Goal: Task Accomplishment & Management: Use online tool/utility

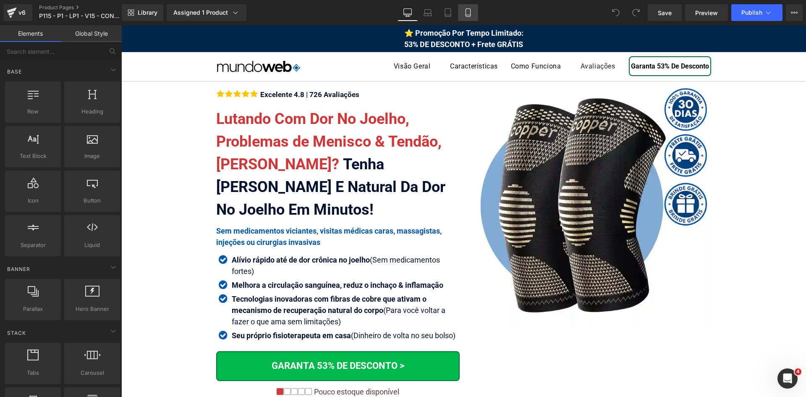
click at [463, 14] on link "Mobile" at bounding box center [468, 12] width 20 height 17
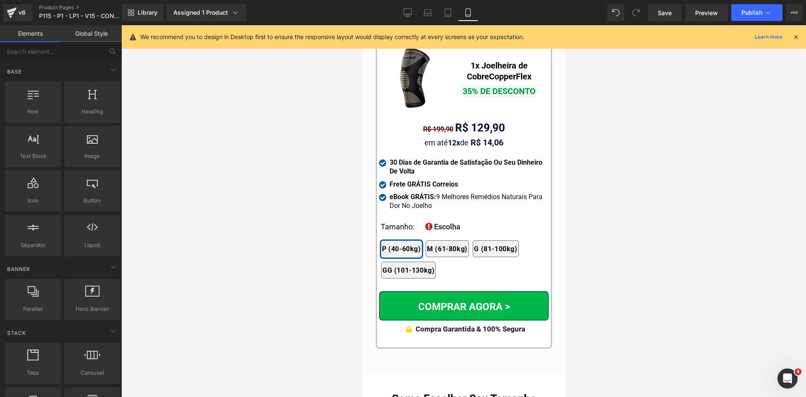
scroll to position [7980, 0]
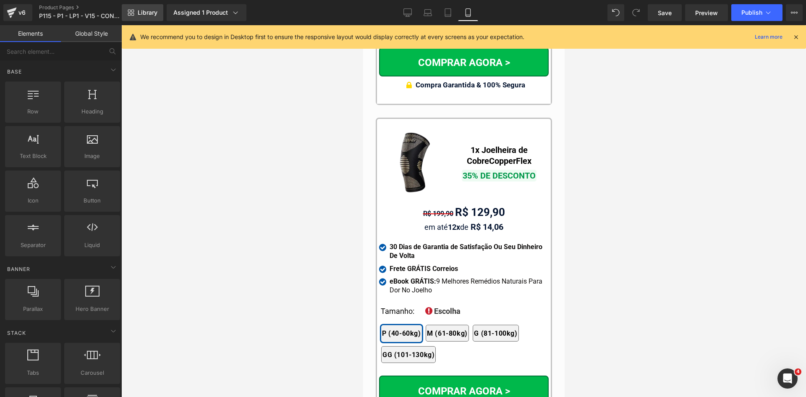
click at [142, 14] on span "Library" at bounding box center [148, 13] width 20 height 8
click at [799, 37] on icon at bounding box center [796, 37] width 8 height 8
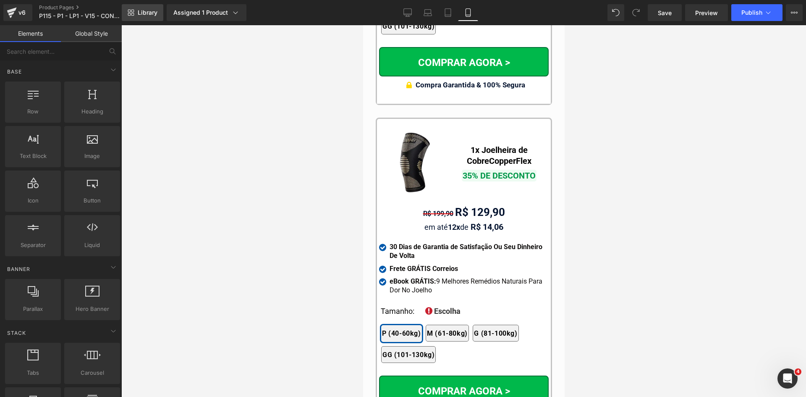
click at [139, 13] on span "Library" at bounding box center [148, 13] width 20 height 8
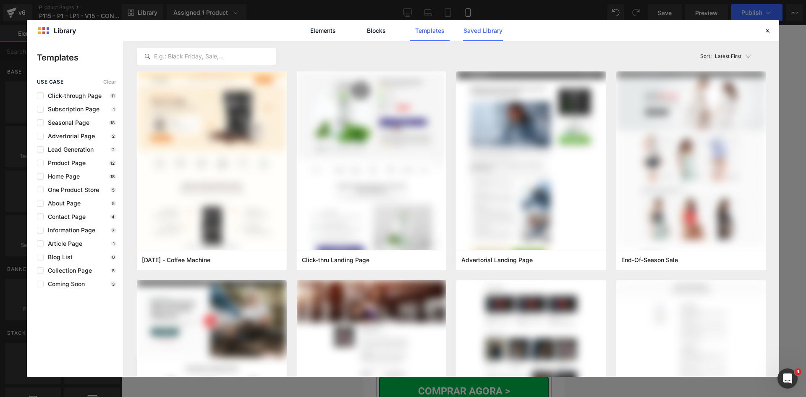
click at [483, 28] on link "Saved Library" at bounding box center [483, 30] width 40 height 21
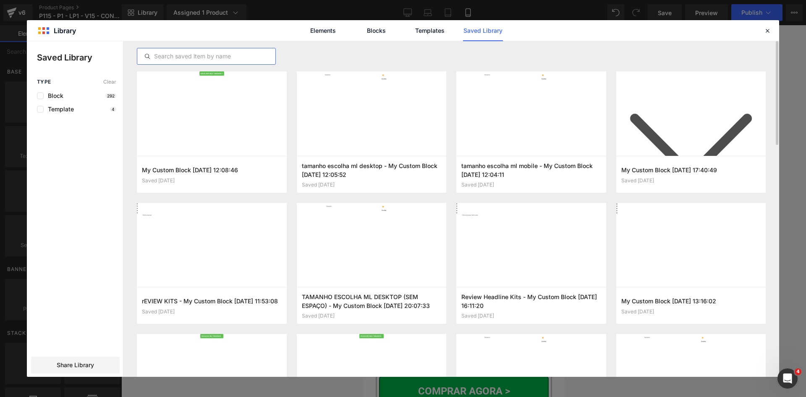
click at [217, 56] on input "text" at bounding box center [206, 56] width 138 height 10
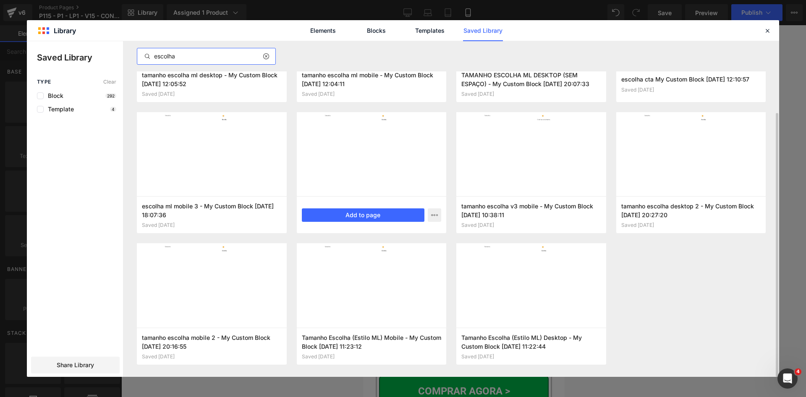
scroll to position [0, 0]
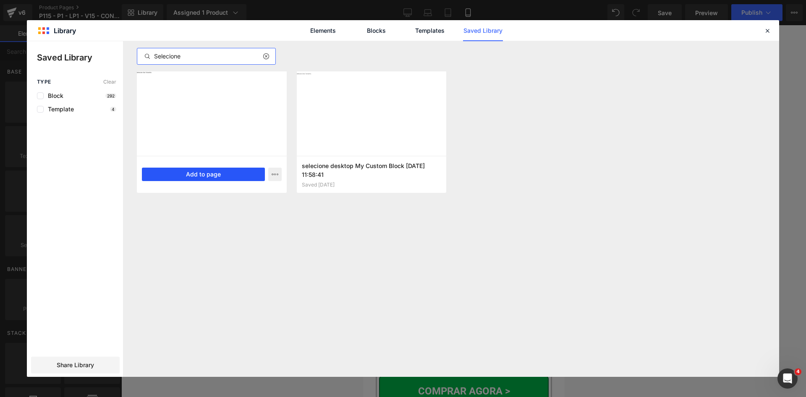
type input "Selecione"
click at [234, 176] on button "Add to page" at bounding box center [203, 173] width 123 height 13
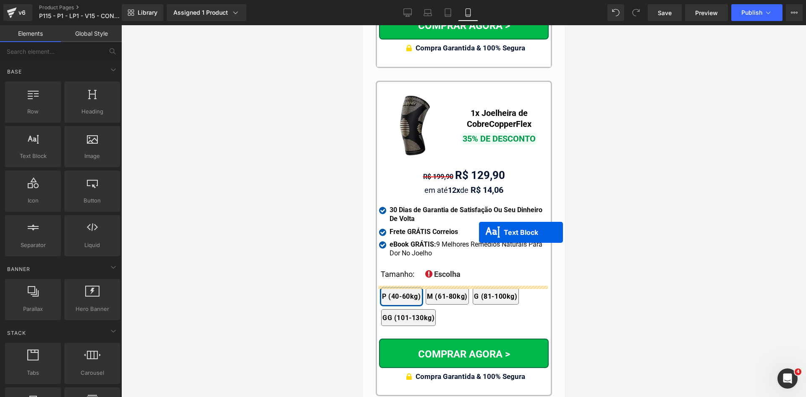
scroll to position [8000, 0]
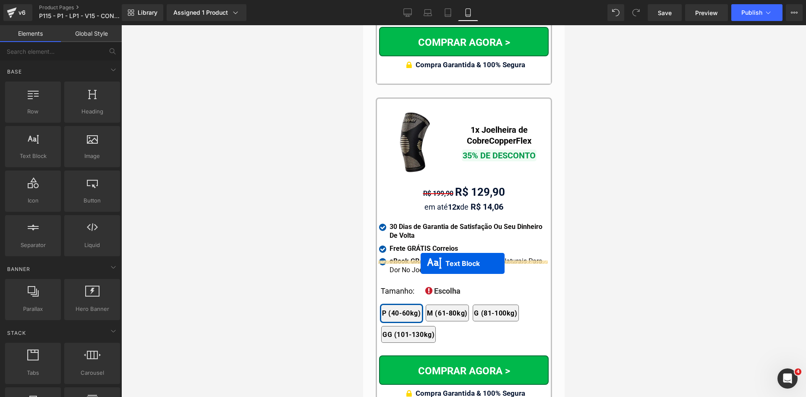
drag, startPoint x: 462, startPoint y: 245, endPoint x: 420, endPoint y: 263, distance: 46.1
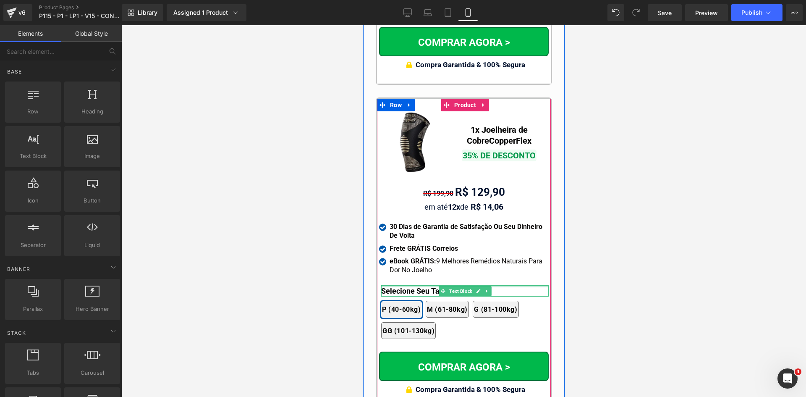
click at [388, 285] on div at bounding box center [464, 286] width 167 height 2
click at [388, 286] on b "Selecione Seu Tamanho:" at bounding box center [423, 290] width 84 height 9
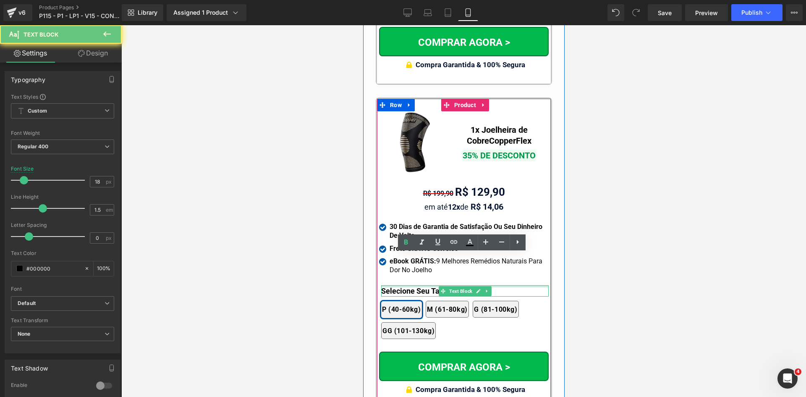
click at [388, 286] on b "Selecione Seu Tamanho:" at bounding box center [423, 290] width 84 height 9
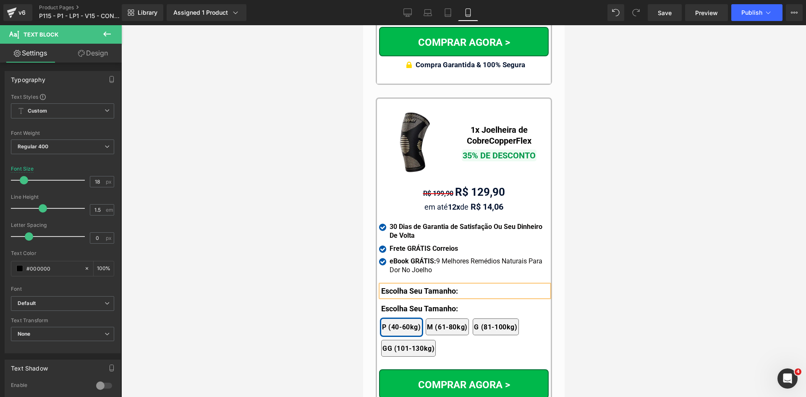
click at [661, 260] on div at bounding box center [463, 210] width 684 height 371
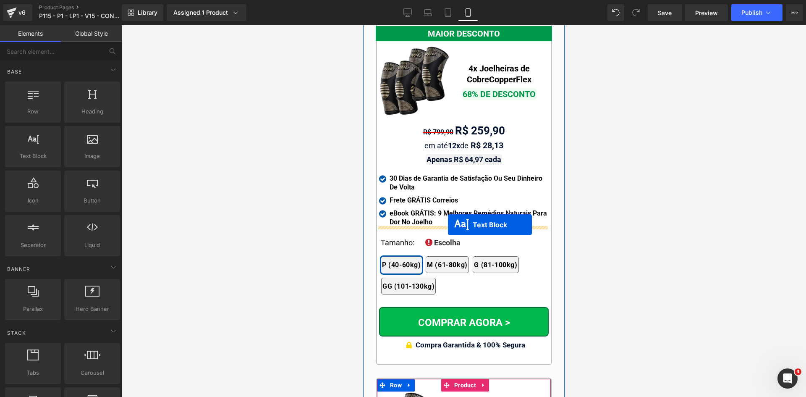
scroll to position [7706, 0]
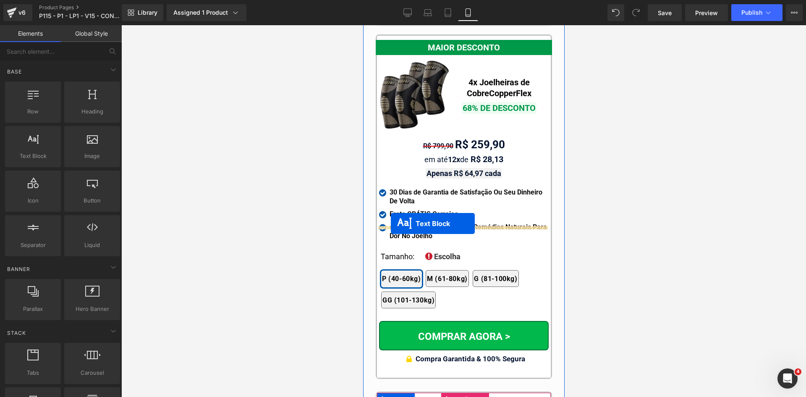
drag, startPoint x: 460, startPoint y: 260, endPoint x: 390, endPoint y: 223, distance: 78.8
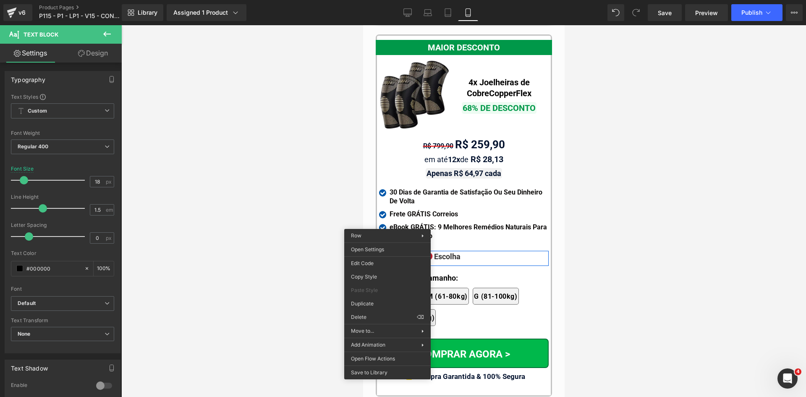
drag, startPoint x: 729, startPoint y: 339, endPoint x: 389, endPoint y: 238, distance: 355.4
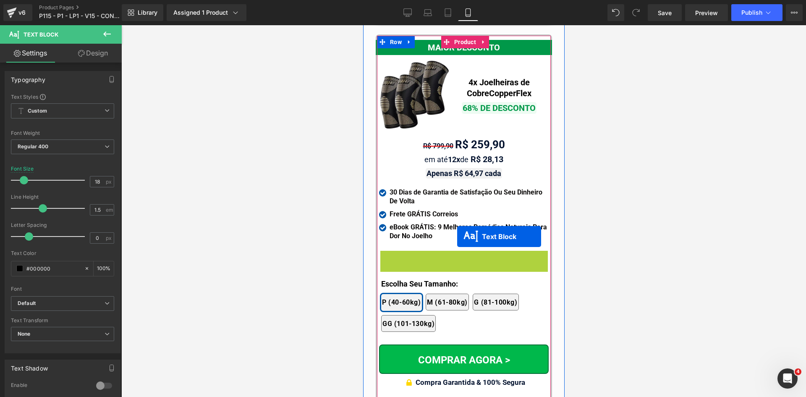
scroll to position [7287, 0]
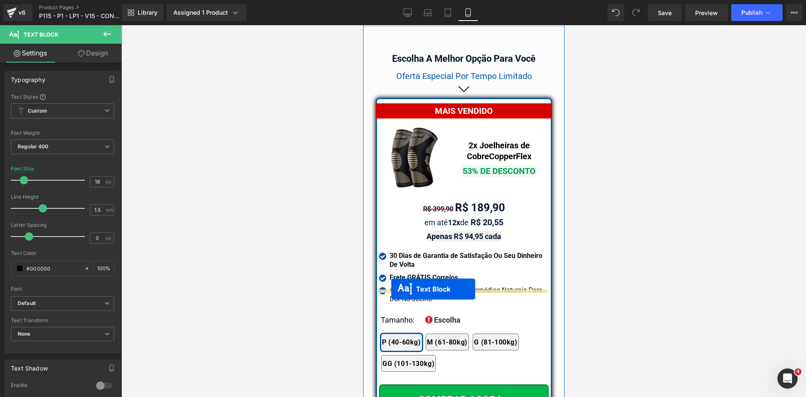
drag, startPoint x: 457, startPoint y: 224, endPoint x: 391, endPoint y: 289, distance: 92.6
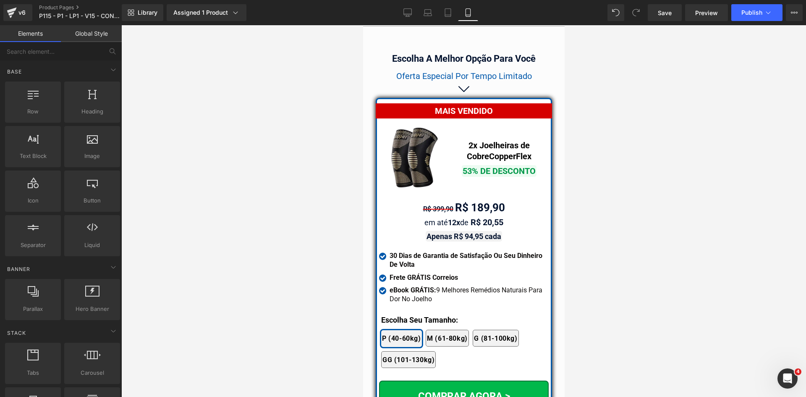
click at [409, 12] on icon at bounding box center [407, 12] width 8 height 8
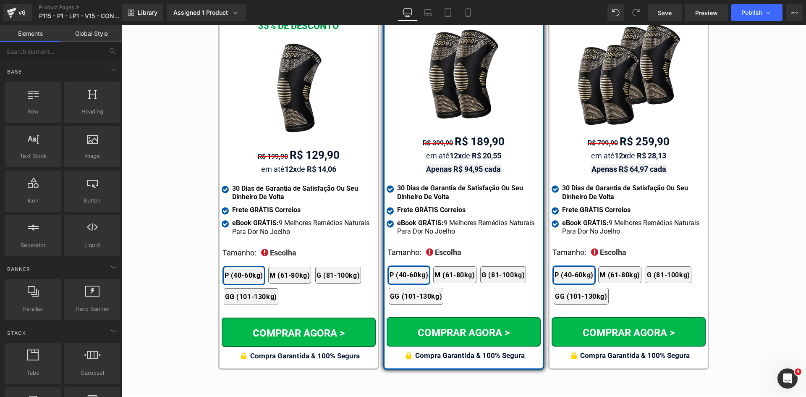
scroll to position [4882, 0]
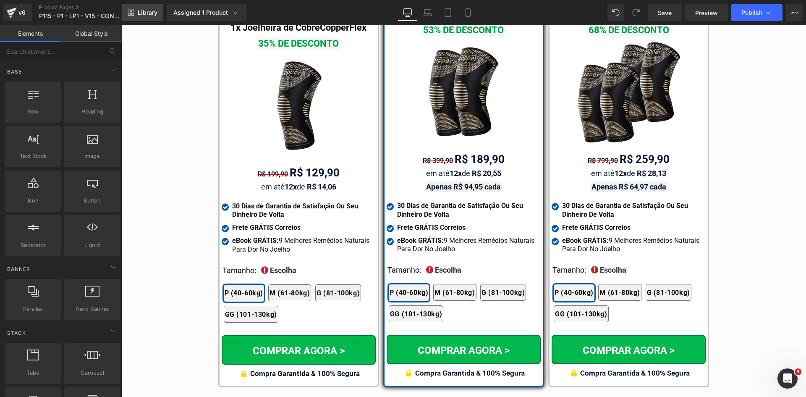
click at [138, 16] on span "Library" at bounding box center [148, 13] width 20 height 8
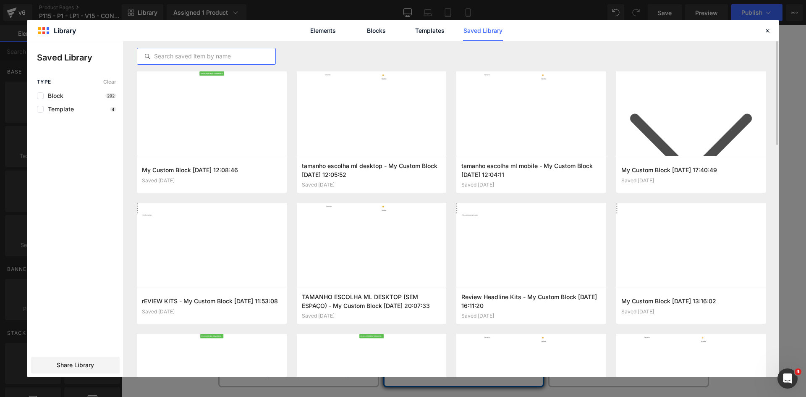
click at [189, 55] on input "text" at bounding box center [206, 56] width 138 height 10
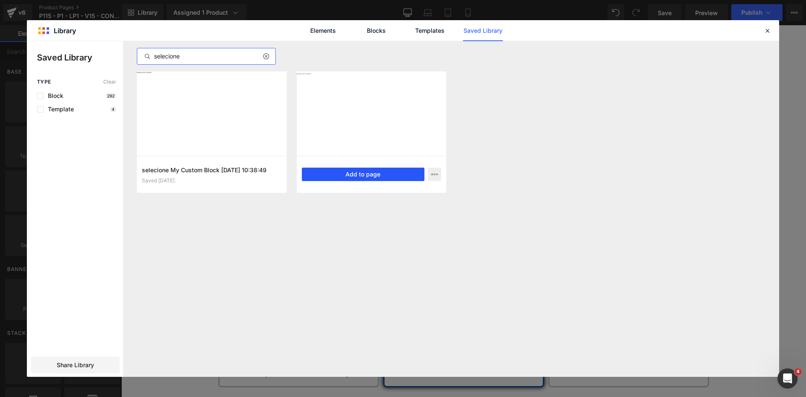
type input "selecione"
drag, startPoint x: 348, startPoint y: 175, endPoint x: 234, endPoint y: 160, distance: 115.1
click at [348, 175] on button "Add to page" at bounding box center [363, 173] width 123 height 13
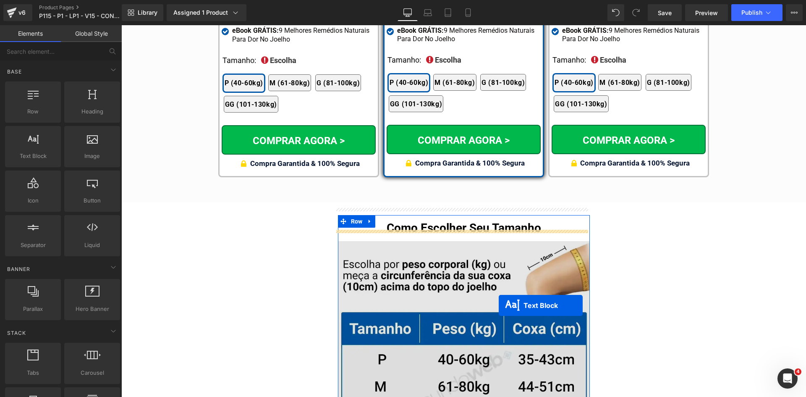
scroll to position [4925, 0]
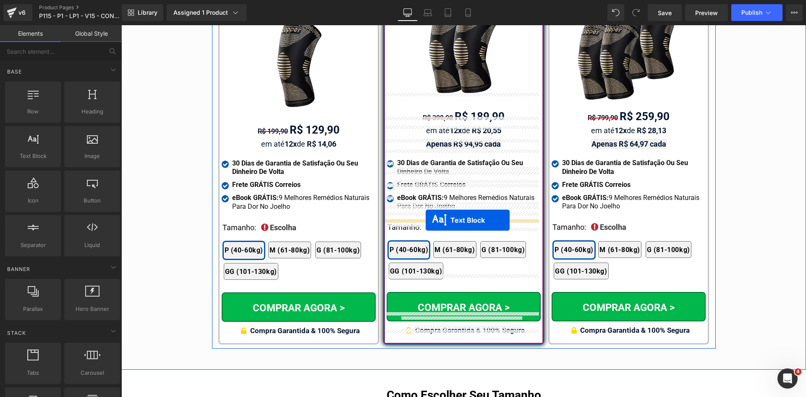
drag, startPoint x: 458, startPoint y: 268, endPoint x: 425, endPoint y: 220, distance: 58.3
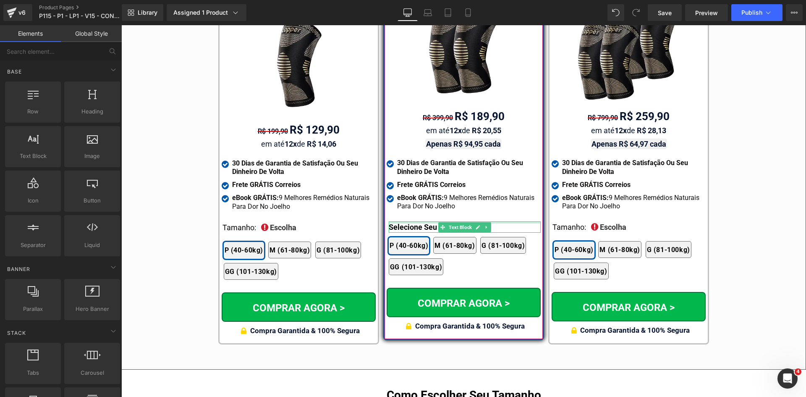
click at [397, 221] on div at bounding box center [465, 222] width 152 height 2
click at [397, 221] on p "Selecione Seu Tamanho:" at bounding box center [465, 226] width 152 height 11
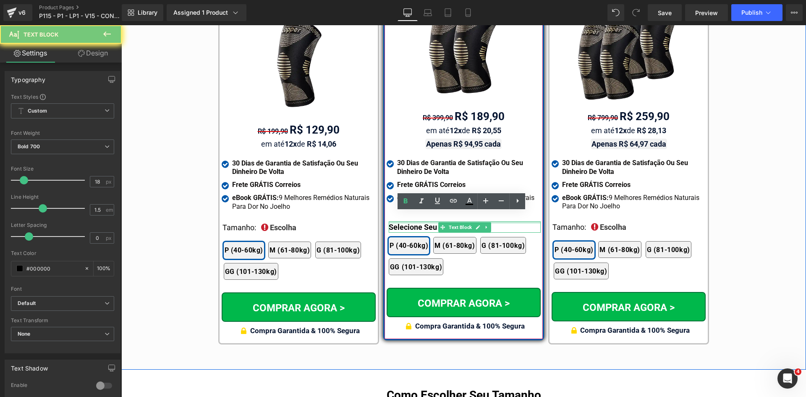
click at [397, 221] on p "Selecione Seu Tamanho:" at bounding box center [465, 226] width 152 height 11
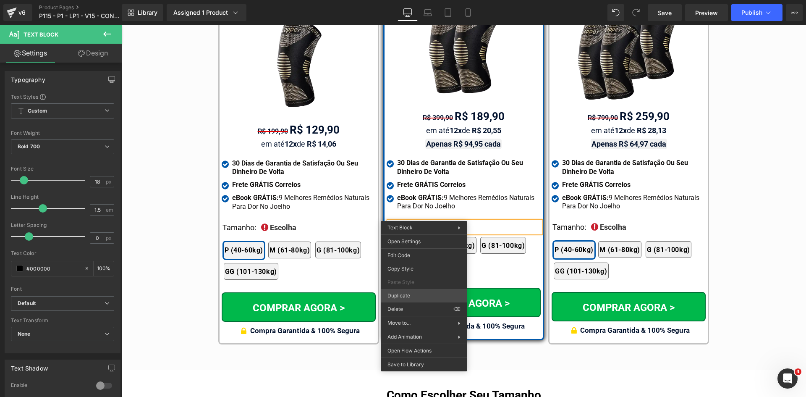
drag, startPoint x: 529, startPoint y: 318, endPoint x: 415, endPoint y: 250, distance: 132.5
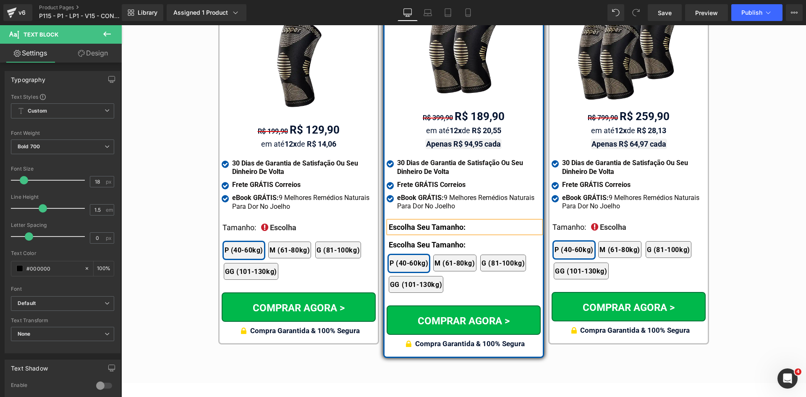
click at [492, 356] on div "Tabela de Tamanhos Text Block Image Se você estiver entre tamanhos, recomendamo…" at bounding box center [463, 97] width 684 height 571
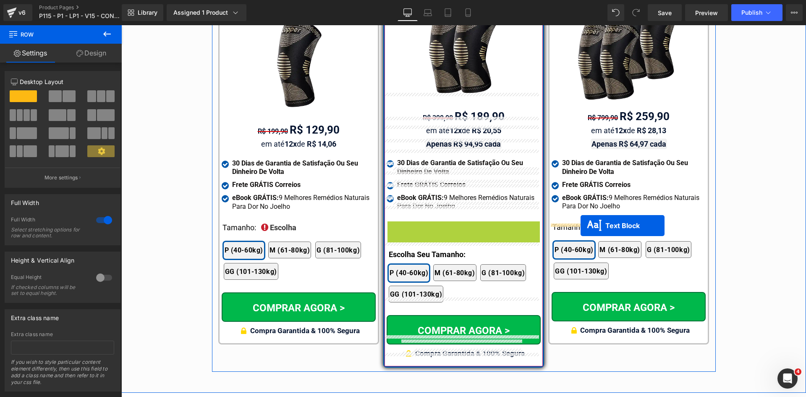
drag, startPoint x: 477, startPoint y: 217, endPoint x: 580, endPoint y: 225, distance: 103.6
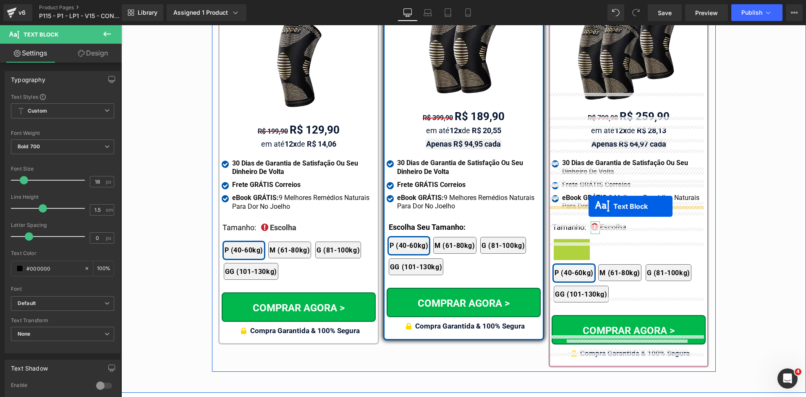
drag, startPoint x: 570, startPoint y: 246, endPoint x: 588, endPoint y: 206, distance: 43.9
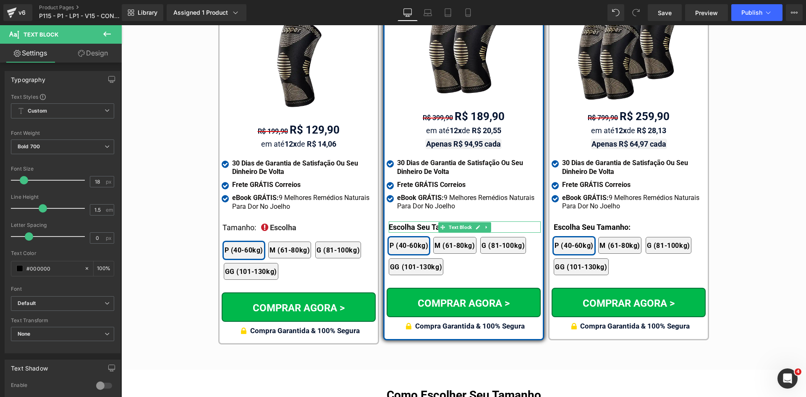
drag, startPoint x: 509, startPoint y: 320, endPoint x: 404, endPoint y: 278, distance: 112.2
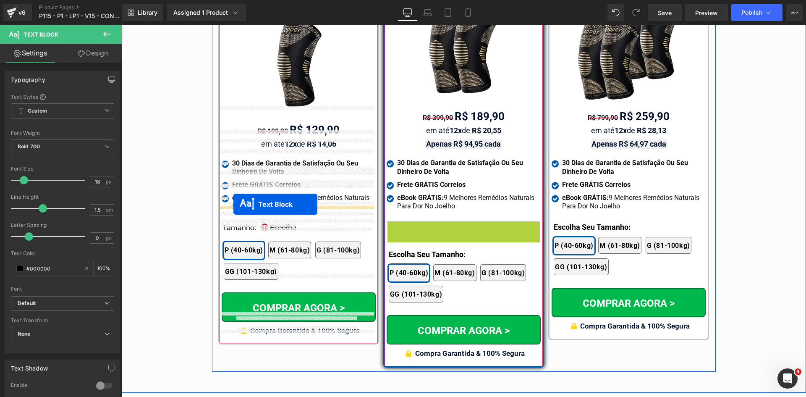
drag, startPoint x: 462, startPoint y: 218, endPoint x: 233, endPoint y: 204, distance: 228.7
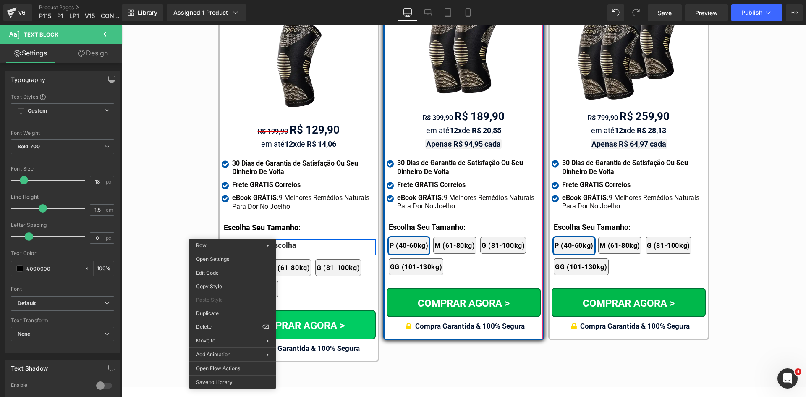
drag, startPoint x: 341, startPoint y: 349, endPoint x: 271, endPoint y: 308, distance: 80.7
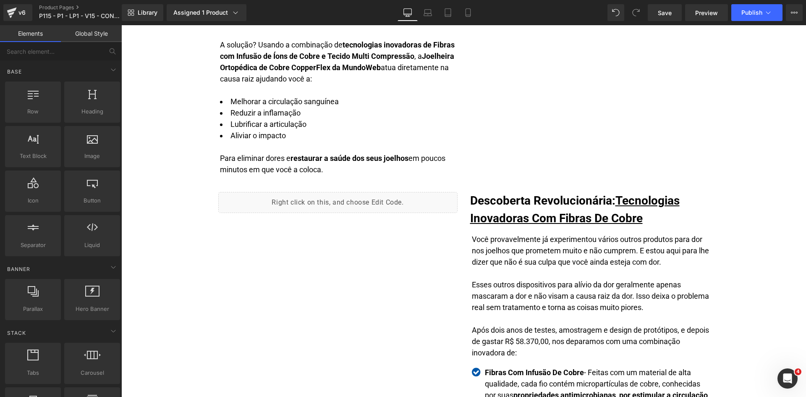
scroll to position [0, 0]
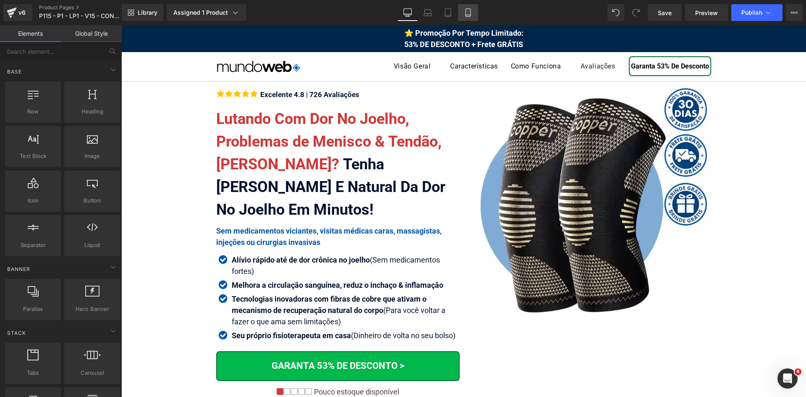
drag, startPoint x: 472, startPoint y: 10, endPoint x: 93, endPoint y: 16, distance: 379.4
click at [472, 10] on icon at bounding box center [468, 12] width 8 height 8
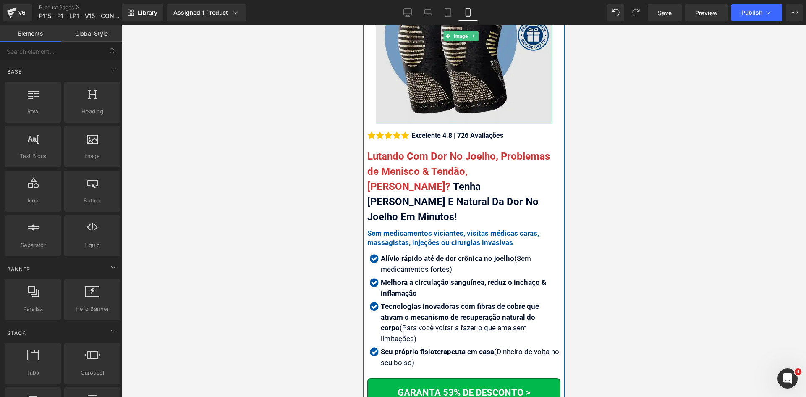
scroll to position [210, 0]
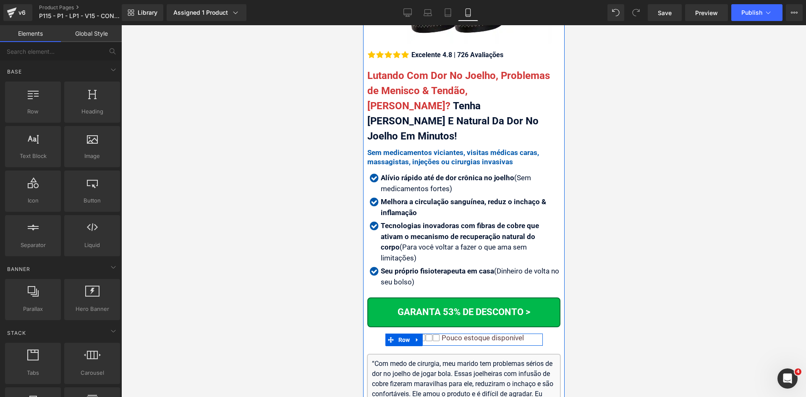
click at [509, 333] on div "Pouco estoque disponível" at bounding box center [481, 337] width 84 height 8
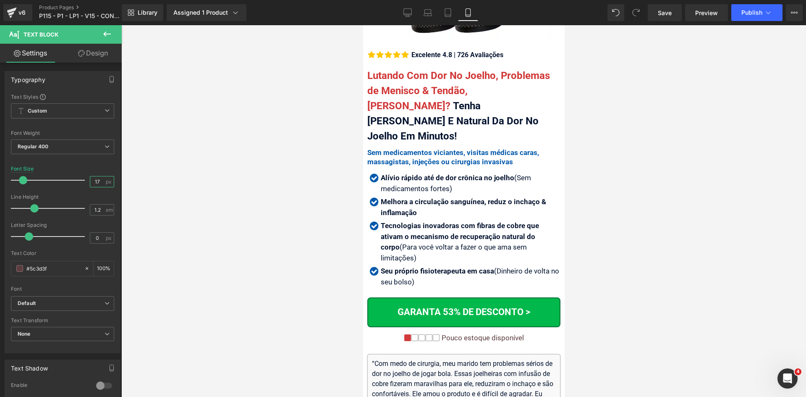
drag, startPoint x: 91, startPoint y: 181, endPoint x: 161, endPoint y: 194, distance: 70.9
click at [115, 181] on div "Text Styles Custom Custom Setup Global Style Custom Setup Global Style Thin 100…" at bounding box center [62, 222] width 115 height 259
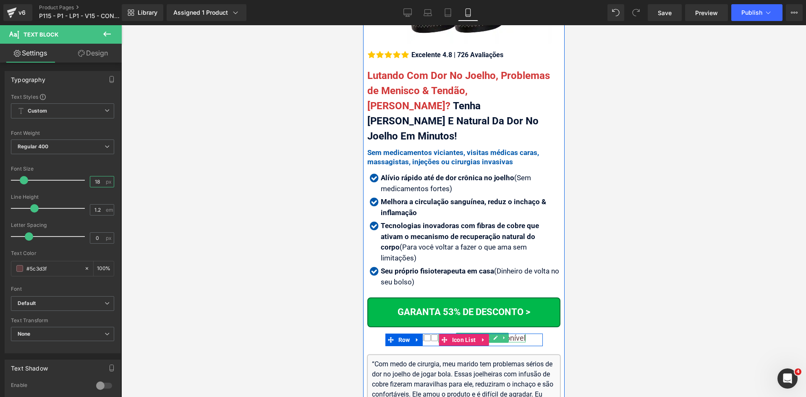
type input "18"
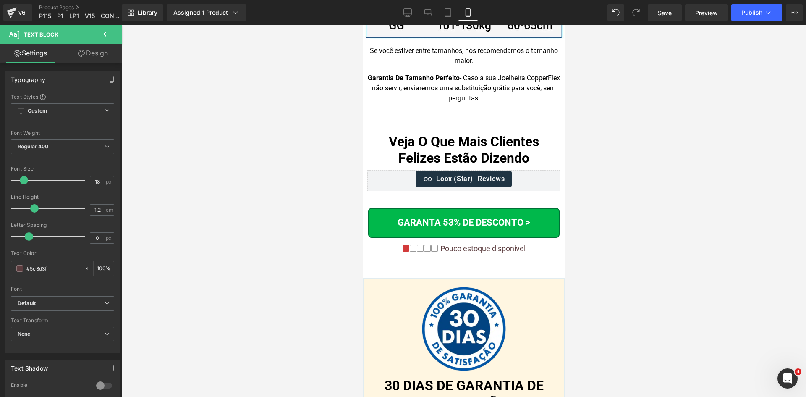
scroll to position [9672, 0]
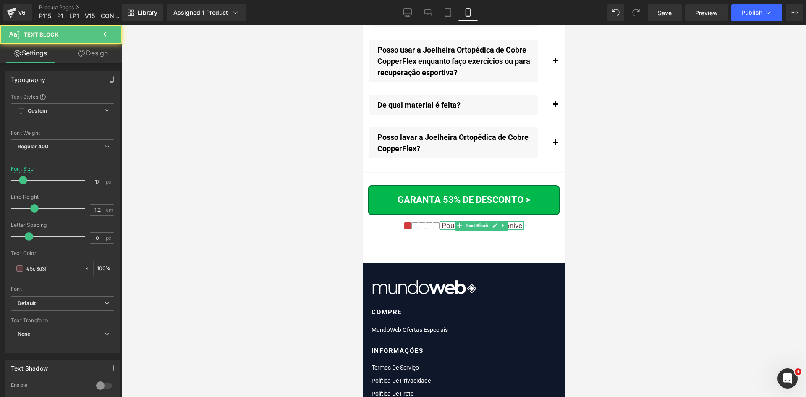
drag, startPoint x: 869, startPoint y: 304, endPoint x: 518, endPoint y: 276, distance: 351.9
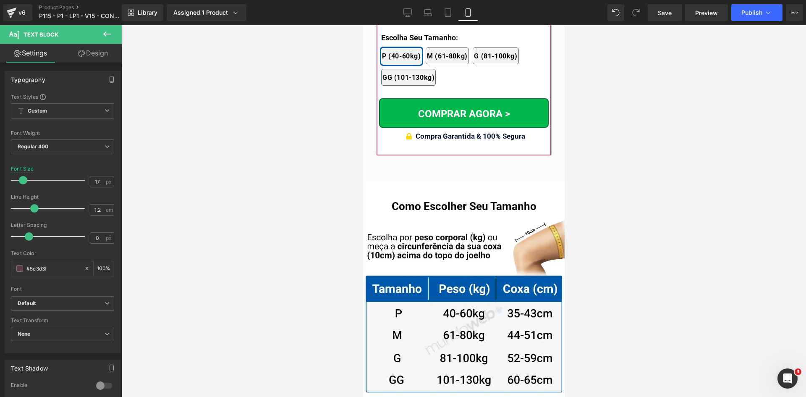
scroll to position [8114, 0]
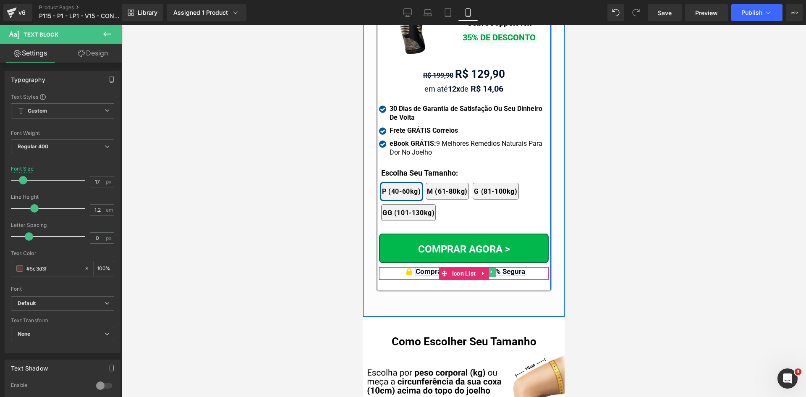
click at [512, 267] on span "Compra Garantida & 100% Segura" at bounding box center [470, 271] width 110 height 8
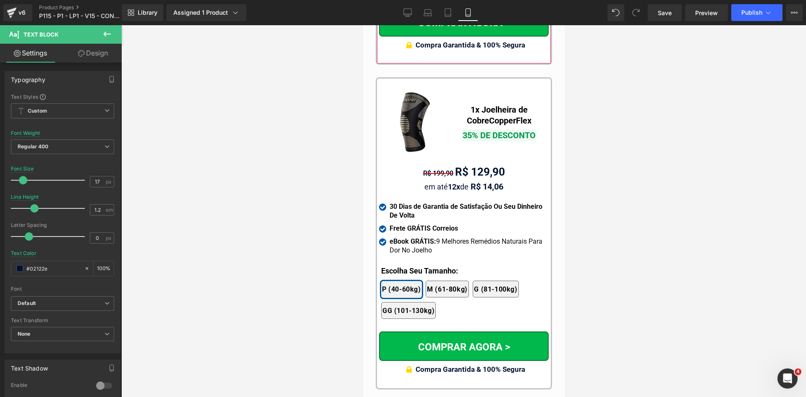
scroll to position [7988, 0]
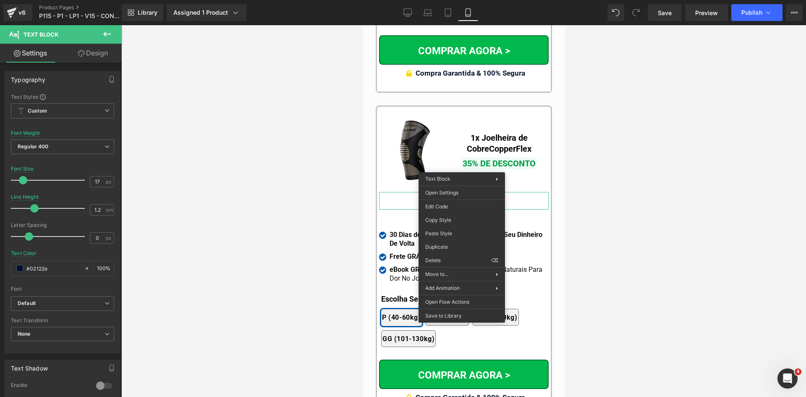
click at [588, 195] on div at bounding box center [463, 210] width 684 height 371
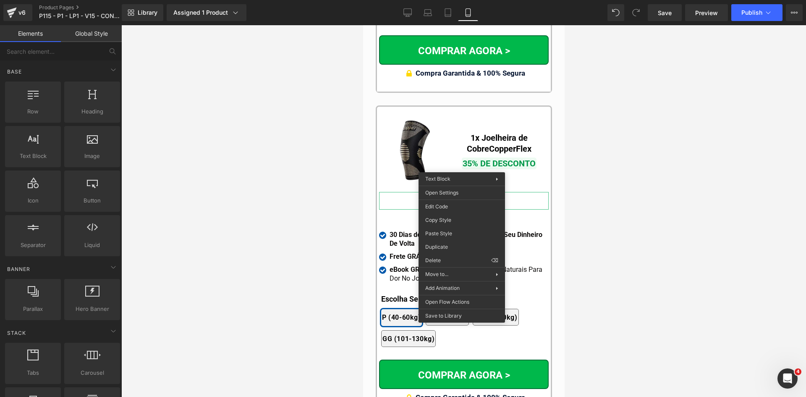
click at [338, 222] on div at bounding box center [463, 210] width 684 height 371
click at [392, 230] on b "30 Dias de Garantia de Satisfação Ou Seu Dinheiro De Volta" at bounding box center [465, 238] width 153 height 17
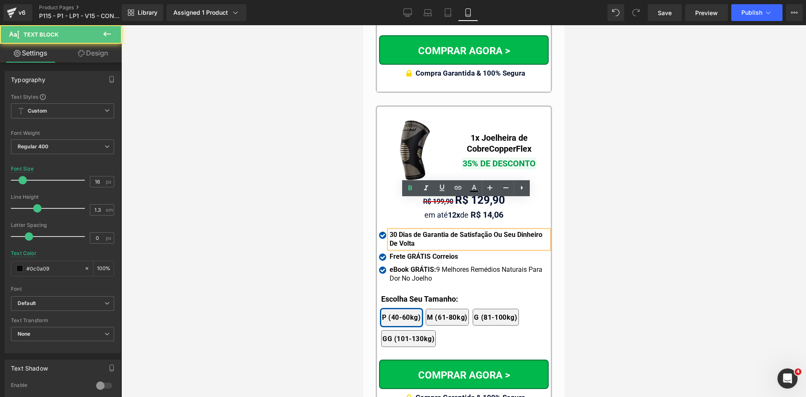
click at [334, 217] on div at bounding box center [463, 210] width 684 height 371
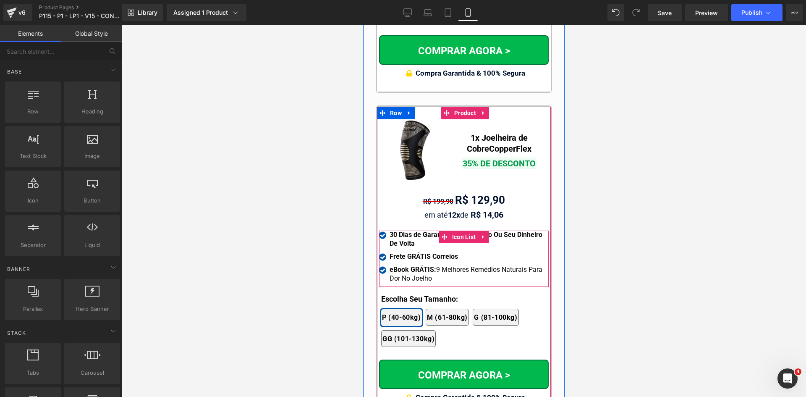
click at [458, 230] on span "Icon List" at bounding box center [463, 236] width 28 height 13
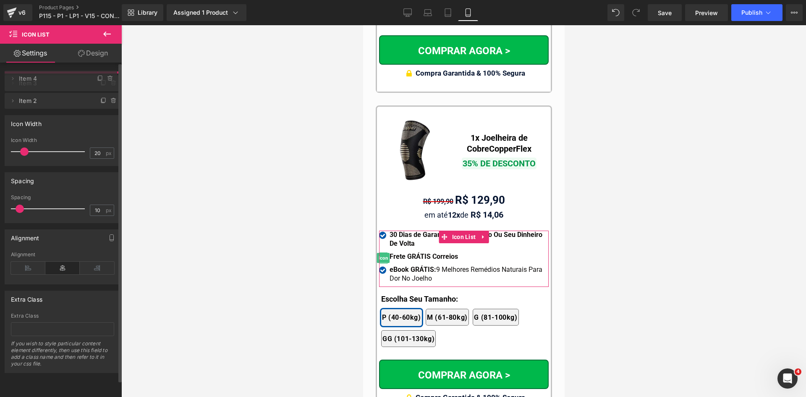
drag, startPoint x: 36, startPoint y: 97, endPoint x: 36, endPoint y: 76, distance: 21.0
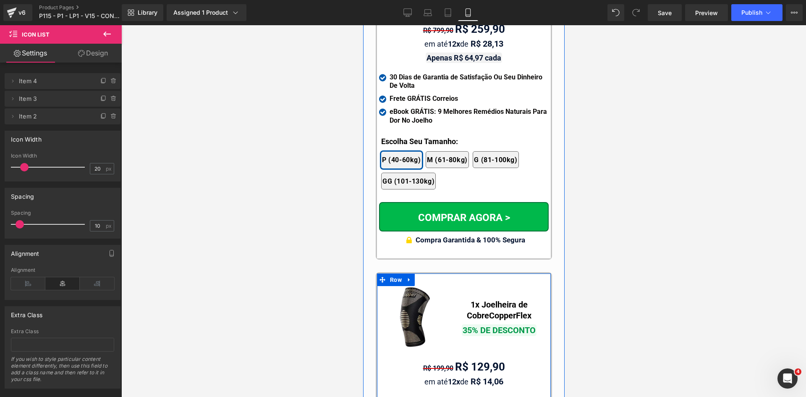
scroll to position [7778, 0]
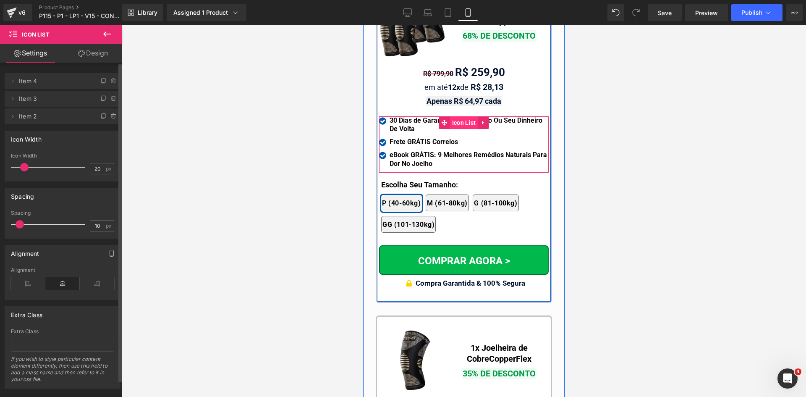
click at [459, 116] on span "Icon List" at bounding box center [463, 122] width 28 height 13
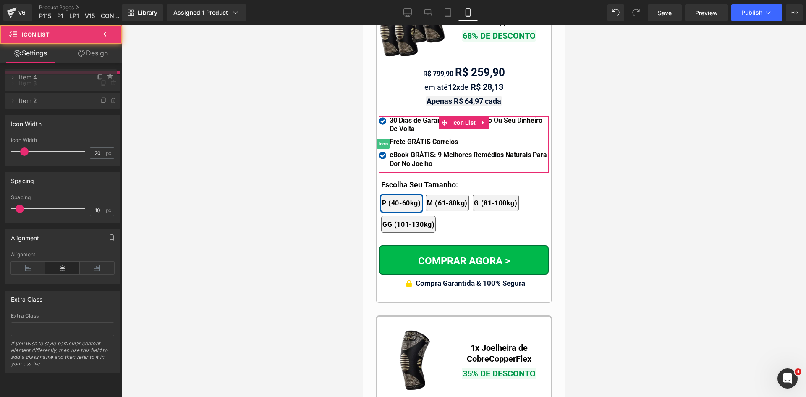
drag, startPoint x: 29, startPoint y: 99, endPoint x: 33, endPoint y: 77, distance: 21.7
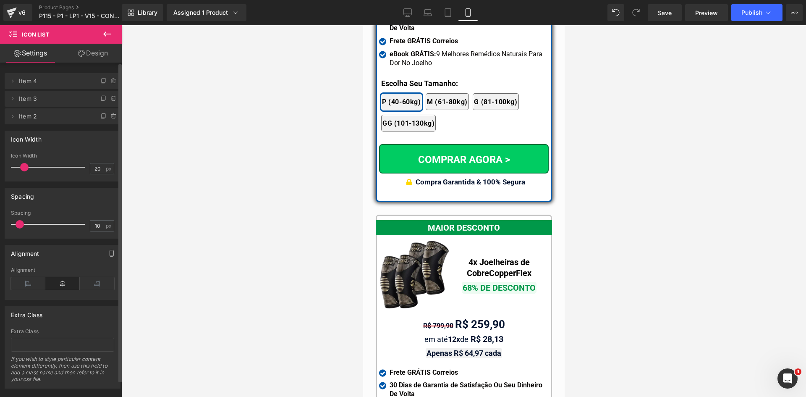
scroll to position [7442, 0]
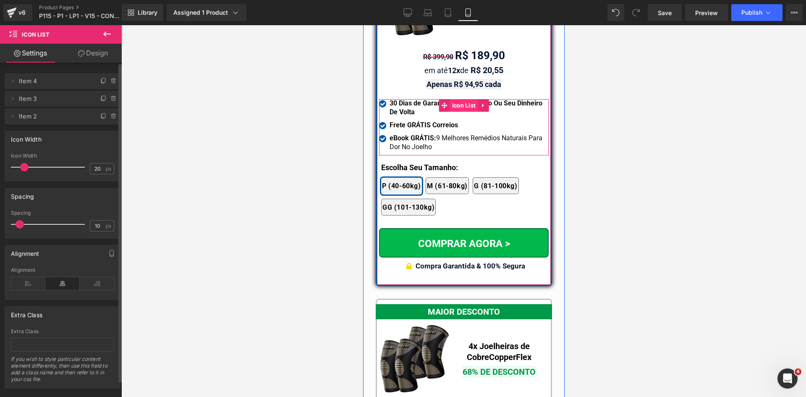
click at [462, 99] on span "Icon List" at bounding box center [463, 105] width 28 height 13
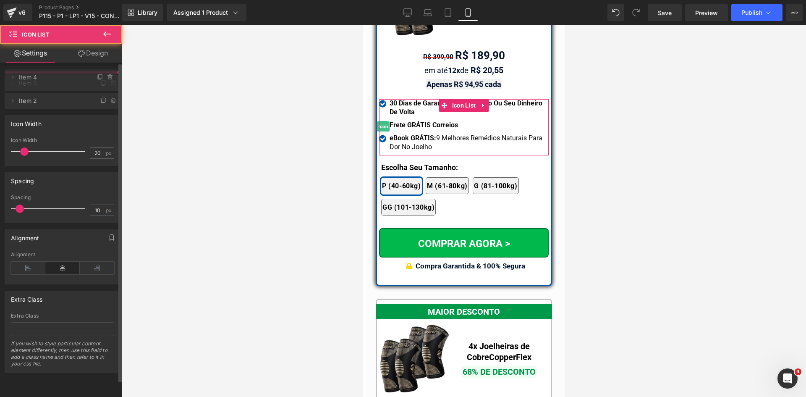
drag, startPoint x: 47, startPoint y: 102, endPoint x: 45, endPoint y: 80, distance: 22.3
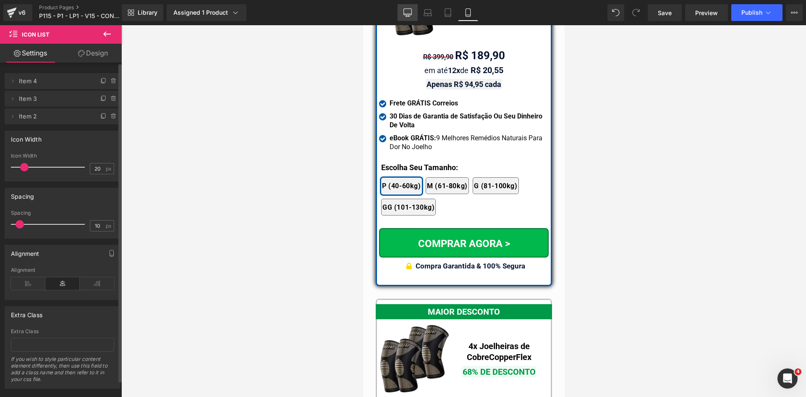
click at [406, 9] on icon at bounding box center [407, 12] width 8 height 8
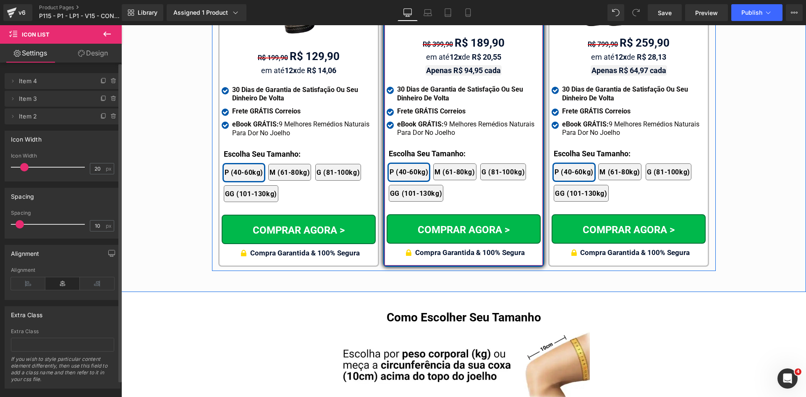
scroll to position [4950, 0]
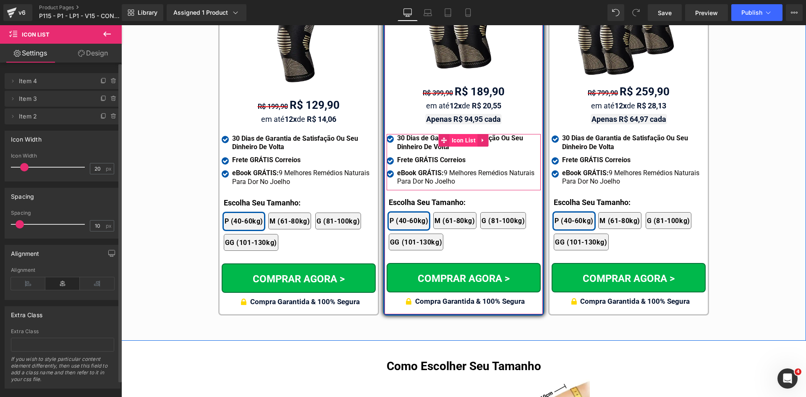
click at [452, 134] on span "Icon List" at bounding box center [463, 140] width 28 height 13
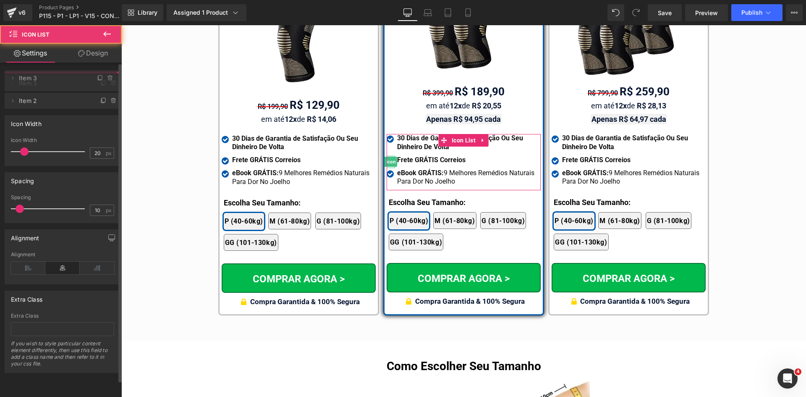
drag, startPoint x: 44, startPoint y: 99, endPoint x: 42, endPoint y: 78, distance: 21.0
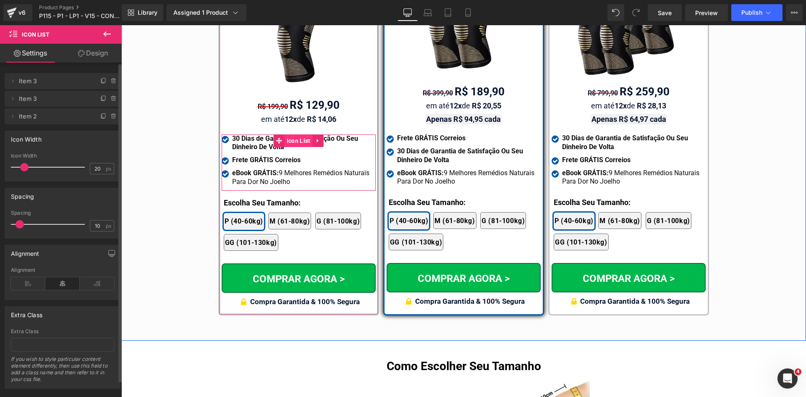
click at [293, 134] on span "Icon List" at bounding box center [298, 140] width 28 height 13
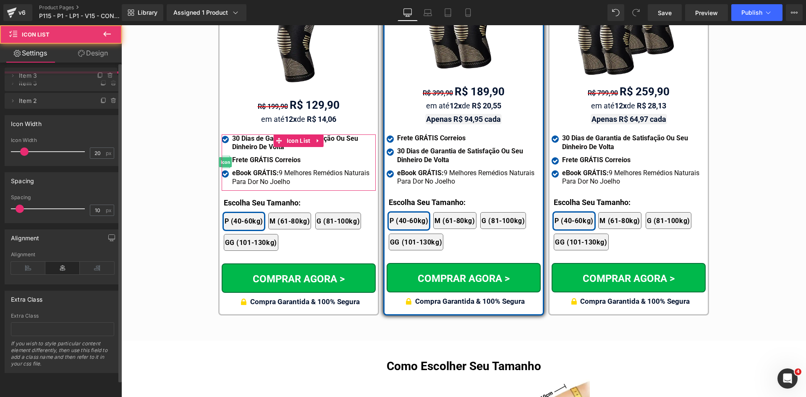
drag, startPoint x: 73, startPoint y: 97, endPoint x: 76, endPoint y: 73, distance: 23.2
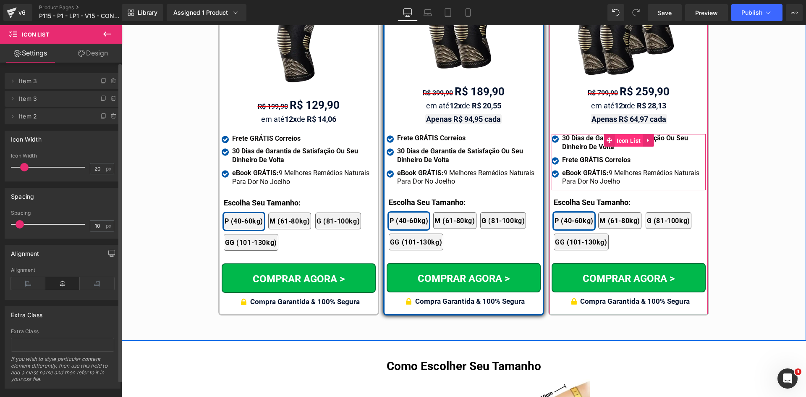
click at [619, 134] on span "Icon List" at bounding box center [628, 140] width 28 height 13
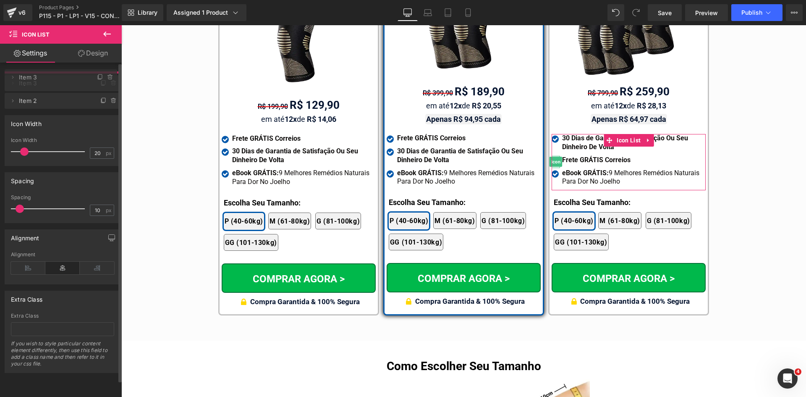
drag, startPoint x: 45, startPoint y: 96, endPoint x: 91, endPoint y: 76, distance: 49.8
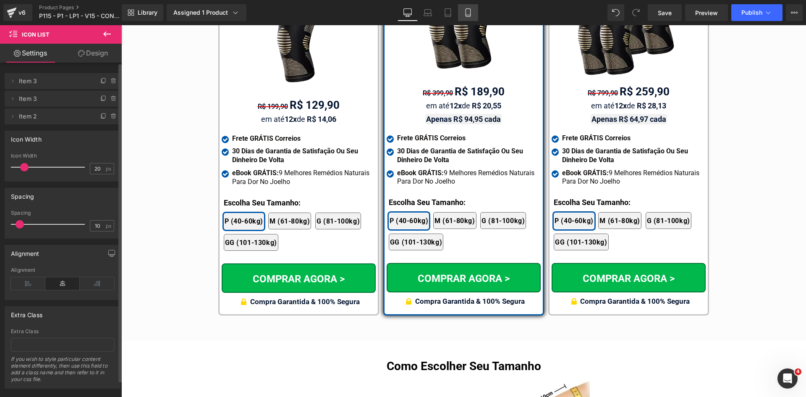
click at [467, 11] on icon at bounding box center [468, 12] width 8 height 8
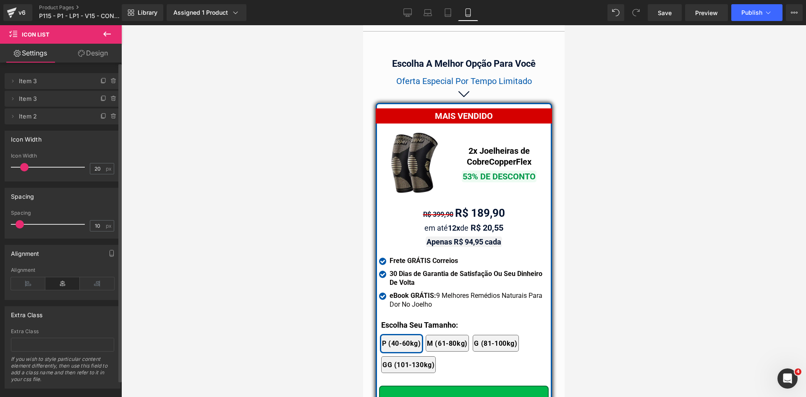
scroll to position [7299, 0]
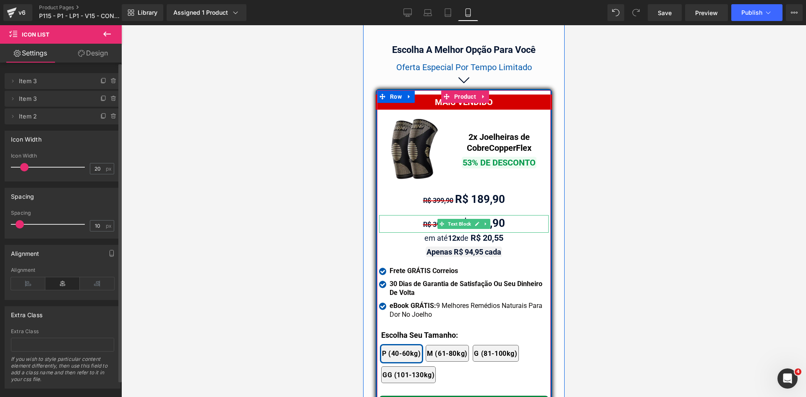
click at [417, 215] on div "R$ 399,90 R$ 189,90" at bounding box center [463, 224] width 170 height 18
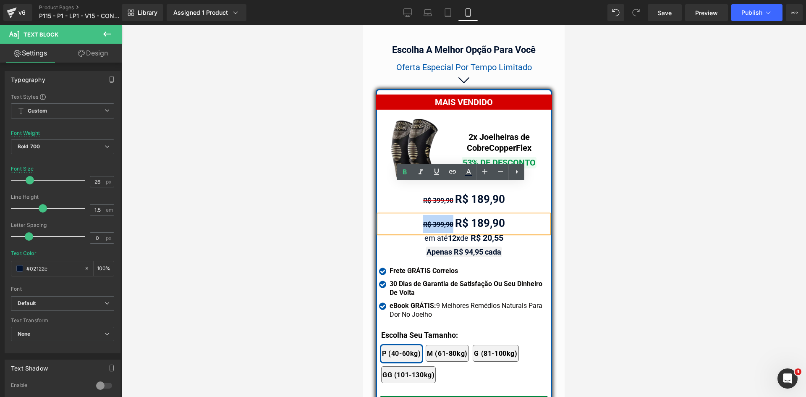
drag, startPoint x: 417, startPoint y: 193, endPoint x: 451, endPoint y: 194, distance: 34.0
click at [451, 215] on div "R$ 399,90 R$ 189,90" at bounding box center [463, 224] width 170 height 18
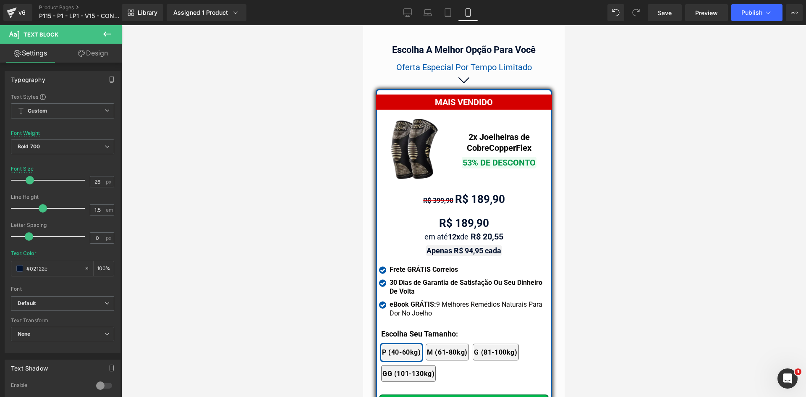
click at [103, 58] on link "Design" at bounding box center [93, 53] width 61 height 19
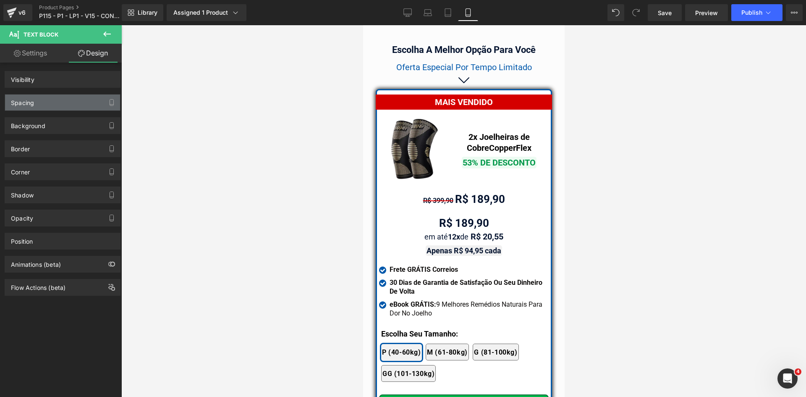
click at [45, 105] on div "Spacing" at bounding box center [62, 102] width 115 height 16
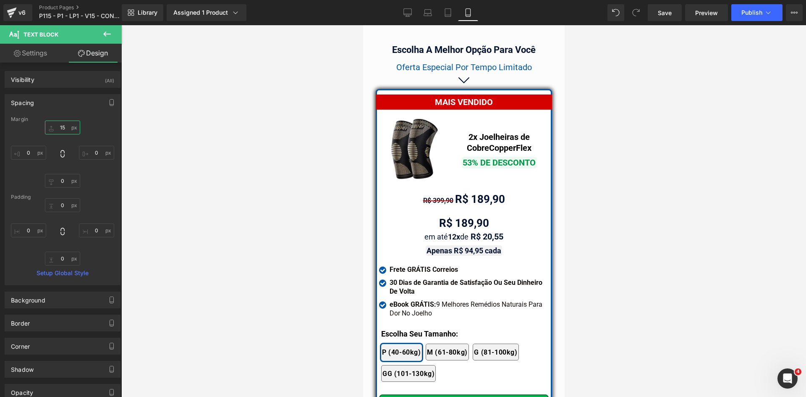
click at [55, 125] on input "text" at bounding box center [62, 127] width 35 height 14
type input "0"
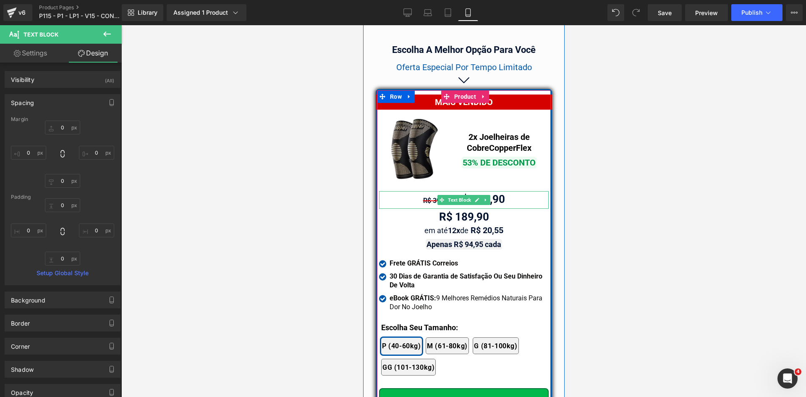
click at [461, 195] on span "Text Block" at bounding box center [459, 200] width 26 height 10
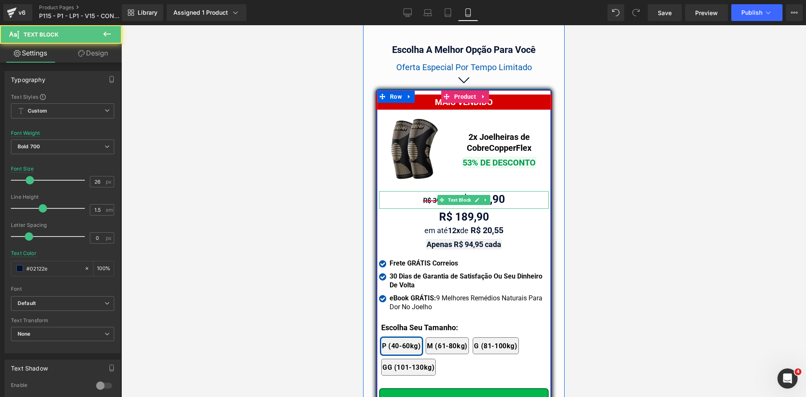
click at [408, 191] on div "R$ 399,90 R$ 189,90" at bounding box center [463, 200] width 170 height 18
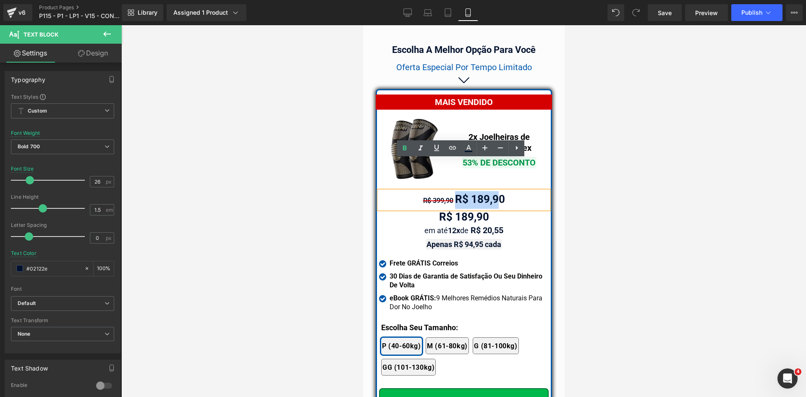
drag, startPoint x: 450, startPoint y: 167, endPoint x: 619, endPoint y: 170, distance: 168.7
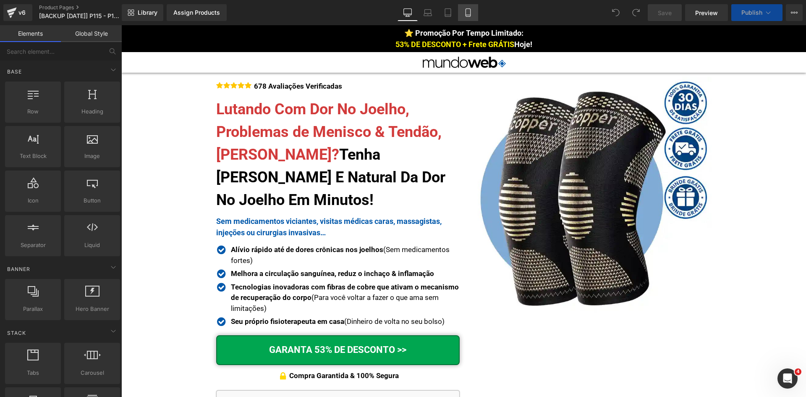
click at [468, 11] on icon at bounding box center [468, 12] width 8 height 8
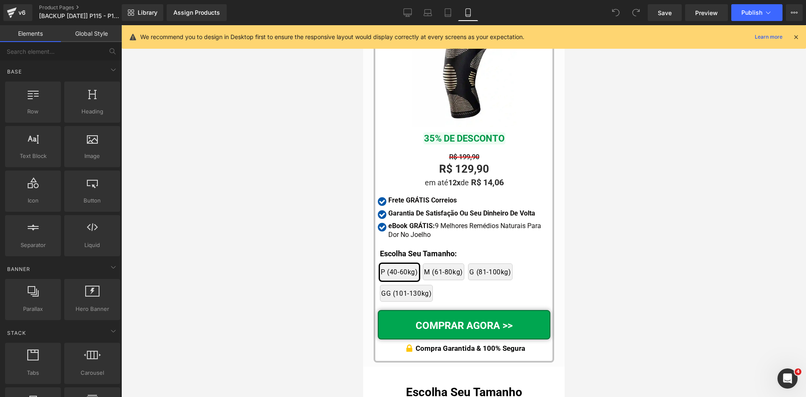
scroll to position [7902, 0]
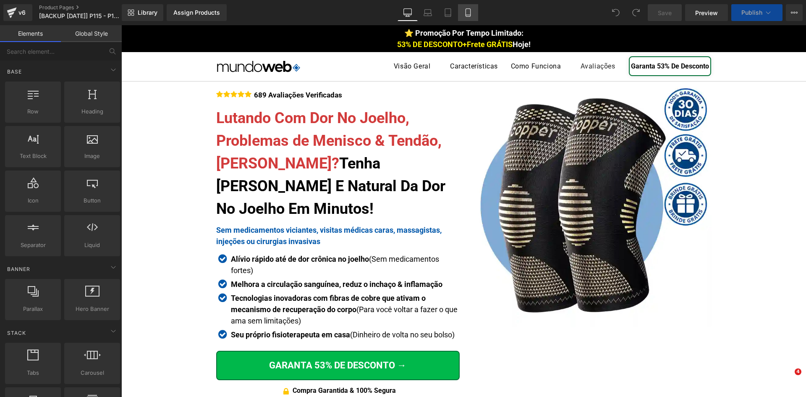
click icon
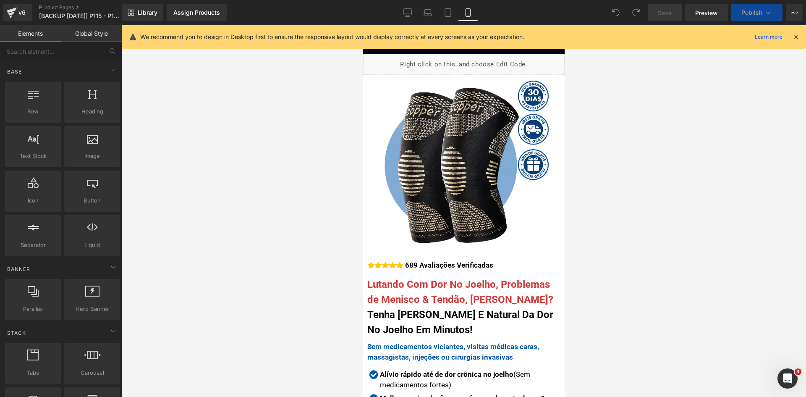
click icon
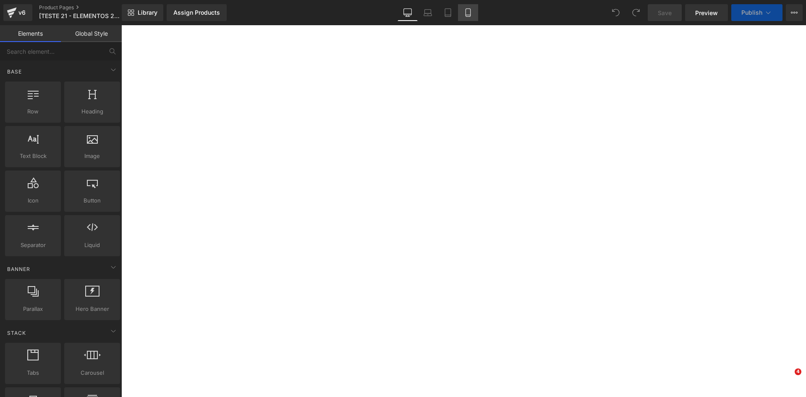
click at [467, 16] on icon at bounding box center [468, 12] width 8 height 8
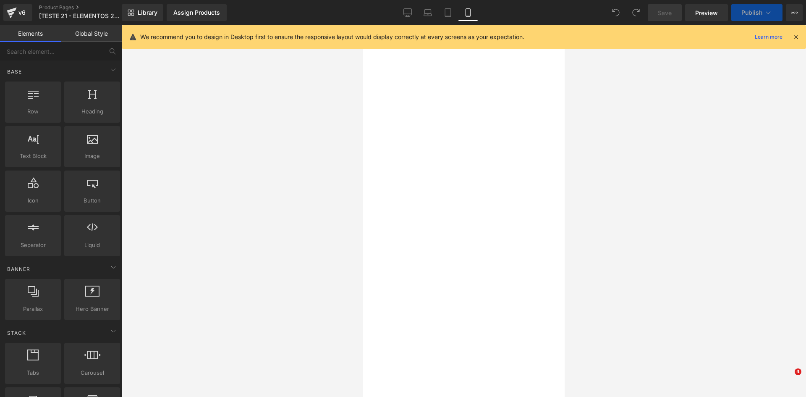
click at [798, 37] on icon at bounding box center [796, 37] width 8 height 8
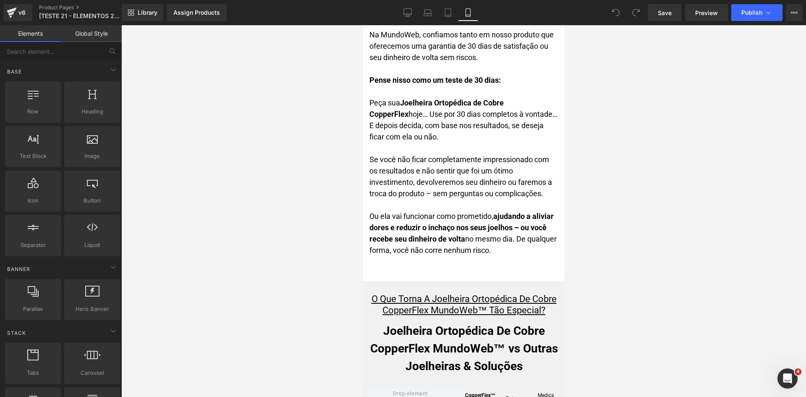
scroll to position [4109, 0]
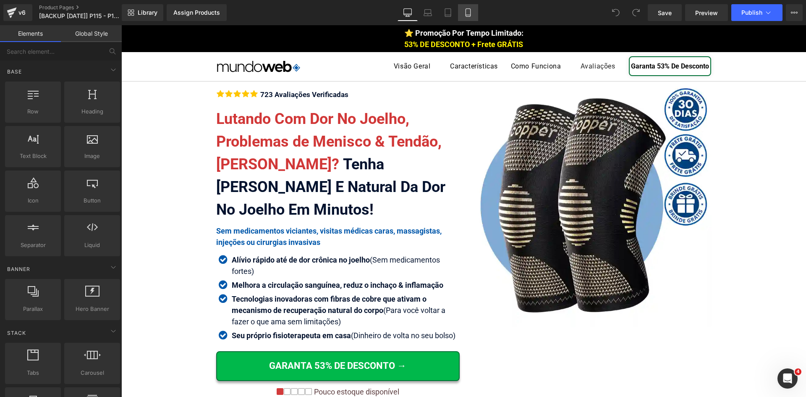
click at [465, 12] on icon at bounding box center [468, 12] width 8 height 8
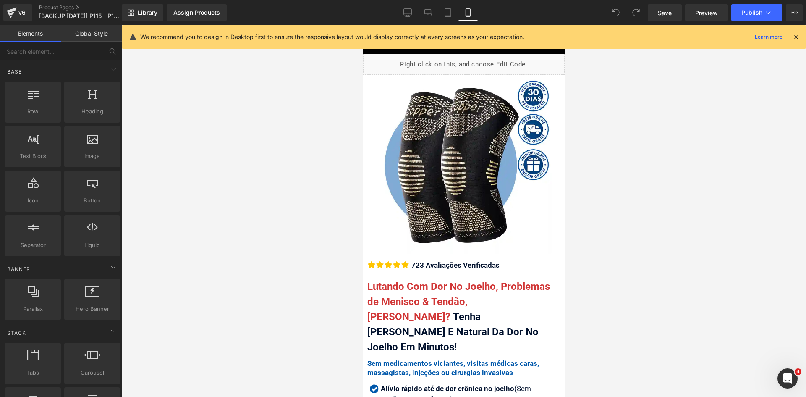
drag, startPoint x: 796, startPoint y: 37, endPoint x: 741, endPoint y: 67, distance: 63.1
click at [796, 37] on icon at bounding box center [796, 37] width 8 height 8
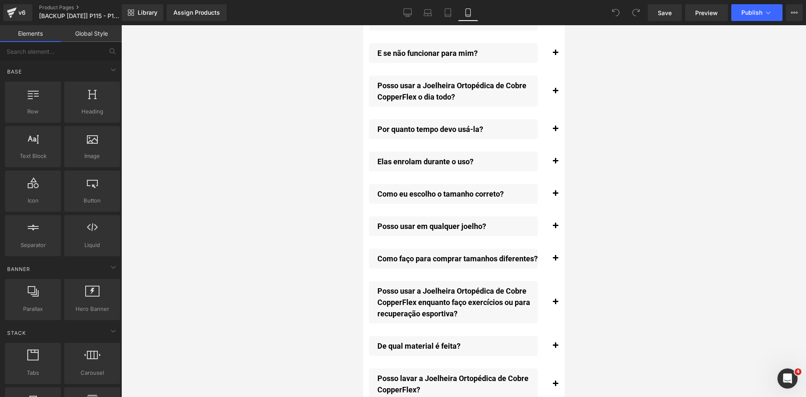
scroll to position [9515, 0]
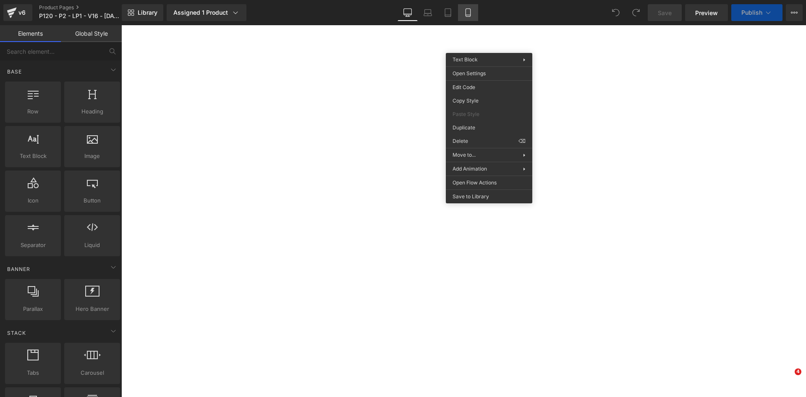
click at [467, 13] on icon at bounding box center [468, 12] width 8 height 8
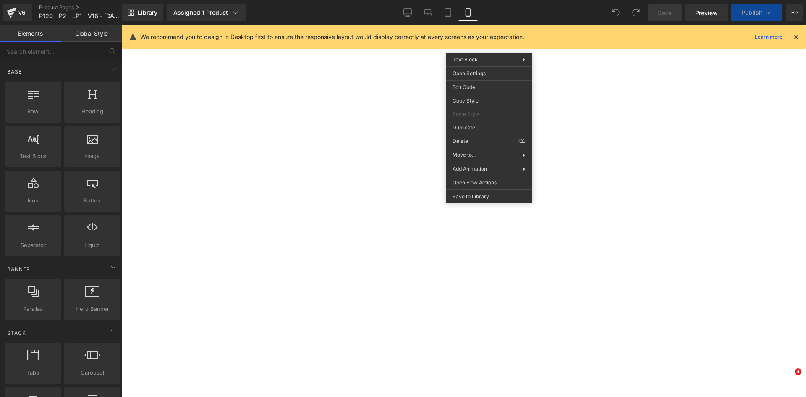
click at [467, 13] on icon at bounding box center [468, 12] width 8 height 8
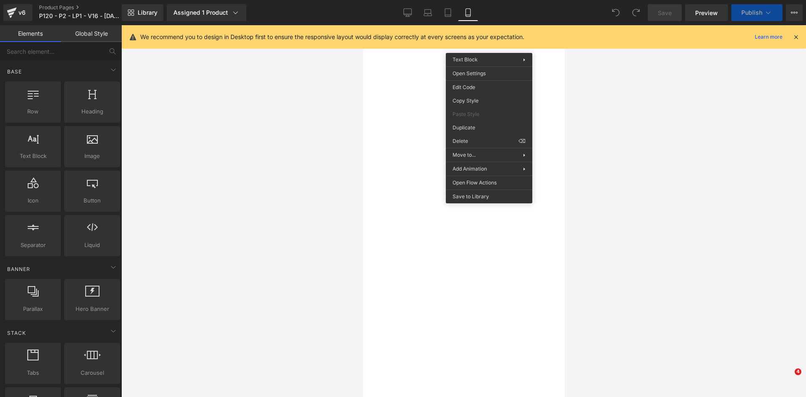
click at [797, 35] on icon at bounding box center [796, 37] width 8 height 8
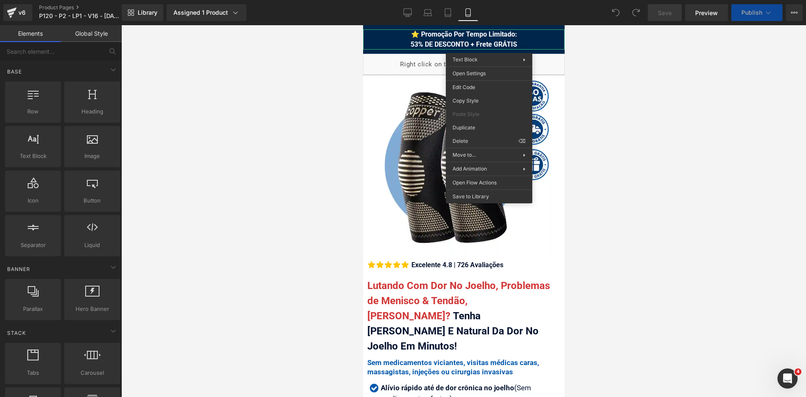
click at [578, 275] on div at bounding box center [463, 210] width 684 height 371
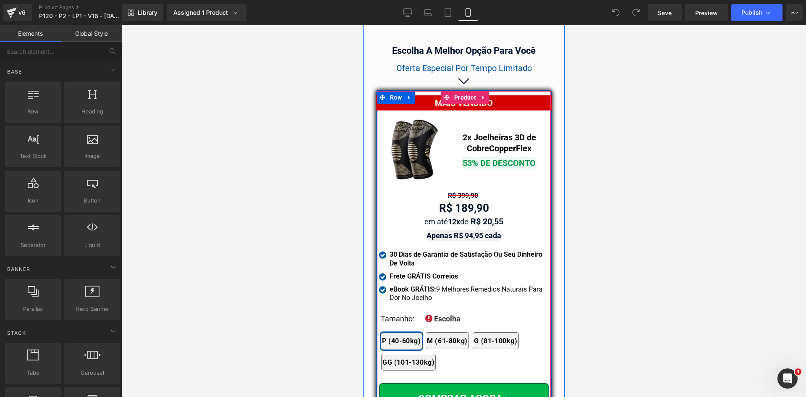
scroll to position [7189, 0]
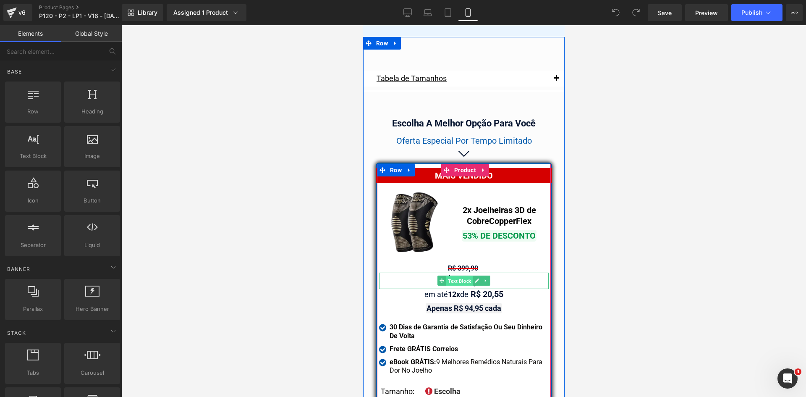
click at [455, 276] on span "Text Block" at bounding box center [459, 281] width 26 height 10
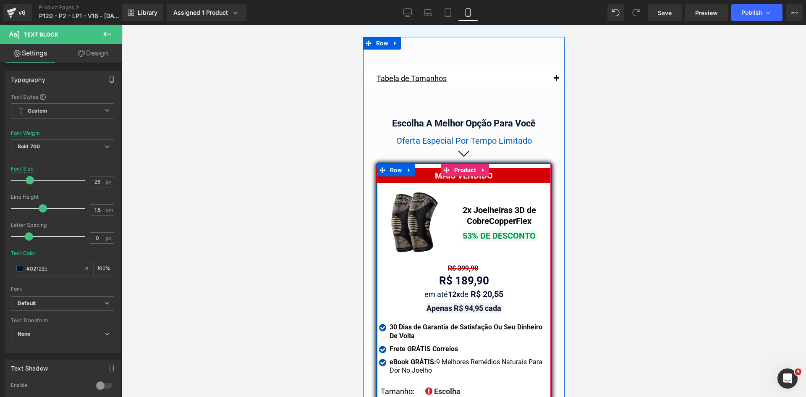
click at [461, 275] on span "Text Block" at bounding box center [459, 280] width 26 height 10
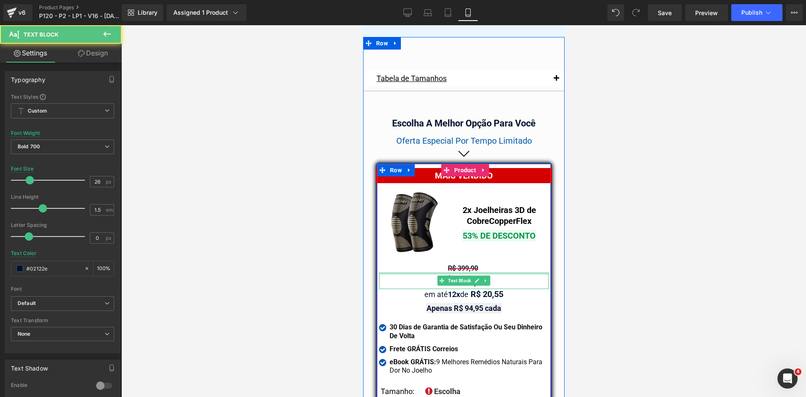
click at [461, 272] on div at bounding box center [463, 273] width 170 height 2
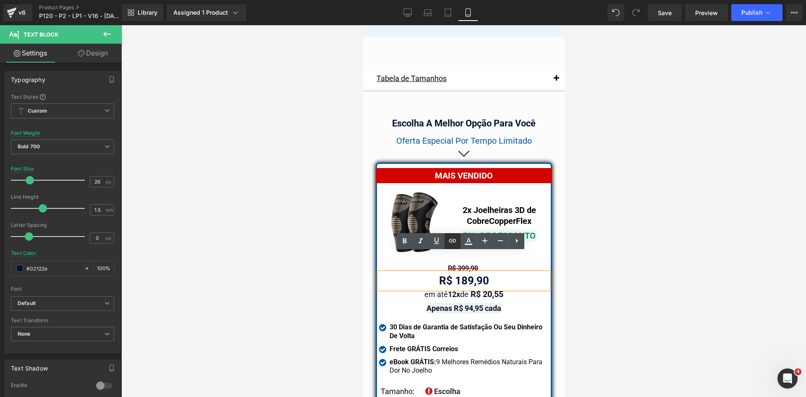
click at [459, 246] on link at bounding box center [452, 241] width 16 height 16
click at [574, 257] on div at bounding box center [463, 210] width 684 height 371
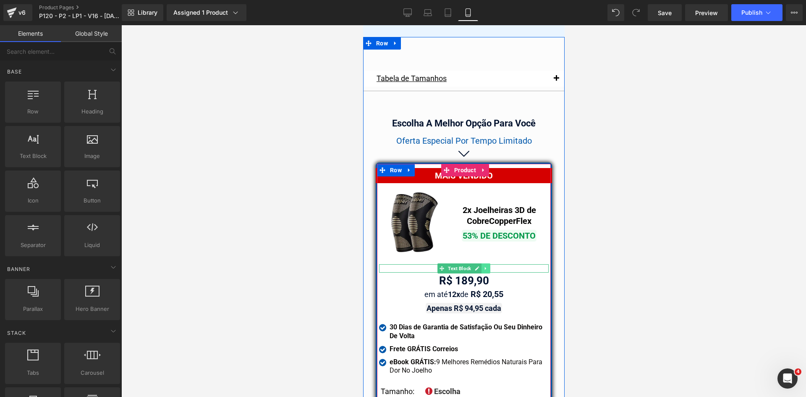
click at [481, 263] on link at bounding box center [485, 268] width 9 height 10
click at [510, 264] on div "R$ 399,90" at bounding box center [463, 268] width 170 height 8
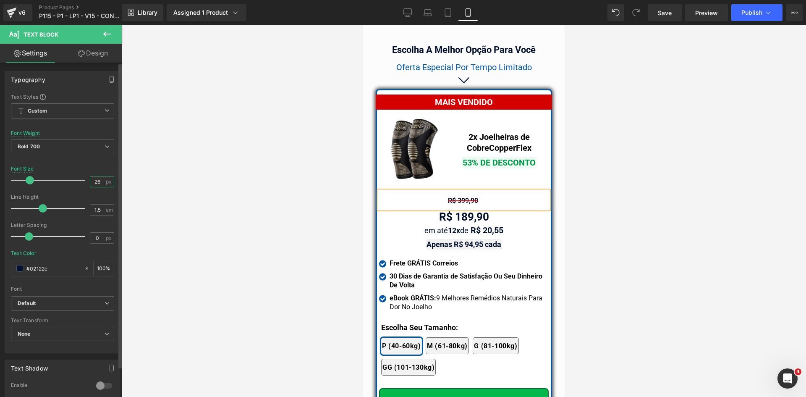
click at [93, 181] on input "26" at bounding box center [97, 181] width 15 height 10
type input "16"
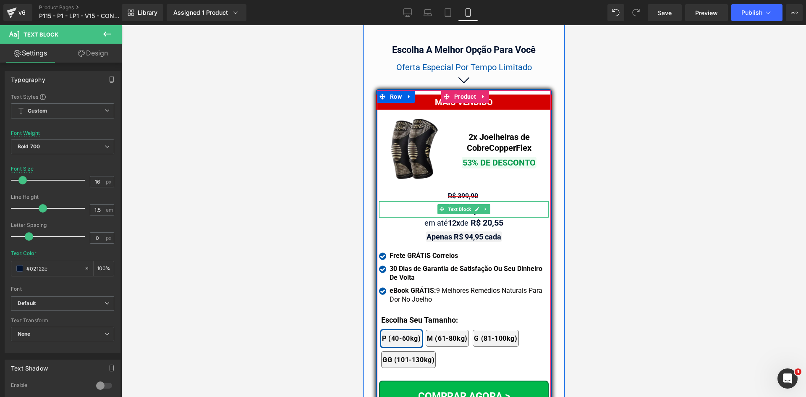
click at [449, 204] on span "Text Block" at bounding box center [459, 209] width 26 height 10
click at [461, 191] on div "R$ 399,90 Text Block" at bounding box center [463, 196] width 170 height 10
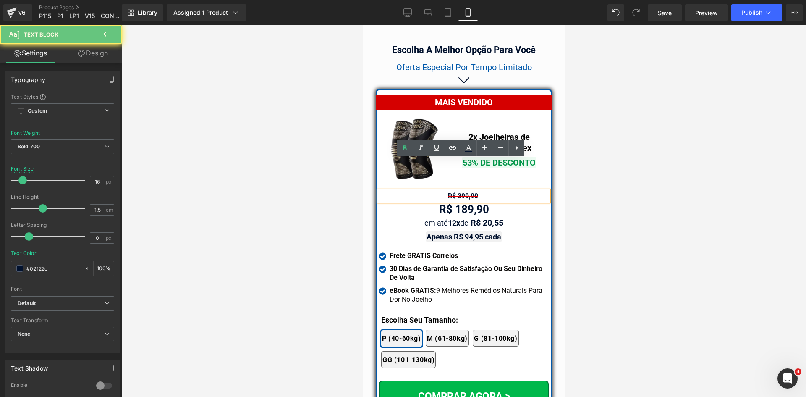
click at [456, 192] on span "R$ 399,90" at bounding box center [462, 196] width 30 height 8
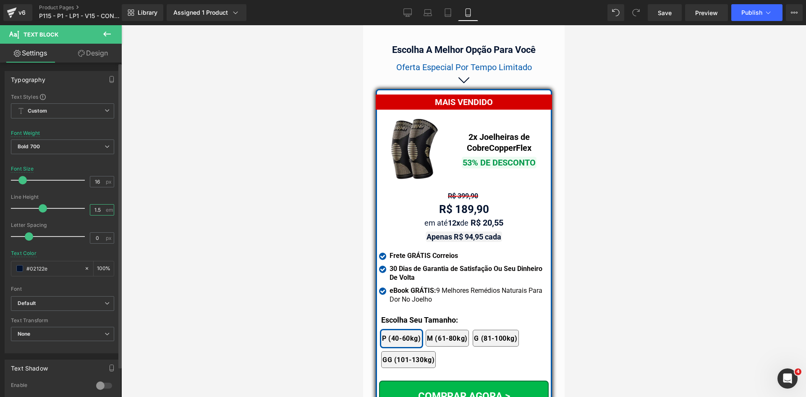
drag, startPoint x: 94, startPoint y: 209, endPoint x: 104, endPoint y: 210, distance: 10.2
click at [100, 210] on input "1.5" at bounding box center [97, 209] width 15 height 10
type input "1.2"
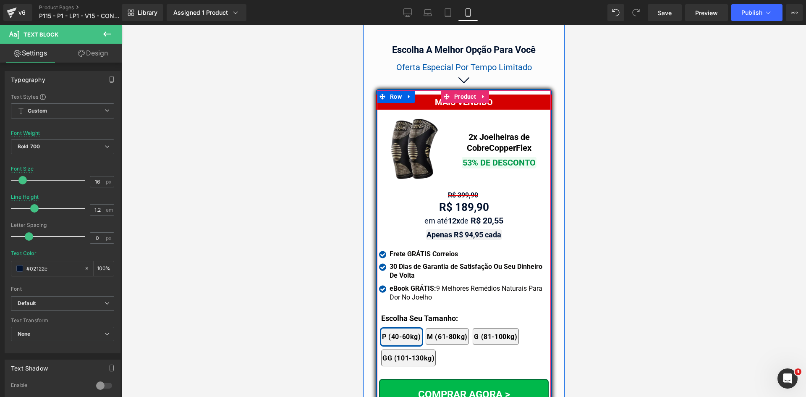
click at [456, 215] on span "Text Block" at bounding box center [459, 220] width 26 height 10
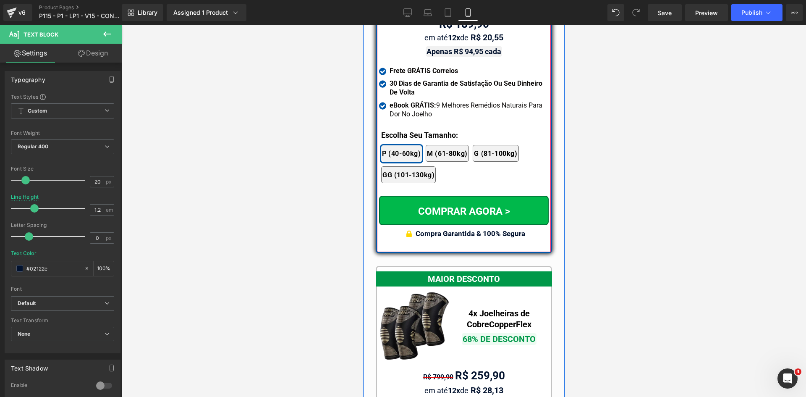
scroll to position [7551, 0]
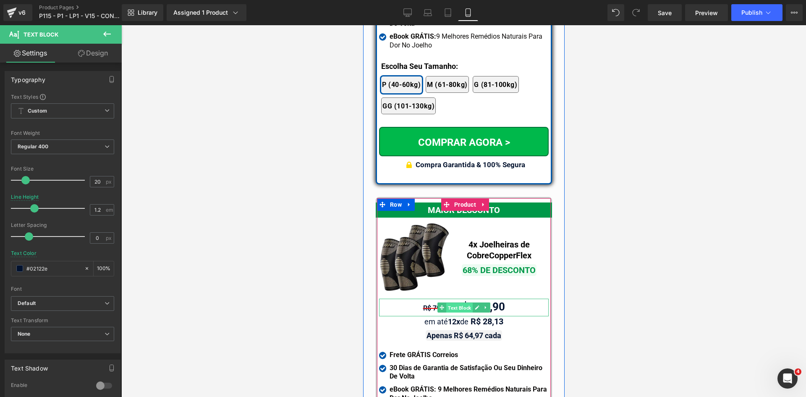
drag, startPoint x: 461, startPoint y: 276, endPoint x: 824, endPoint y: 341, distance: 368.4
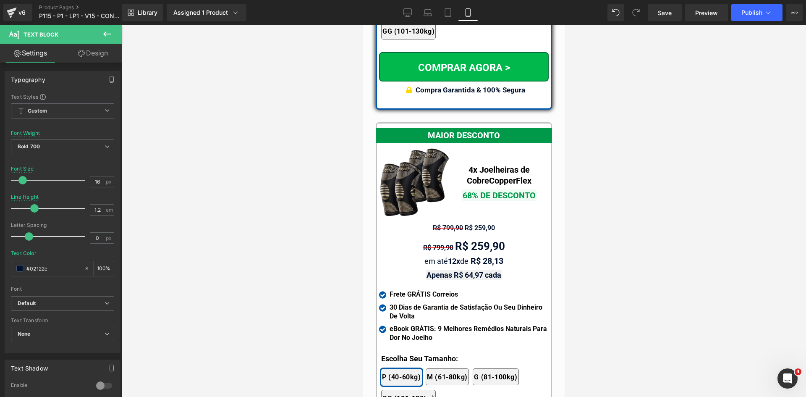
scroll to position [7635, 0]
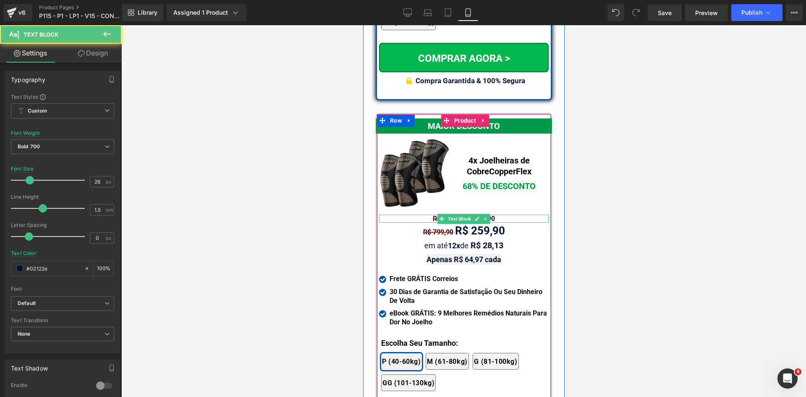
click at [500, 214] on div "R$ 799,90 R$ 259,90" at bounding box center [463, 218] width 170 height 8
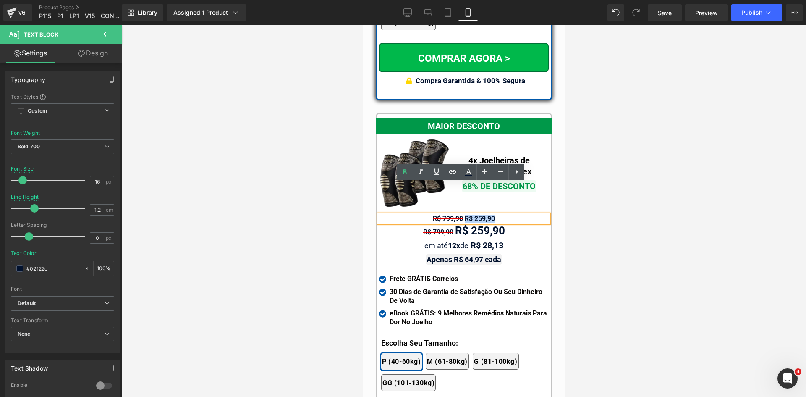
drag, startPoint x: 500, startPoint y: 186, endPoint x: 463, endPoint y: 190, distance: 37.6
click at [460, 214] on div "R$ 799,90 R$ 259,90" at bounding box center [463, 218] width 170 height 8
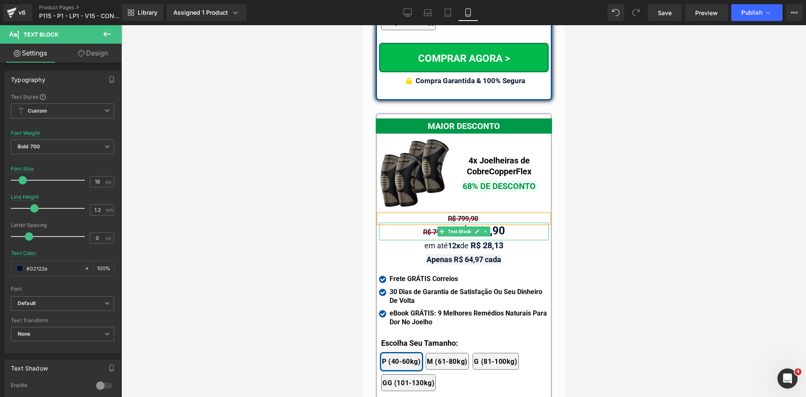
click at [522, 222] on div "R$ 799,90 R$ 259,90" at bounding box center [463, 231] width 170 height 18
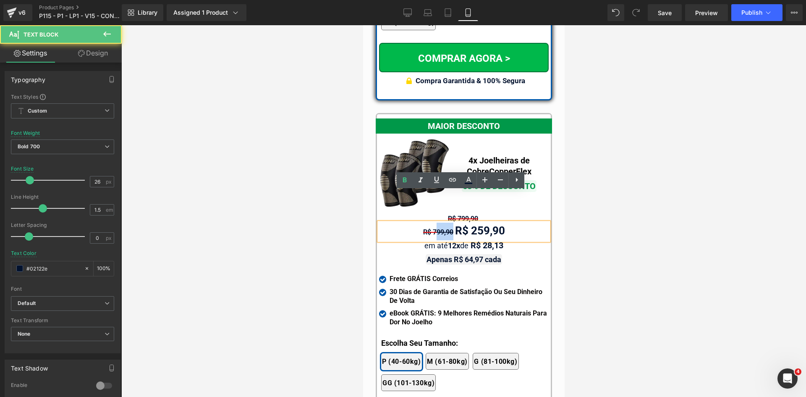
drag, startPoint x: 450, startPoint y: 200, endPoint x: 387, endPoint y: 201, distance: 62.9
click at [397, 222] on div "R$ 799,90 R$ 259,90" at bounding box center [463, 231] width 170 height 18
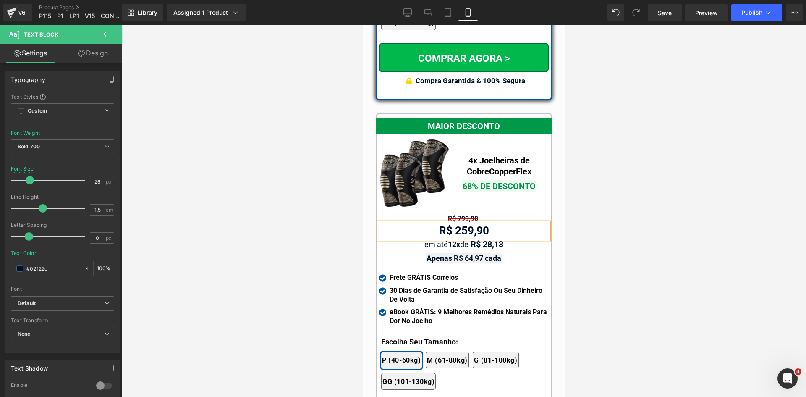
click at [613, 221] on div at bounding box center [463, 210] width 684 height 371
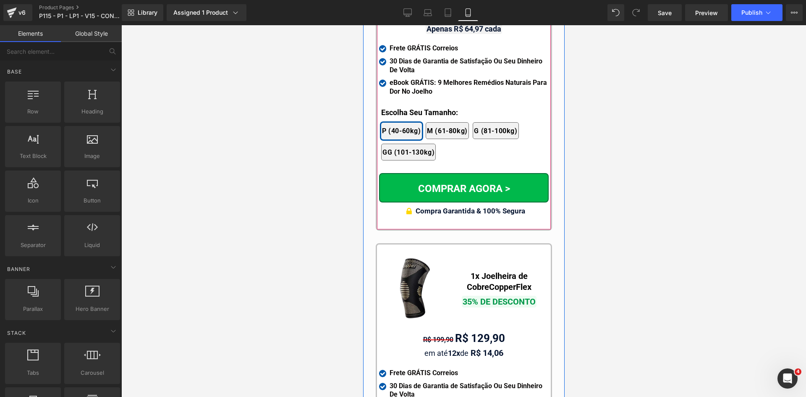
scroll to position [7970, 0]
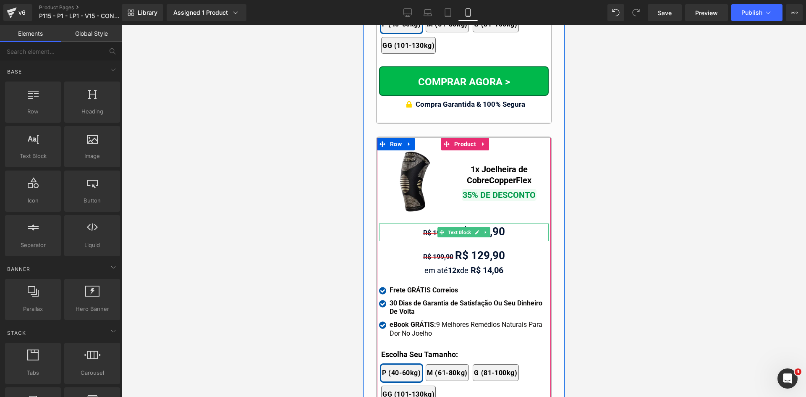
click at [423, 229] on span "R$ 199,90" at bounding box center [438, 233] width 30 height 8
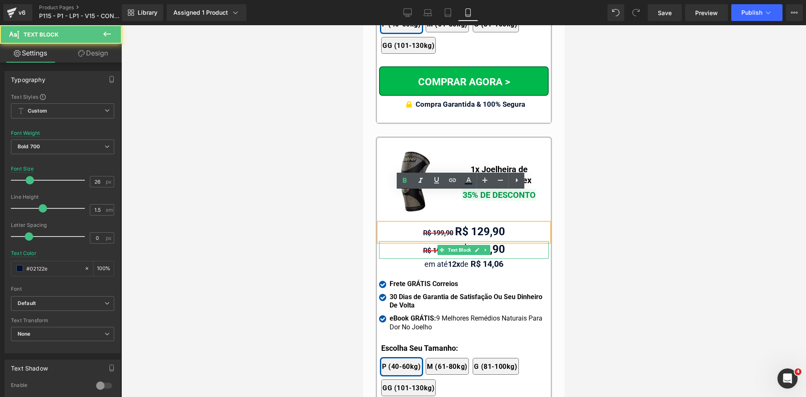
click at [408, 241] on div "R$ 199,90 R$ 129,90" at bounding box center [463, 250] width 170 height 18
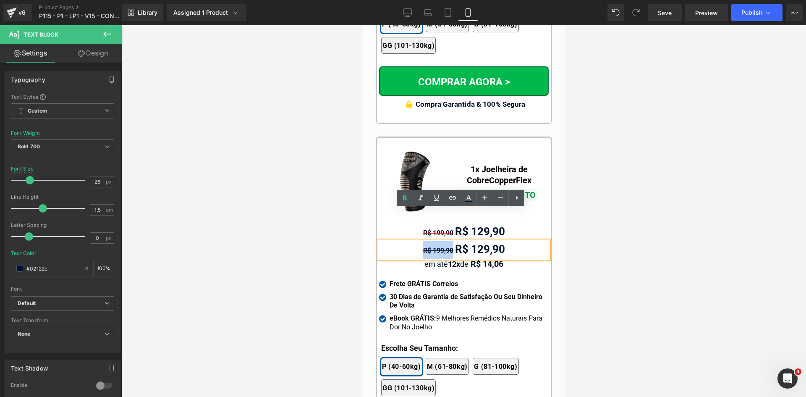
drag, startPoint x: 452, startPoint y: 217, endPoint x: 393, endPoint y: 218, distance: 58.8
click at [394, 241] on div "R$ 199,90 R$ 129,90" at bounding box center [463, 250] width 170 height 18
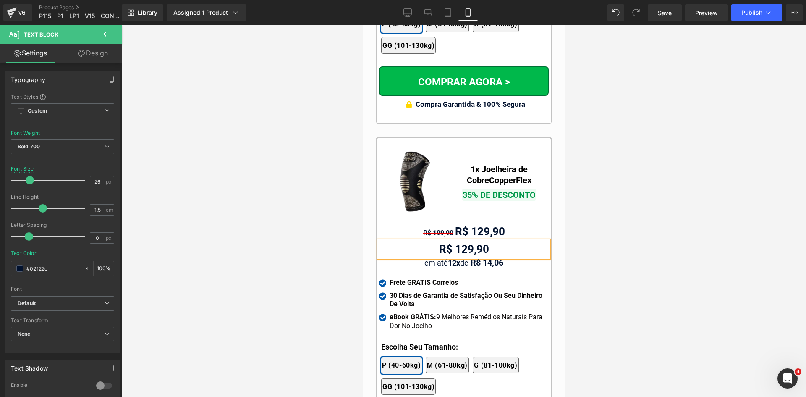
click at [628, 217] on div at bounding box center [463, 210] width 684 height 371
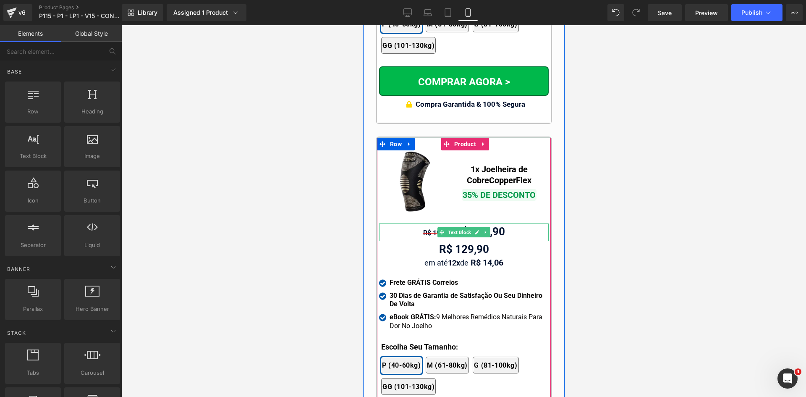
click at [409, 223] on div "R$ 199,90 R$ 129,90" at bounding box center [463, 232] width 170 height 18
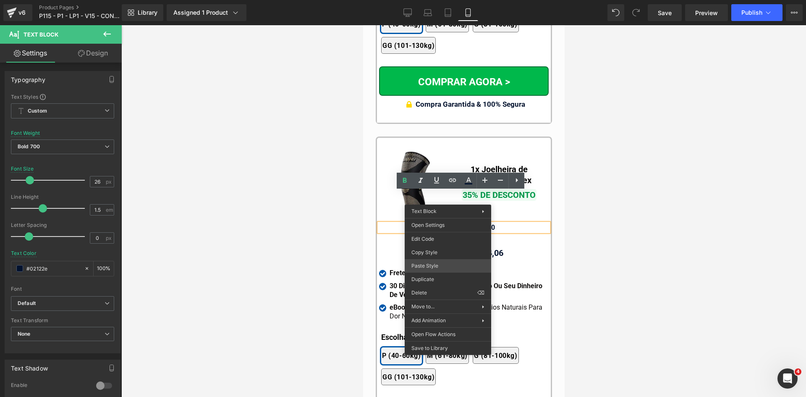
drag, startPoint x: 792, startPoint y: 290, endPoint x: 460, endPoint y: 222, distance: 338.9
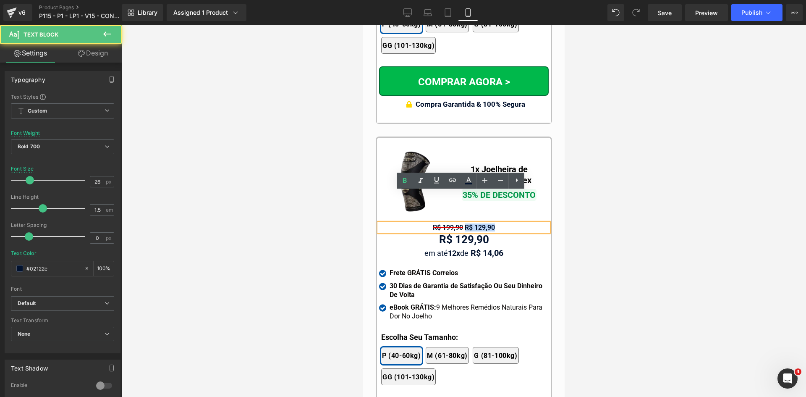
drag, startPoint x: 460, startPoint y: 194, endPoint x: 513, endPoint y: 195, distance: 52.5
click at [513, 223] on div "R$ 199,90 R$ 129,90" at bounding box center [463, 227] width 170 height 8
click at [612, 217] on div at bounding box center [463, 210] width 684 height 371
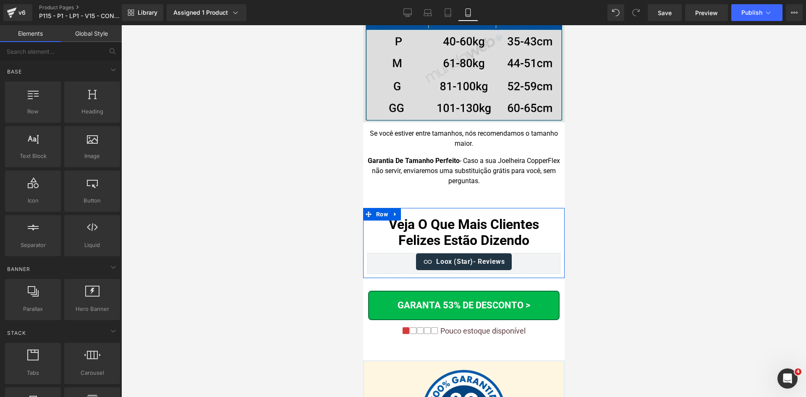
scroll to position [8432, 0]
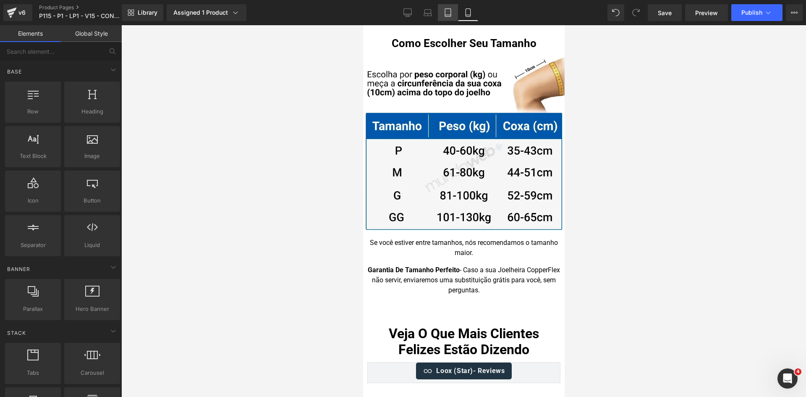
click at [446, 13] on icon at bounding box center [448, 12] width 8 height 8
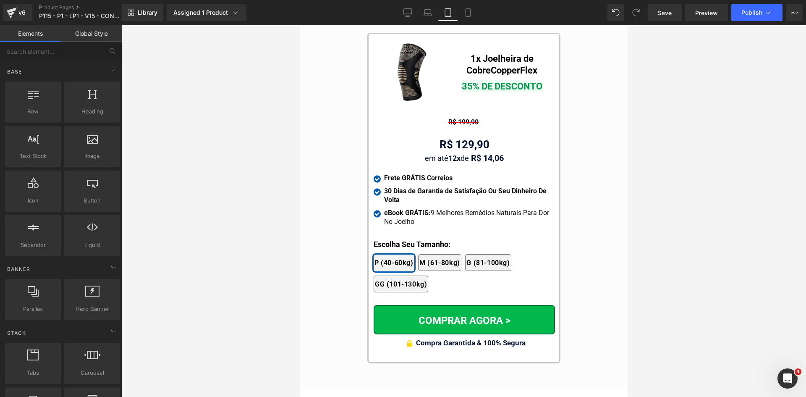
scroll to position [7813, 0]
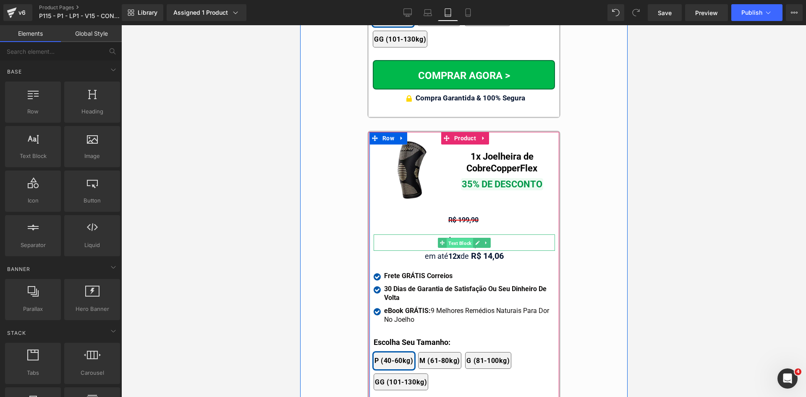
click at [457, 238] on span "Text Block" at bounding box center [459, 243] width 26 height 10
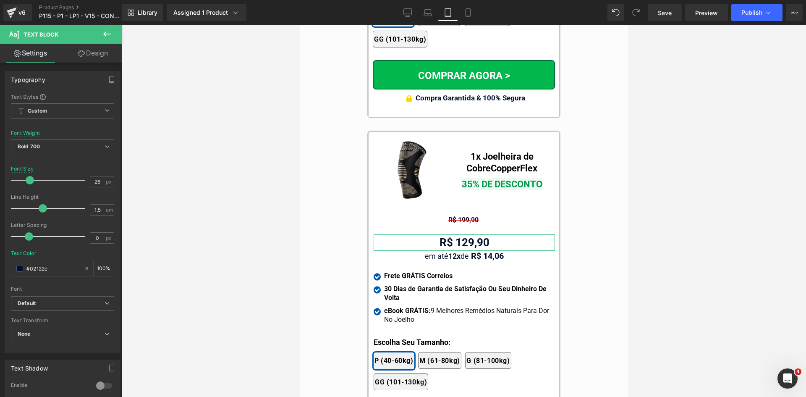
click at [97, 56] on link "Design" at bounding box center [93, 53] width 61 height 19
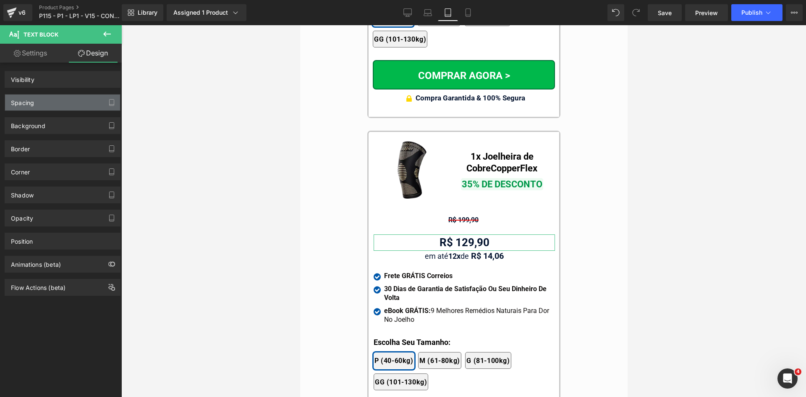
click at [29, 103] on div "Spacing" at bounding box center [22, 100] width 23 height 12
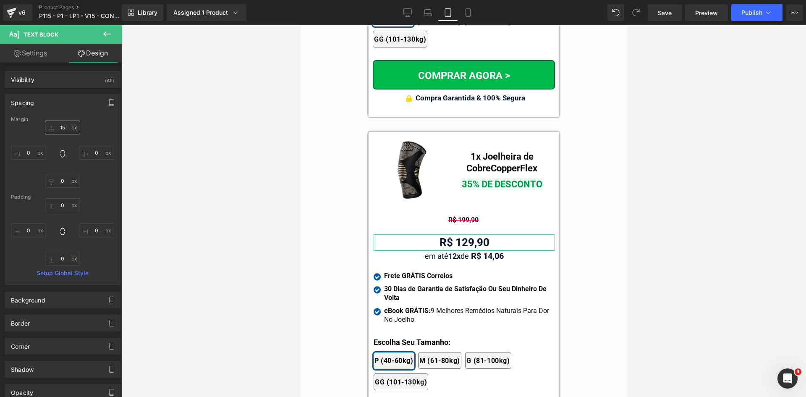
type input "15"
type input "0"
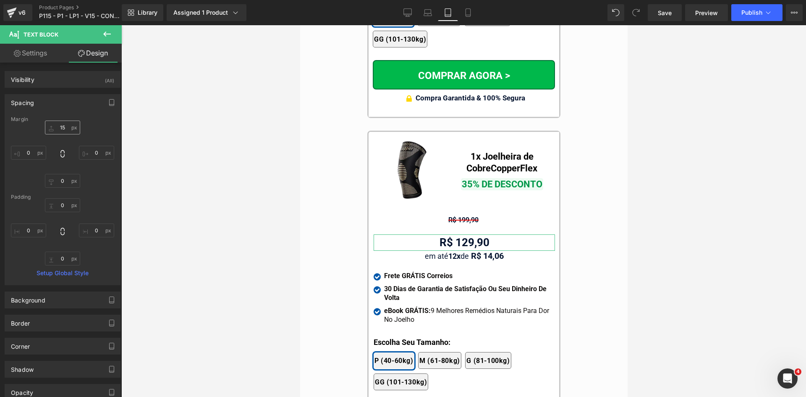
type input "0"
click at [57, 127] on input "15" at bounding box center [62, 127] width 35 height 14
type input "0"
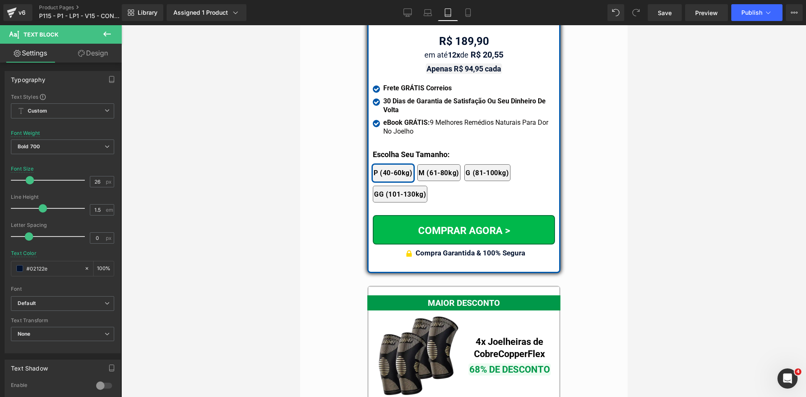
scroll to position [7142, 0]
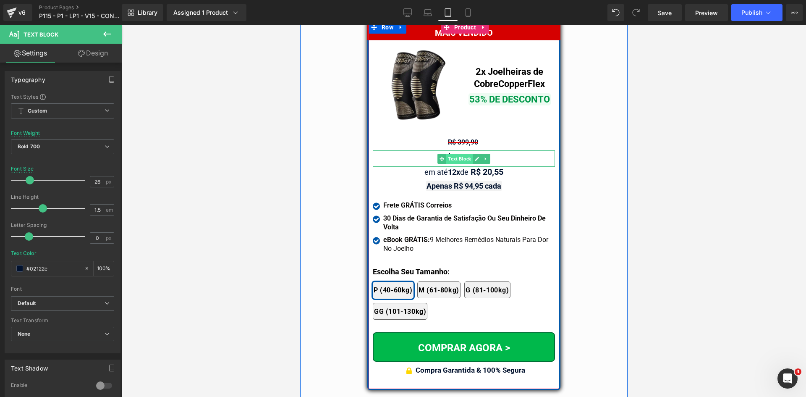
click at [454, 154] on span "Text Block" at bounding box center [459, 159] width 26 height 10
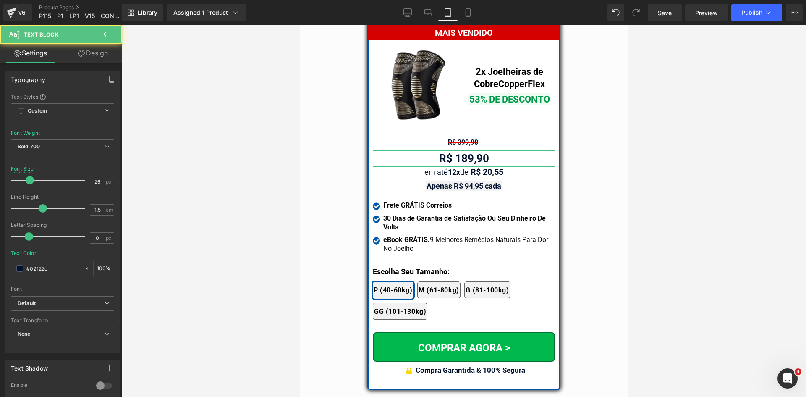
click at [109, 55] on link "Design" at bounding box center [93, 53] width 61 height 19
click at [0, 0] on div "Spacing" at bounding box center [0, 0] width 0 height 0
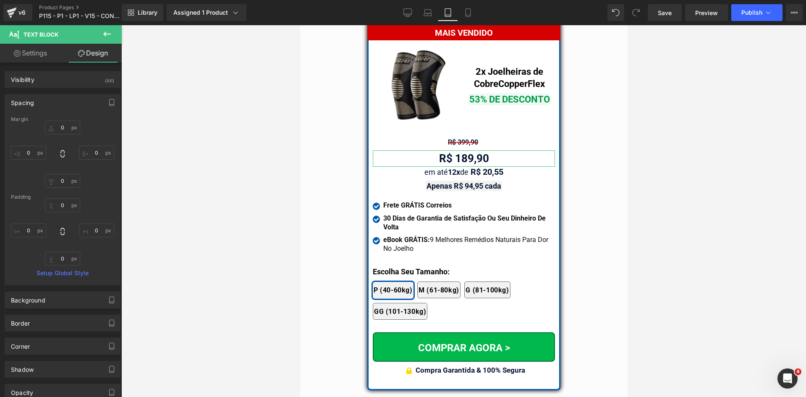
type input "0"
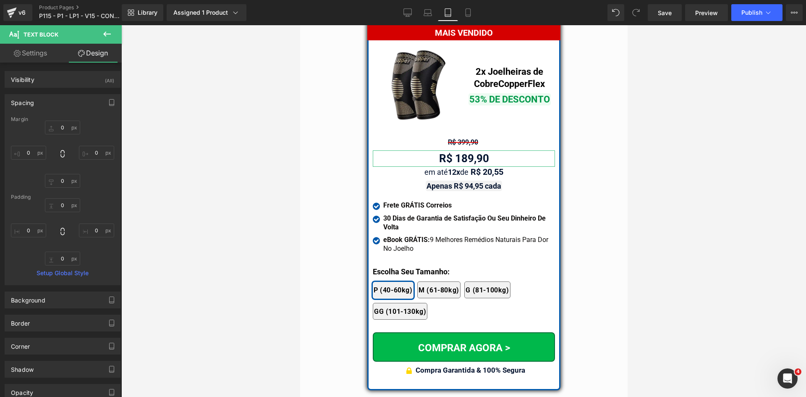
type input "0"
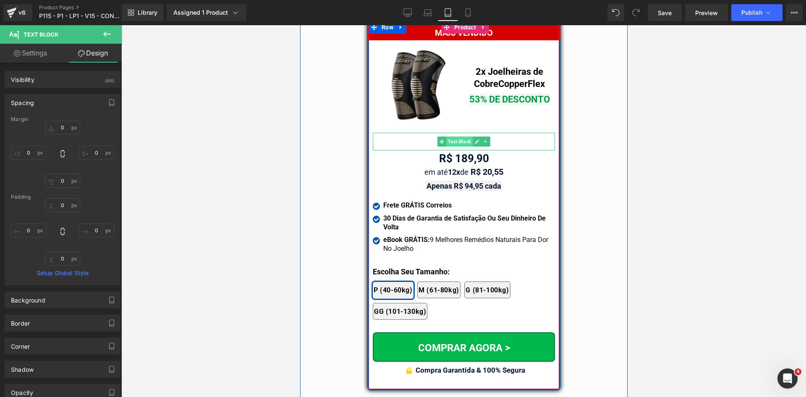
click at [455, 136] on span "Text Block" at bounding box center [459, 141] width 26 height 10
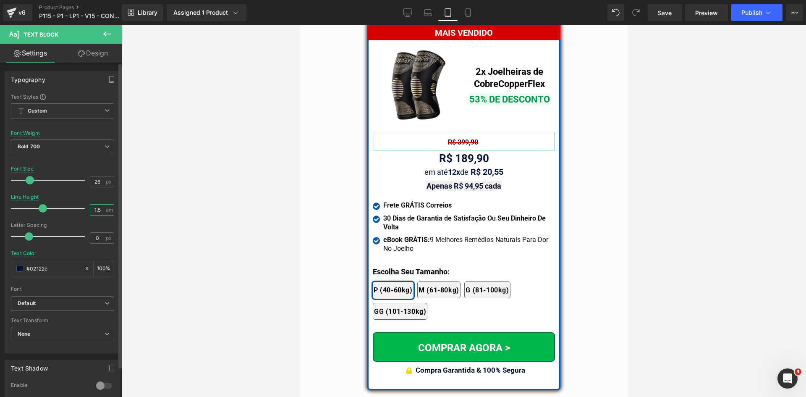
click at [94, 207] on input "1.5" at bounding box center [97, 209] width 15 height 10
type input "1.2"
drag, startPoint x: 94, startPoint y: 183, endPoint x: 80, endPoint y: 182, distance: 14.3
click at [80, 182] on div "Font Size 26 px" at bounding box center [62, 180] width 103 height 28
type input "16"
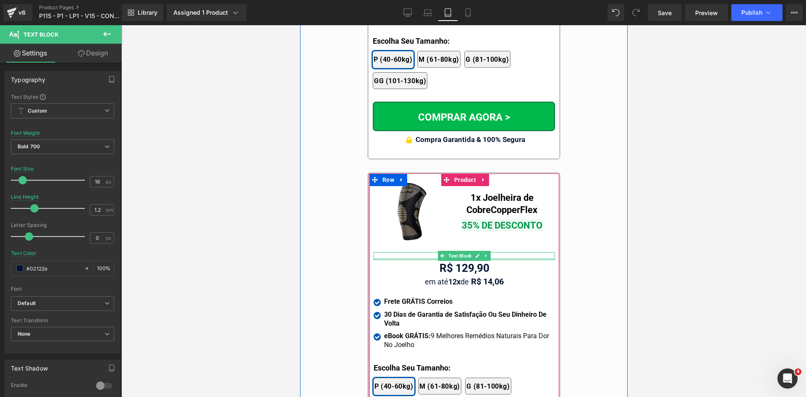
scroll to position [7771, 0]
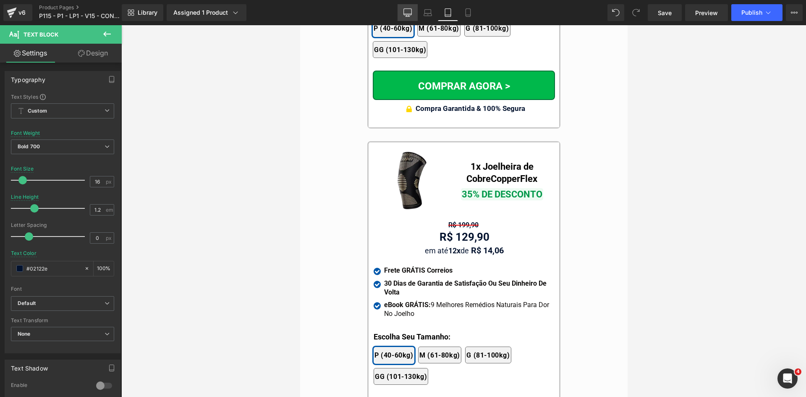
click at [402, 13] on link "Desktop" at bounding box center [407, 12] width 20 height 17
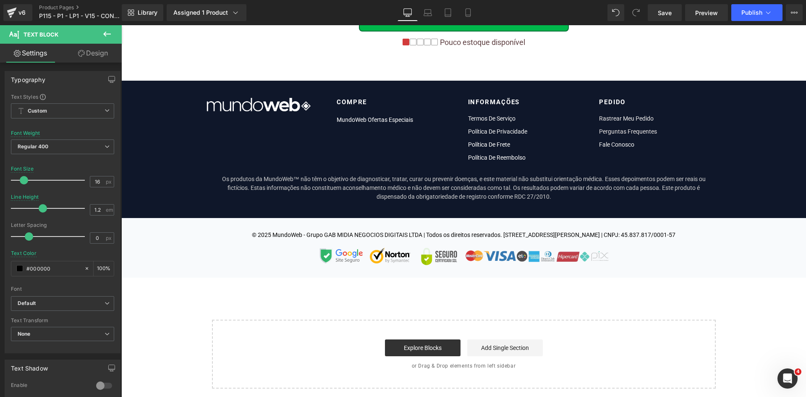
type input "18"
type input "1.5"
type input "#000000"
type input "100"
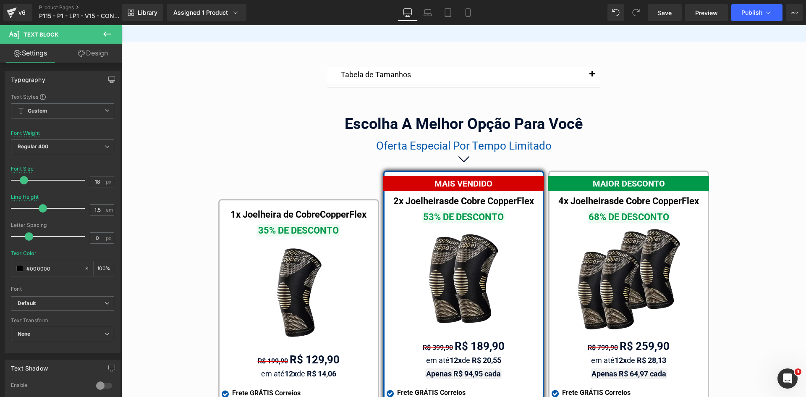
scroll to position [4836, 0]
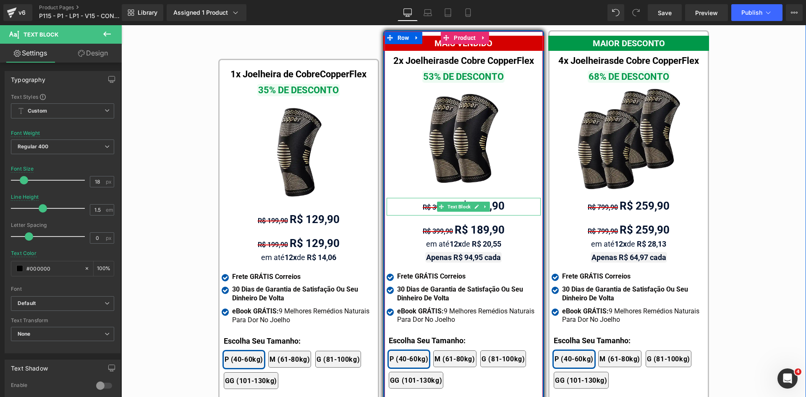
click at [415, 198] on div "R$ 399,90 R$ 189,90" at bounding box center [463, 207] width 154 height 18
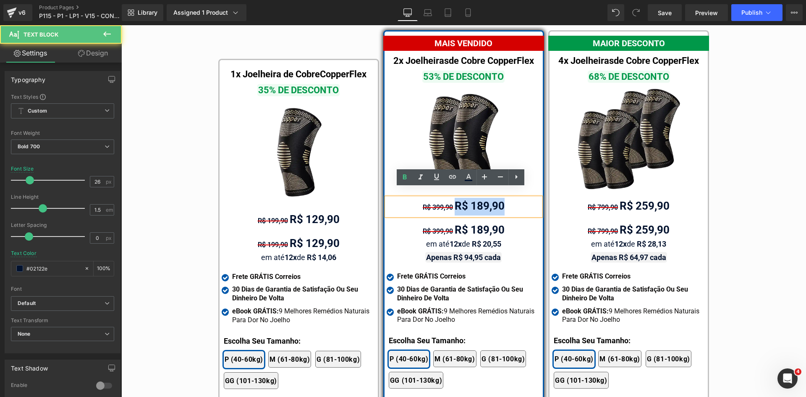
drag, startPoint x: 450, startPoint y: 196, endPoint x: 541, endPoint y: 196, distance: 90.6
click at [541, 196] on div "MAIS VENDIDO Text Block 2x Joelheiras de Cobre CopperFlex Text Block 53% DE DES…" at bounding box center [463, 241] width 165 height 423
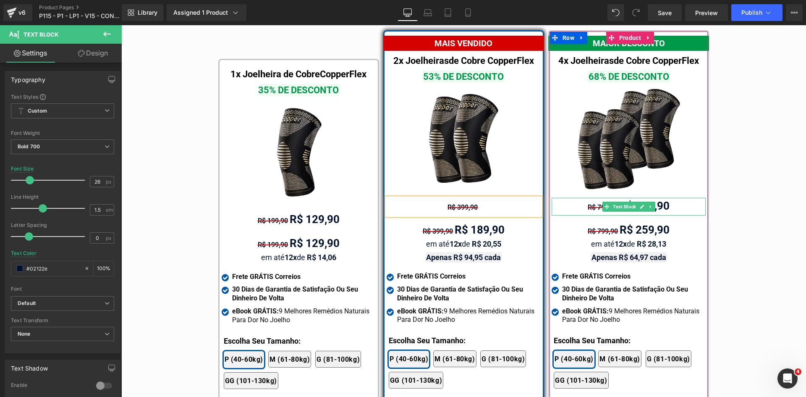
click at [666, 198] on div "R$ 799,90 R$ 259,90" at bounding box center [628, 207] width 154 height 18
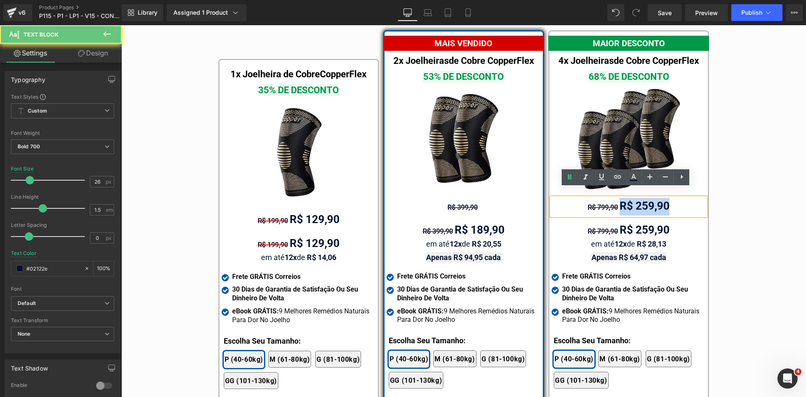
drag, startPoint x: 670, startPoint y: 196, endPoint x: 618, endPoint y: 199, distance: 52.1
click at [618, 199] on div "R$ 799,90 R$ 259,90" at bounding box center [628, 207] width 154 height 18
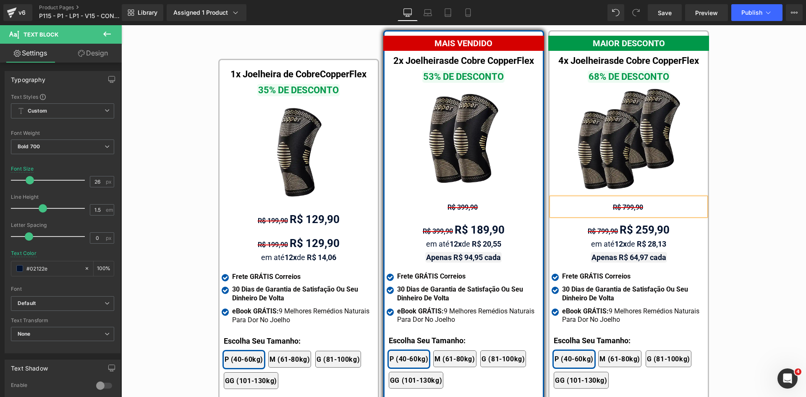
click at [765, 221] on div "Tabela de Tamanhos Text Block Image Se você estiver entre tamanhos, recomendamo…" at bounding box center [463, 189] width 684 height 535
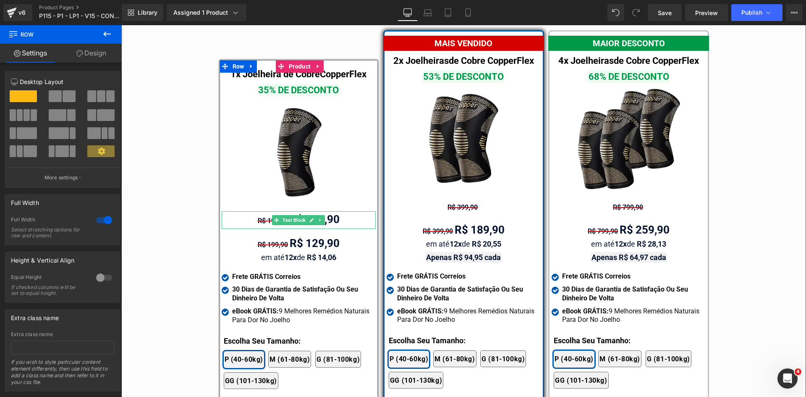
click at [350, 211] on div "R$ 199,90 R$ 129,90" at bounding box center [299, 220] width 154 height 18
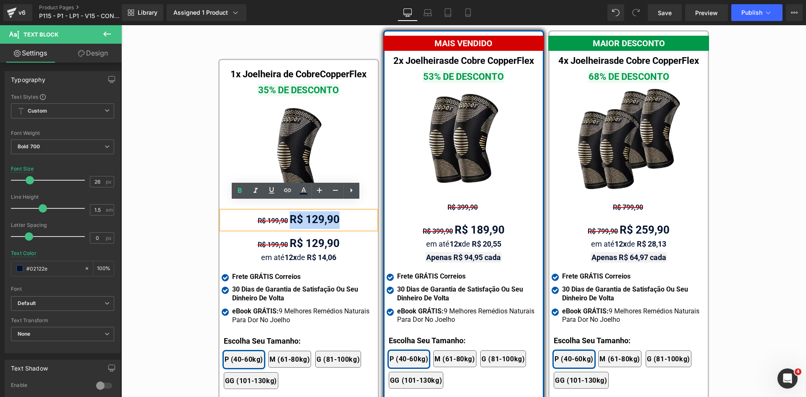
drag, startPoint x: 349, startPoint y: 212, endPoint x: 289, endPoint y: 212, distance: 60.4
click at [289, 212] on div "R$ 199,90 R$ 129,90" at bounding box center [299, 220] width 154 height 18
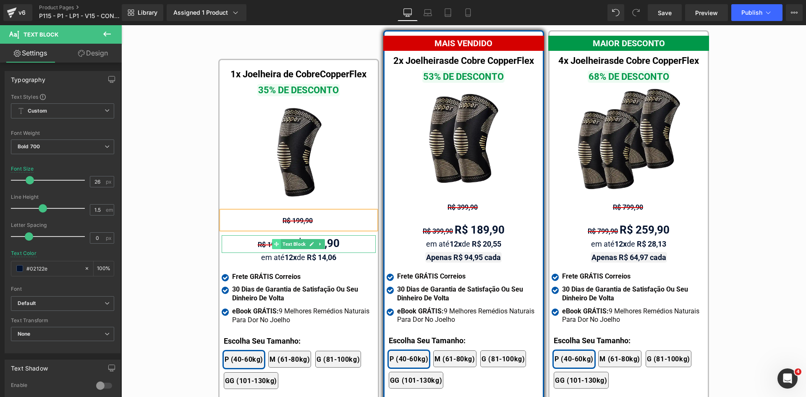
click at [295, 239] on span "Text Block" at bounding box center [294, 244] width 26 height 10
click at [264, 240] on span "R$ 199,90" at bounding box center [273, 244] width 30 height 8
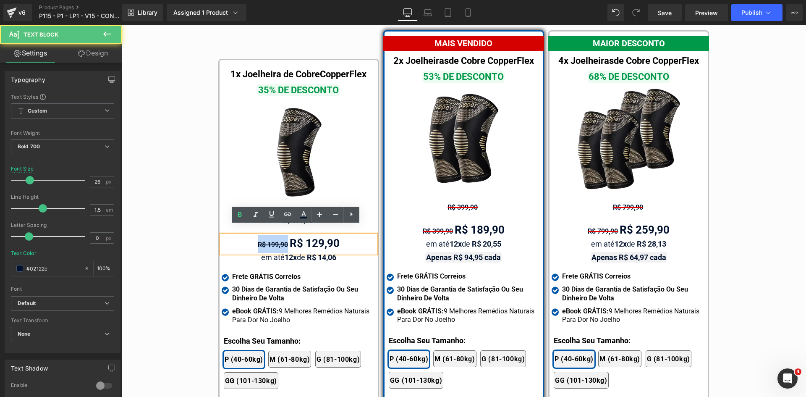
drag, startPoint x: 287, startPoint y: 233, endPoint x: 190, endPoint y: 235, distance: 96.5
click at [190, 235] on div "Tabela de Tamanhos Text Block Image Se você estiver entre tamanhos, recomendamo…" at bounding box center [463, 189] width 684 height 535
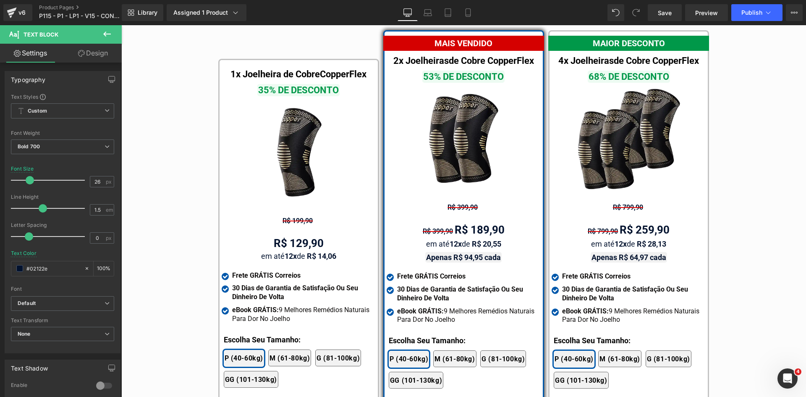
click at [91, 59] on link "Design" at bounding box center [93, 53] width 61 height 19
click at [0, 0] on div "Spacing" at bounding box center [0, 0] width 0 height 0
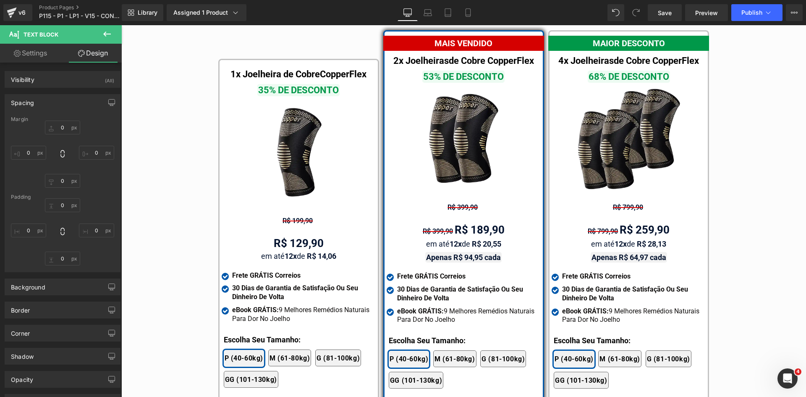
type input "15"
type input "0"
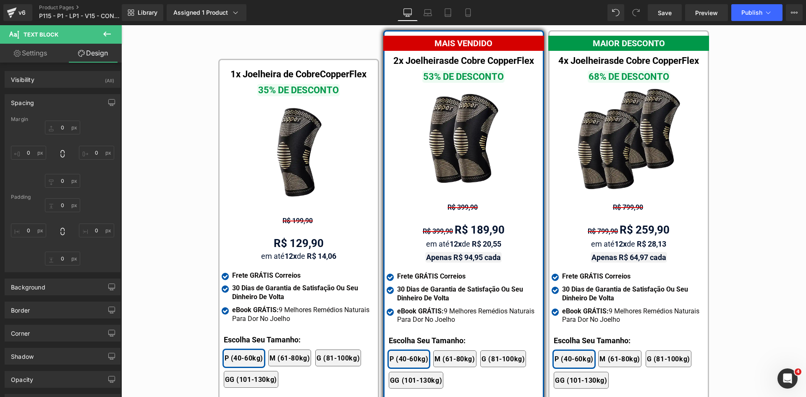
type input "0"
drag, startPoint x: 59, startPoint y: 127, endPoint x: 68, endPoint y: 164, distance: 38.8
click at [59, 127] on input "15" at bounding box center [62, 127] width 35 height 14
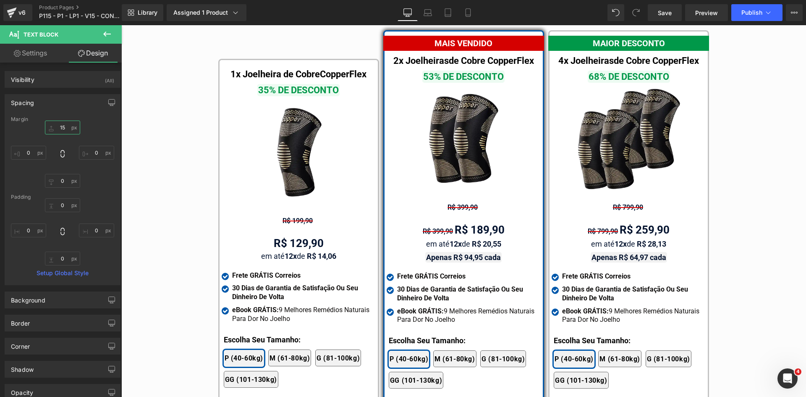
type input "0"
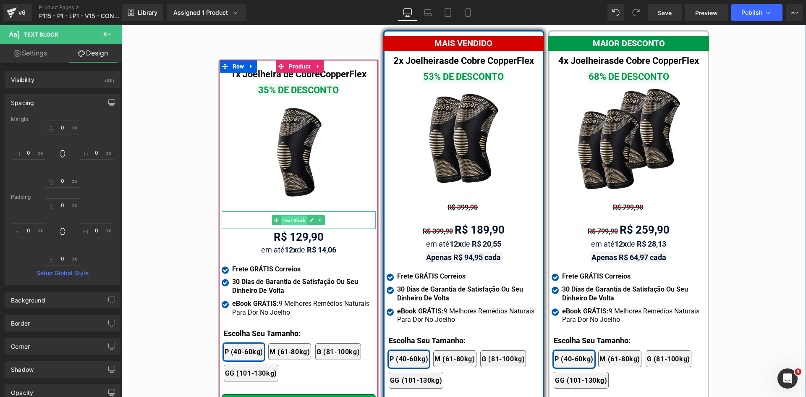
click at [287, 215] on span "Text Block" at bounding box center [294, 220] width 26 height 10
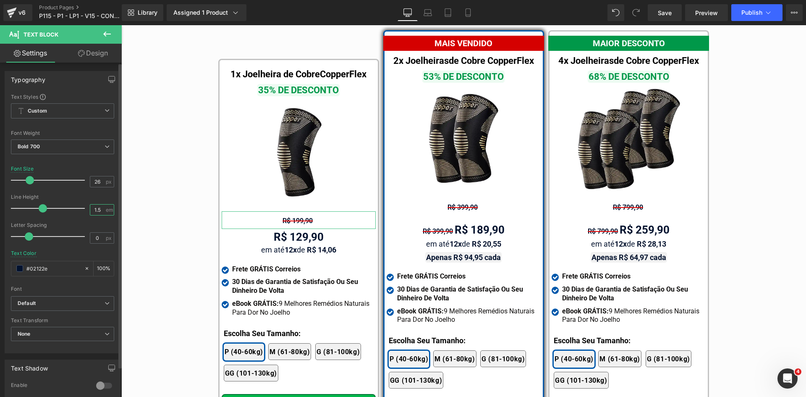
drag, startPoint x: 94, startPoint y: 207, endPoint x: 100, endPoint y: 208, distance: 5.5
click at [100, 208] on input "1.5" at bounding box center [97, 209] width 15 height 10
type input "1.2"
click at [92, 181] on input "26" at bounding box center [97, 181] width 15 height 10
type input "16"
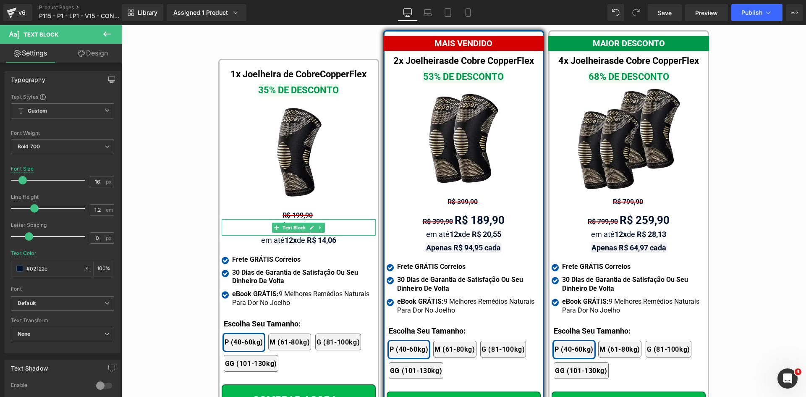
drag, startPoint x: 400, startPoint y: 293, endPoint x: 460, endPoint y: 230, distance: 87.9
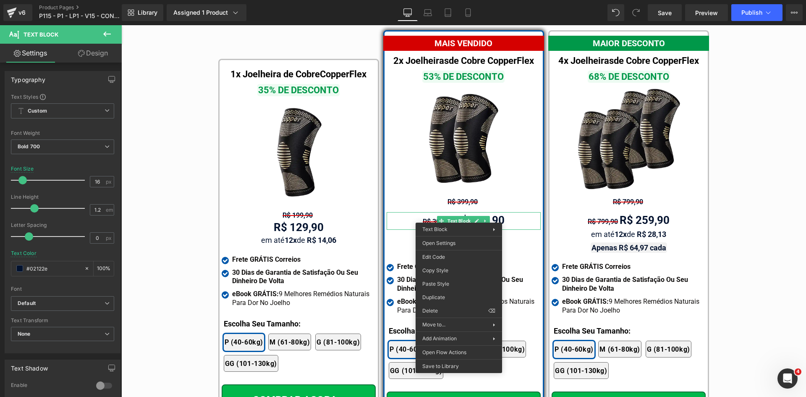
drag, startPoint x: 564, startPoint y: 308, endPoint x: 628, endPoint y: 219, distance: 110.1
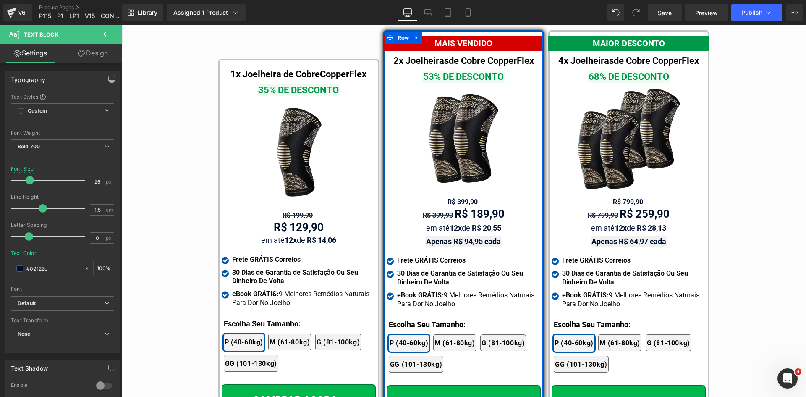
click at [405, 206] on div "R$ 399,90 R$ 189,90" at bounding box center [463, 215] width 154 height 18
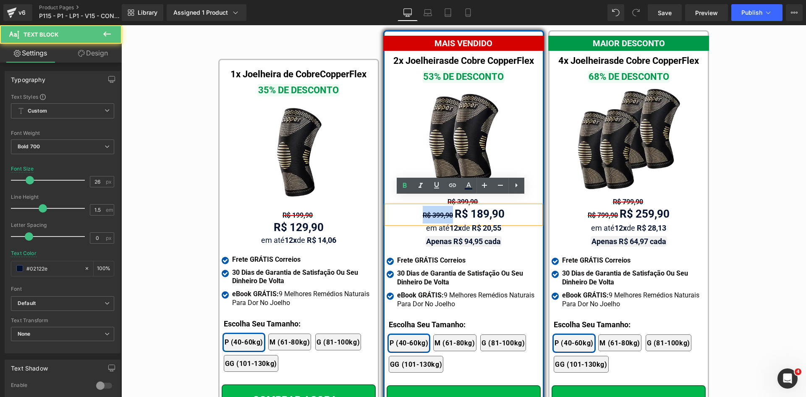
drag, startPoint x: 452, startPoint y: 203, endPoint x: 387, endPoint y: 204, distance: 65.1
click at [388, 206] on div "R$ 399,90 R$ 189,90" at bounding box center [463, 215] width 154 height 18
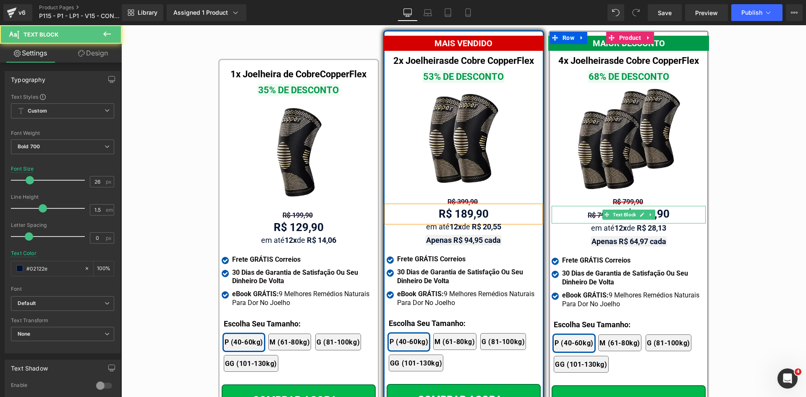
click at [587, 211] on span "R$ 799,90" at bounding box center [602, 215] width 30 height 8
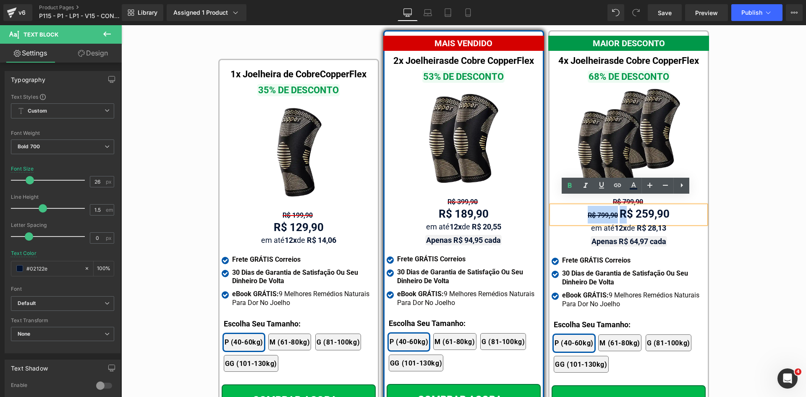
drag, startPoint x: 586, startPoint y: 206, endPoint x: 598, endPoint y: 205, distance: 11.9
click at [598, 211] on span "R$ 799,90" at bounding box center [602, 215] width 30 height 8
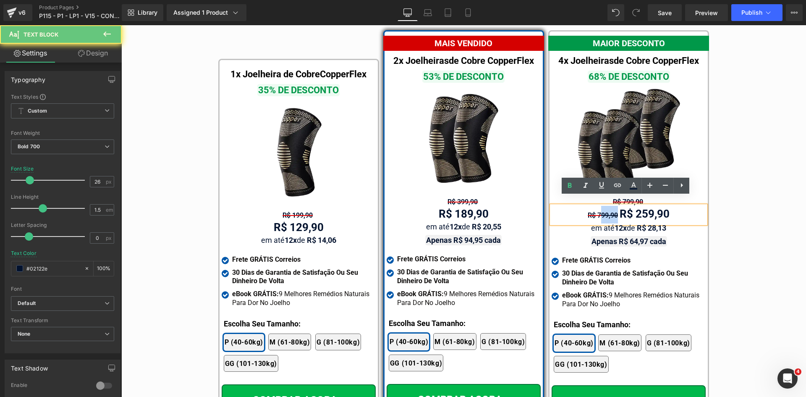
drag, startPoint x: 615, startPoint y: 205, endPoint x: 577, endPoint y: 207, distance: 38.7
click at [578, 207] on div "R$ 799,90 R$ 259,90" at bounding box center [628, 215] width 154 height 18
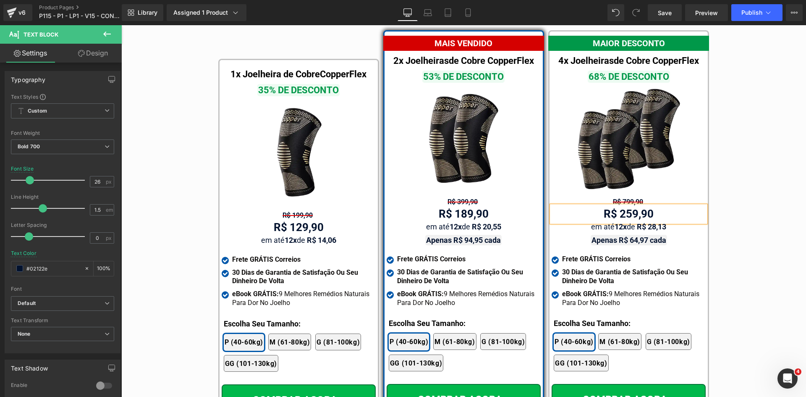
click at [732, 209] on div "Tabela de Tamanhos Text Block Image Se você estiver entre tamanhos, recomendamo…" at bounding box center [463, 181] width 684 height 518
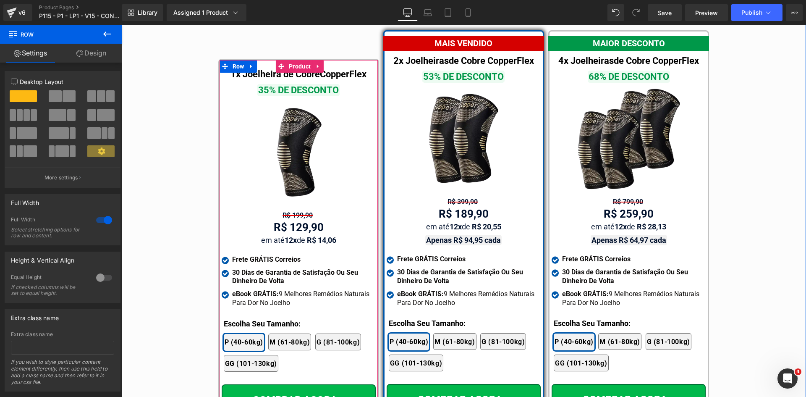
click at [293, 210] on span "Text Block" at bounding box center [294, 215] width 26 height 10
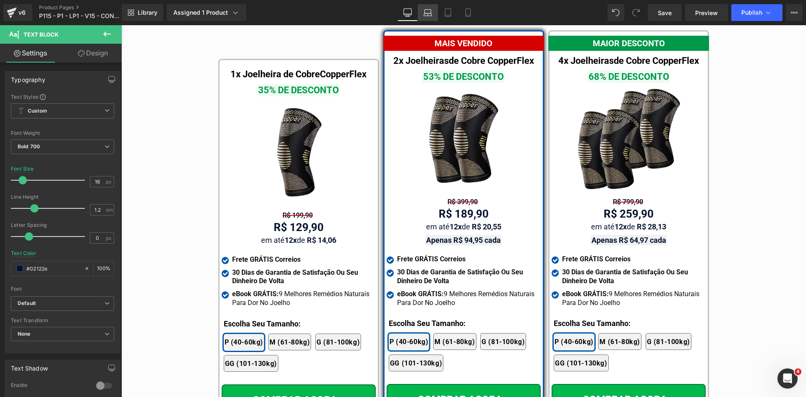
click at [427, 13] on icon at bounding box center [428, 14] width 8 height 3
type input "26"
type input "100"
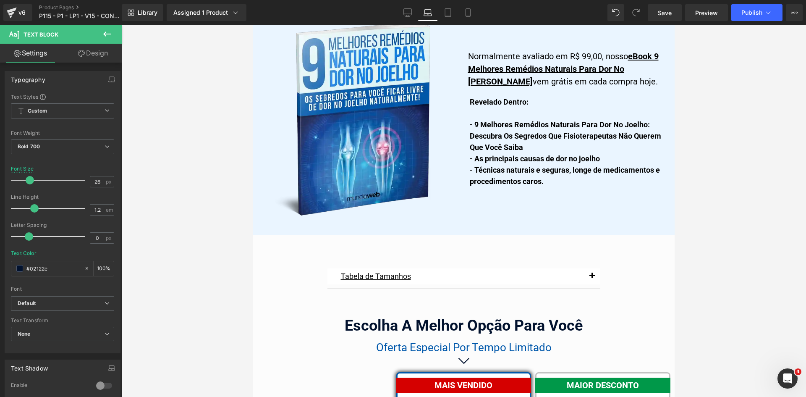
scroll to position [5181, 0]
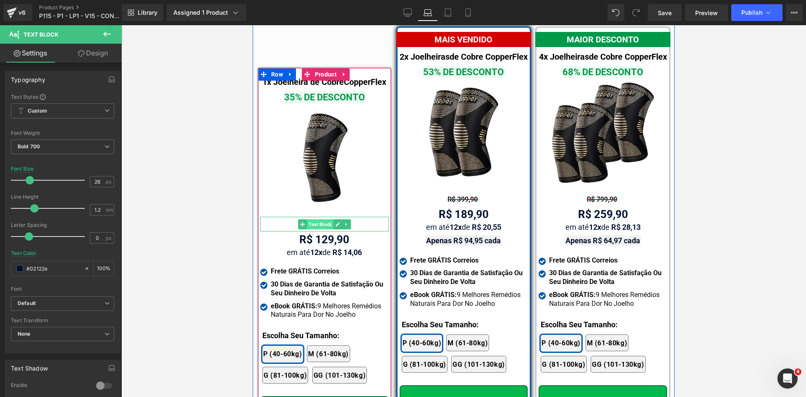
click at [311, 219] on span "Text Block" at bounding box center [320, 224] width 26 height 10
click at [325, 234] on span "Text Block" at bounding box center [320, 239] width 26 height 10
click at [318, 219] on span "Text Block" at bounding box center [320, 224] width 26 height 10
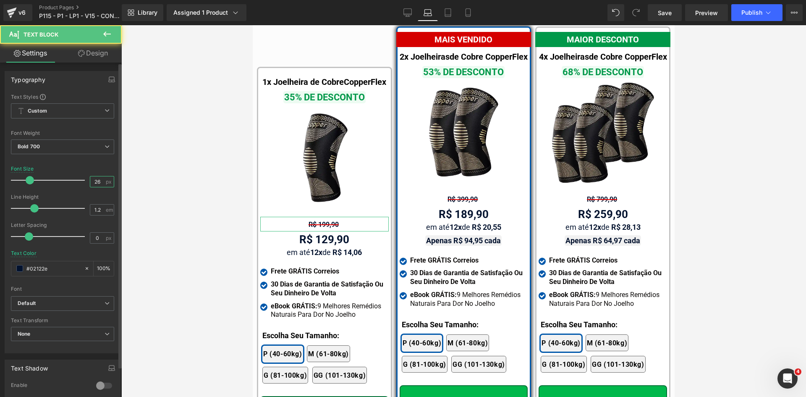
drag, startPoint x: 94, startPoint y: 182, endPoint x: 89, endPoint y: 182, distance: 5.1
click at [90, 182] on input "26" at bounding box center [97, 181] width 15 height 10
type input "16"
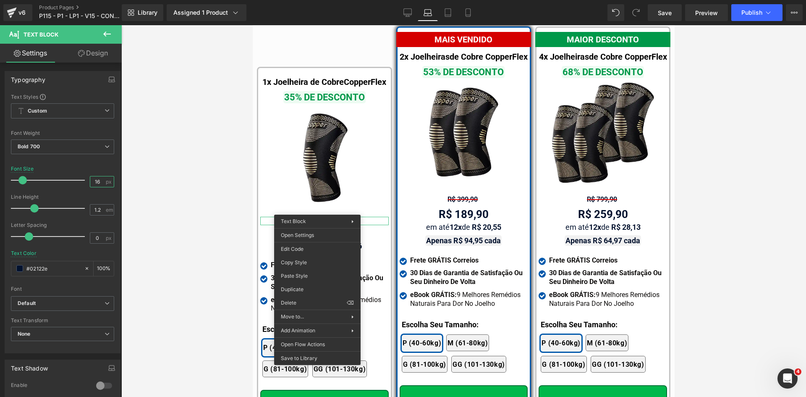
drag, startPoint x: 561, startPoint y: 286, endPoint x: 365, endPoint y: 244, distance: 200.7
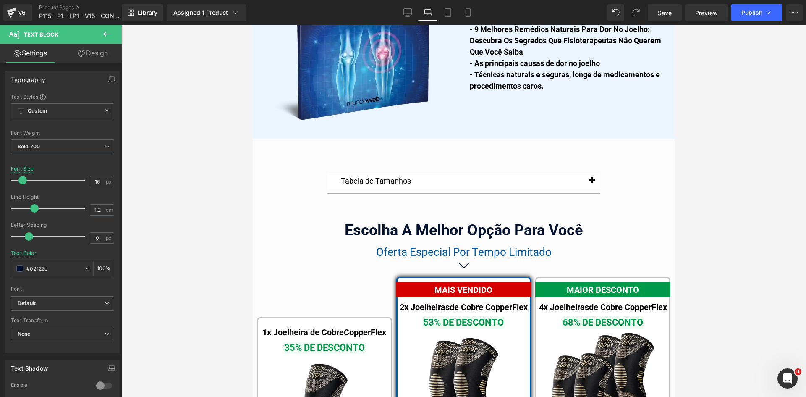
scroll to position [4929, 0]
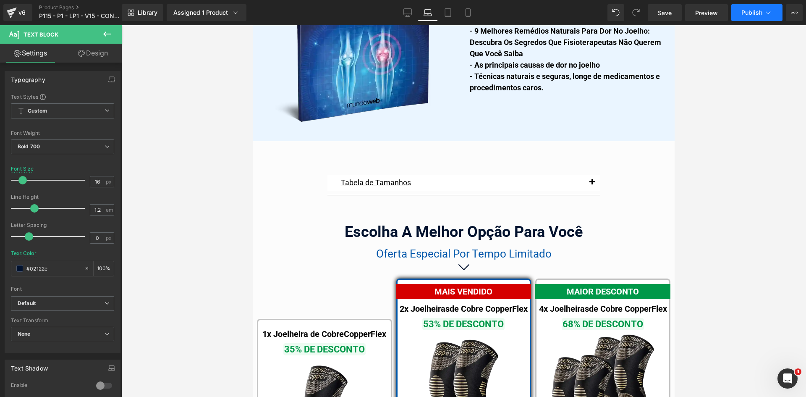
click at [771, 10] on icon at bounding box center [768, 12] width 8 height 8
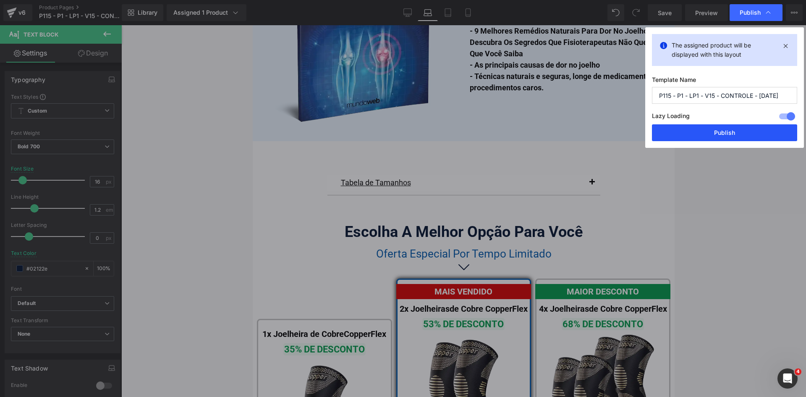
click at [729, 130] on button "Publish" at bounding box center [724, 132] width 145 height 17
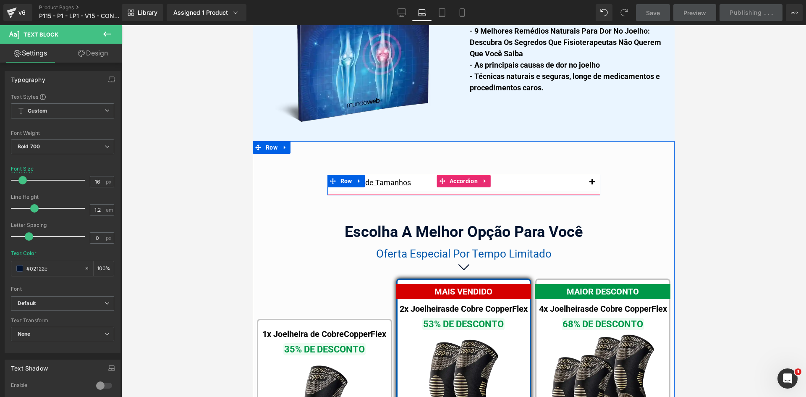
click at [592, 184] on span "button" at bounding box center [592, 184] width 0 height 0
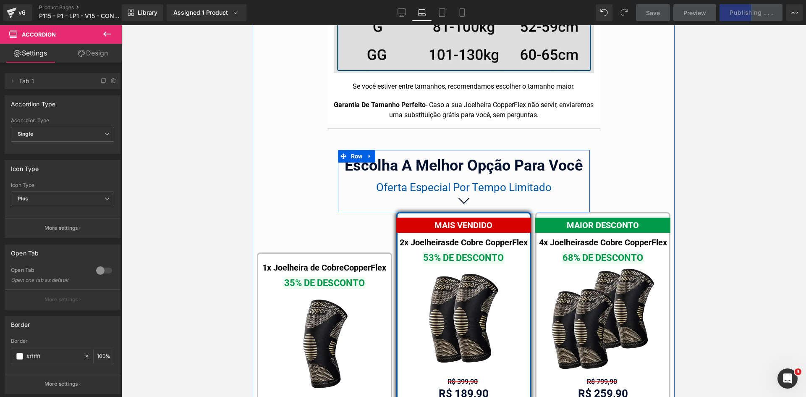
scroll to position [5265, 0]
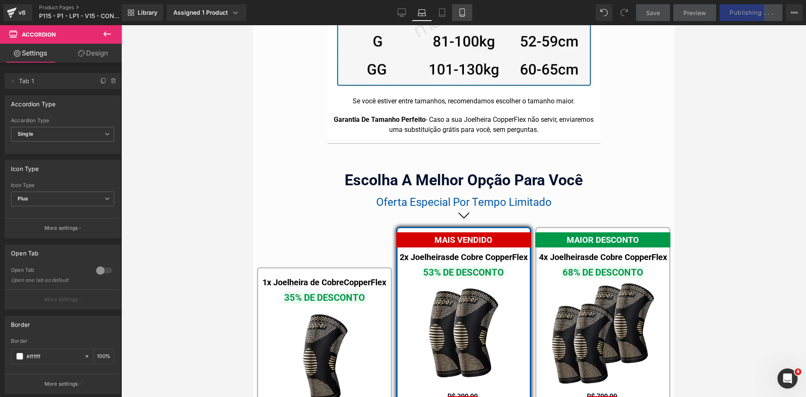
click at [457, 14] on link "Mobile" at bounding box center [462, 12] width 20 height 17
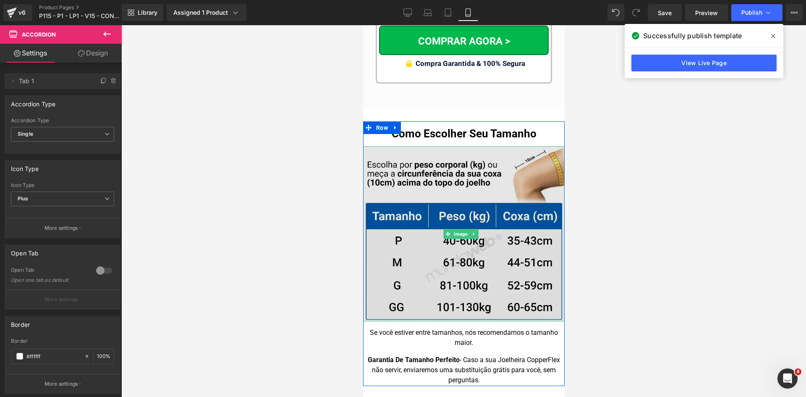
scroll to position [8583, 0]
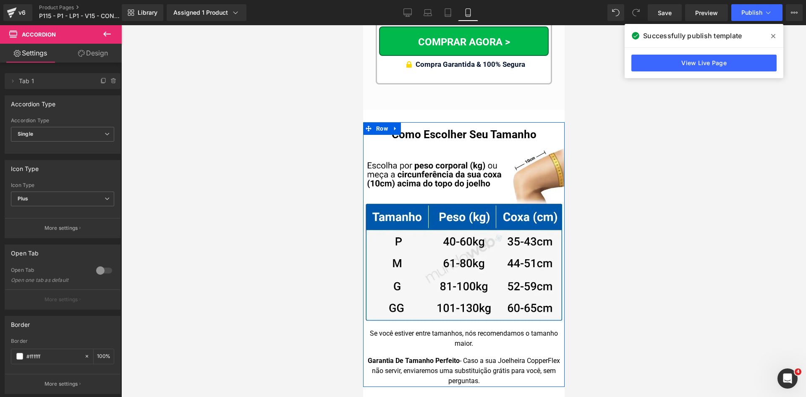
click at [428, 126] on h1 "Como Escolher Seu Tamanho" at bounding box center [463, 134] width 201 height 16
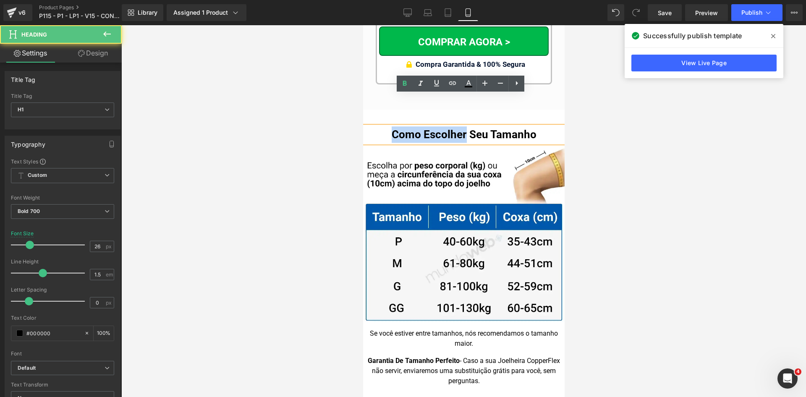
drag, startPoint x: 462, startPoint y: 102, endPoint x: 382, endPoint y: 105, distance: 79.8
click at [382, 126] on h1 "Como Escolher Seu Tamanho" at bounding box center [463, 134] width 201 height 16
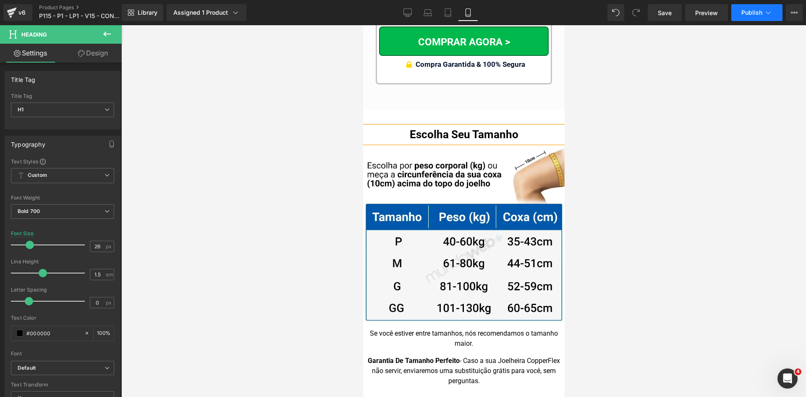
click at [759, 10] on span "Publish" at bounding box center [751, 12] width 21 height 7
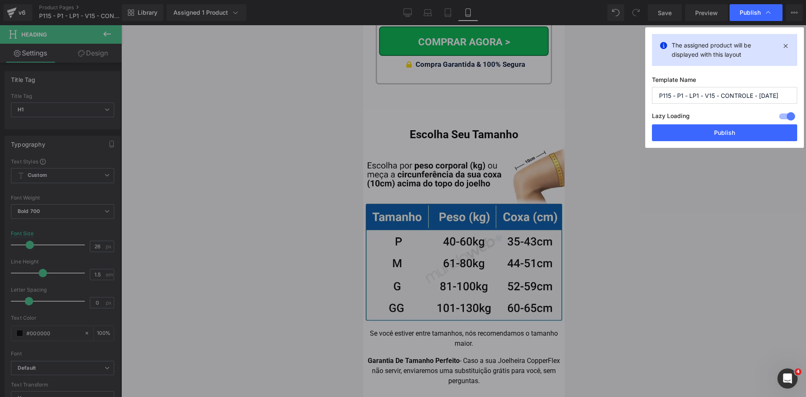
drag, startPoint x: 736, startPoint y: 133, endPoint x: 733, endPoint y: 139, distance: 6.6
click at [736, 133] on button "Publish" at bounding box center [724, 132] width 145 height 17
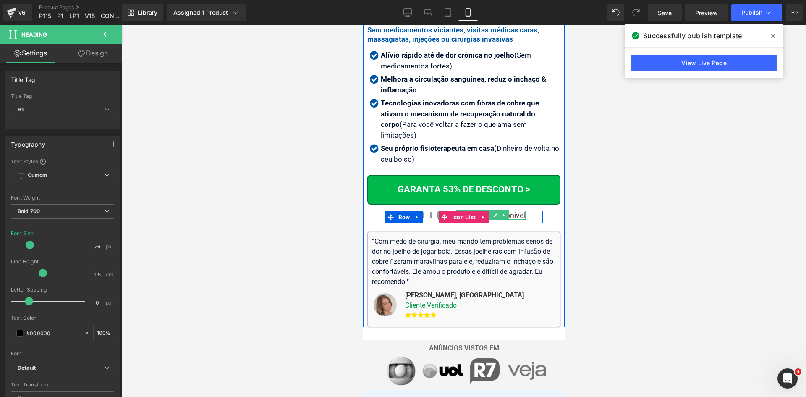
scroll to position [336, 0]
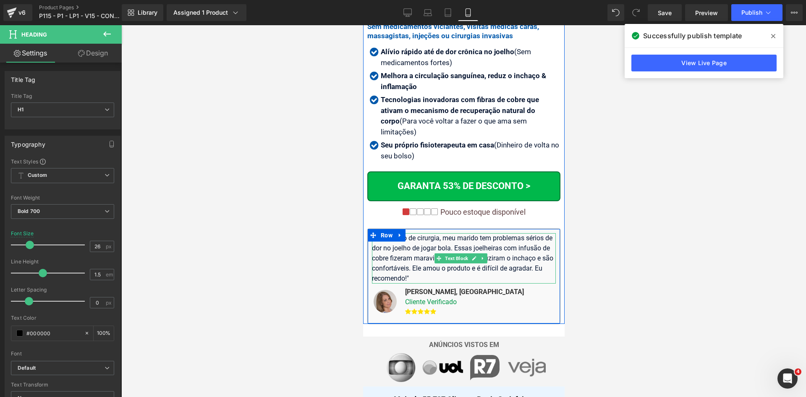
click at [504, 234] on span "“Com medo de cirurgia, meu marido tem problemas sérios de dor no joelho de joga…" at bounding box center [461, 258] width 181 height 48
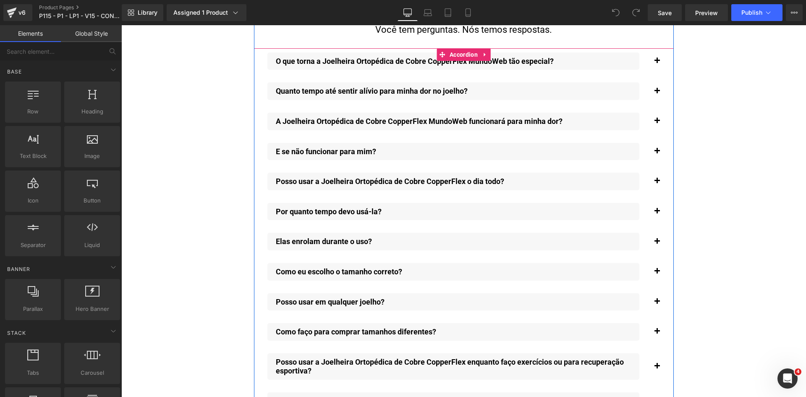
scroll to position [6001, 0]
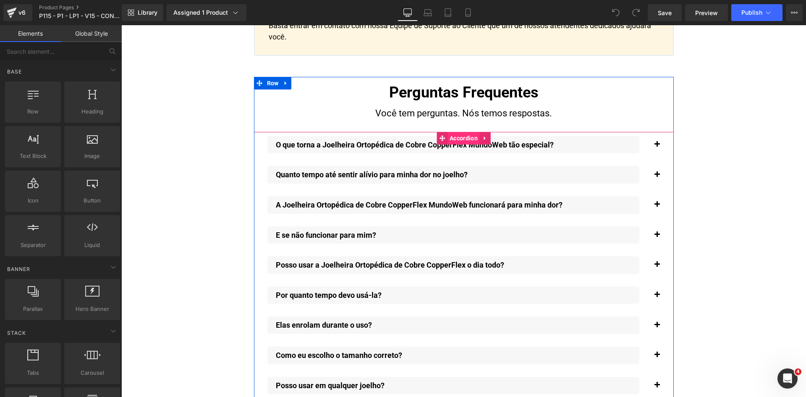
click at [454, 132] on span "Accordion" at bounding box center [463, 138] width 32 height 13
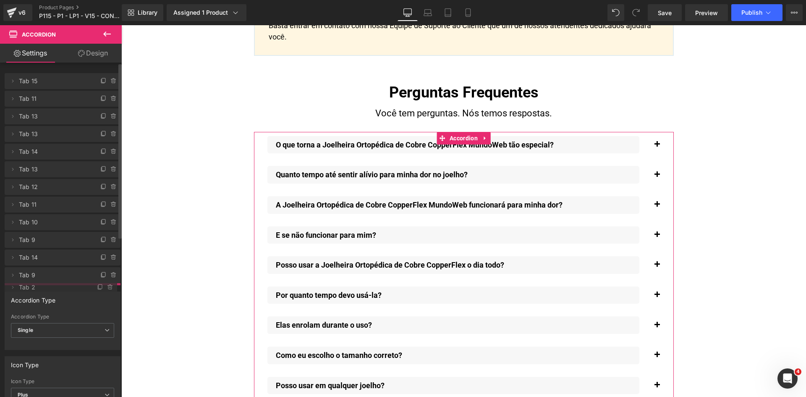
drag, startPoint x: 40, startPoint y: 135, endPoint x: 37, endPoint y: 288, distance: 153.2
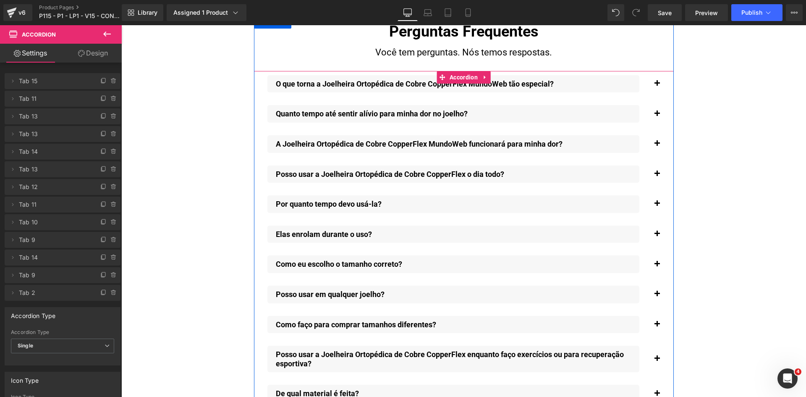
scroll to position [6211, 0]
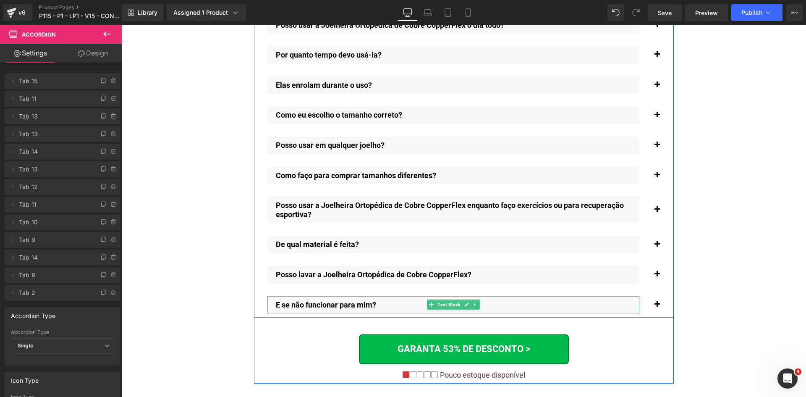
click at [340, 300] on p "E se não funcionar para mim?" at bounding box center [457, 304] width 363 height 9
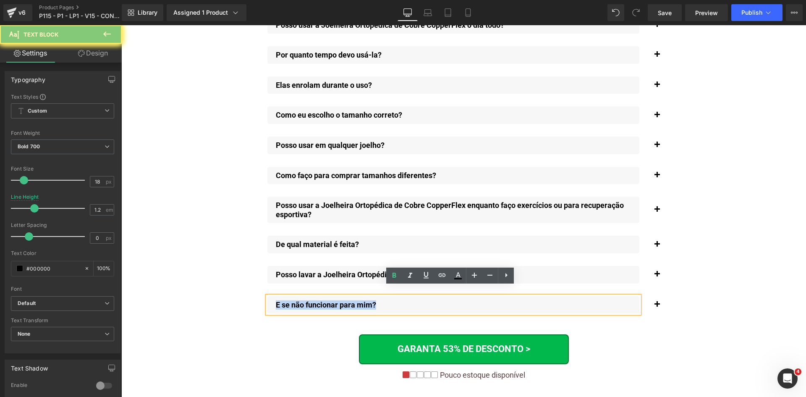
click at [340, 300] on p "E se não funcionar para mim?" at bounding box center [457, 304] width 363 height 9
paste div
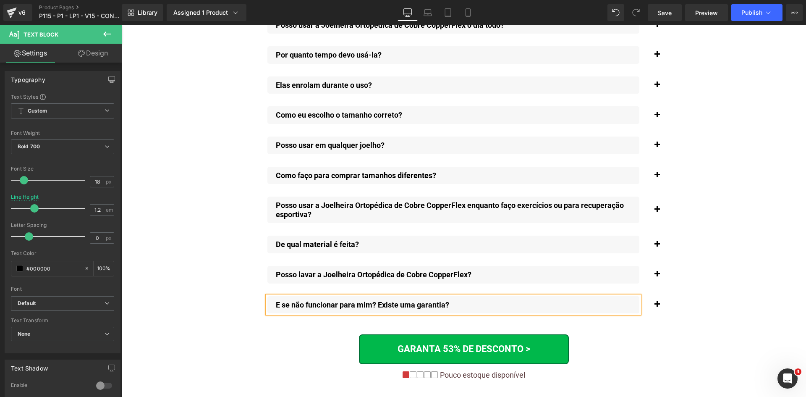
click at [657, 306] on span "button" at bounding box center [657, 306] width 0 height 0
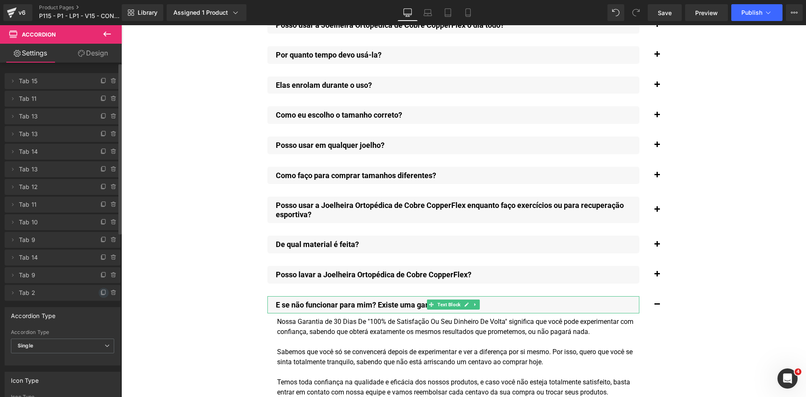
click at [100, 292] on icon at bounding box center [103, 292] width 7 height 7
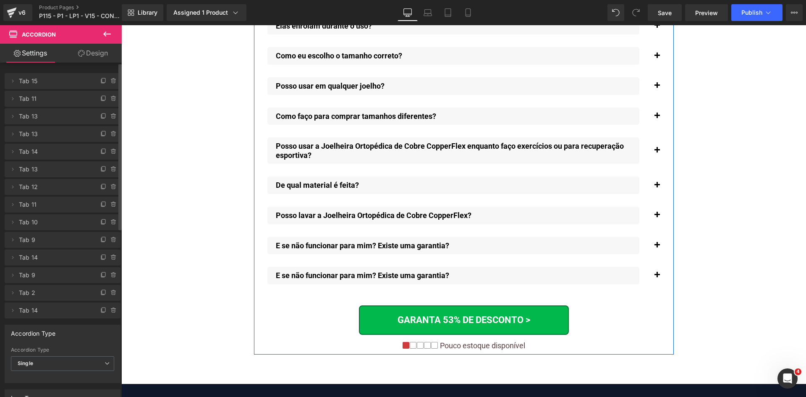
scroll to position [6337, 0]
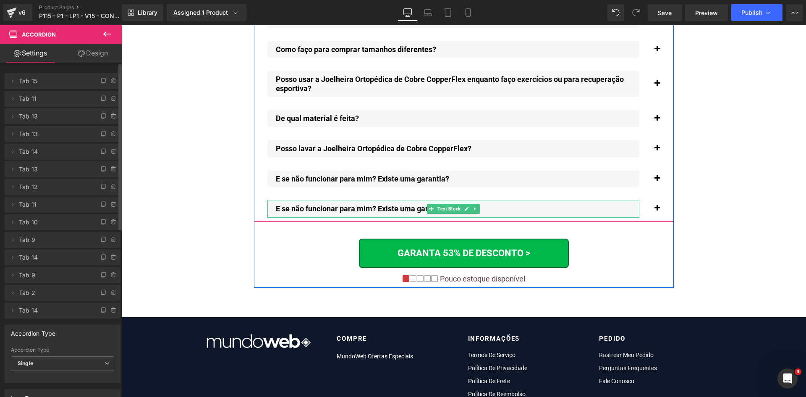
click at [342, 204] on p "E se não funcionar para mim? Existe uma garantia?" at bounding box center [457, 208] width 363 height 9
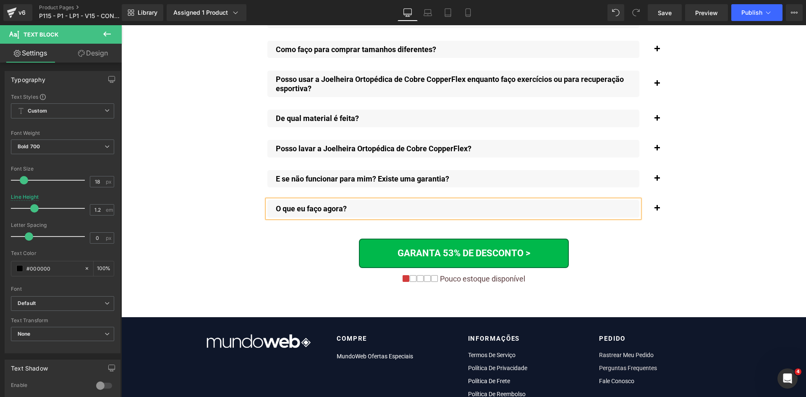
drag, startPoint x: 649, startPoint y: 200, endPoint x: 654, endPoint y: 200, distance: 5.1
click at [649, 200] on button "button" at bounding box center [656, 209] width 17 height 26
click at [652, 200] on button "button" at bounding box center [656, 209] width 17 height 26
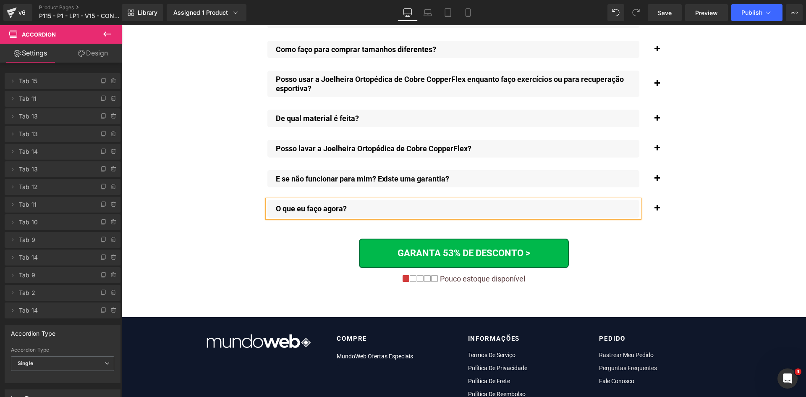
click at [657, 210] on span "button" at bounding box center [657, 210] width 0 height 0
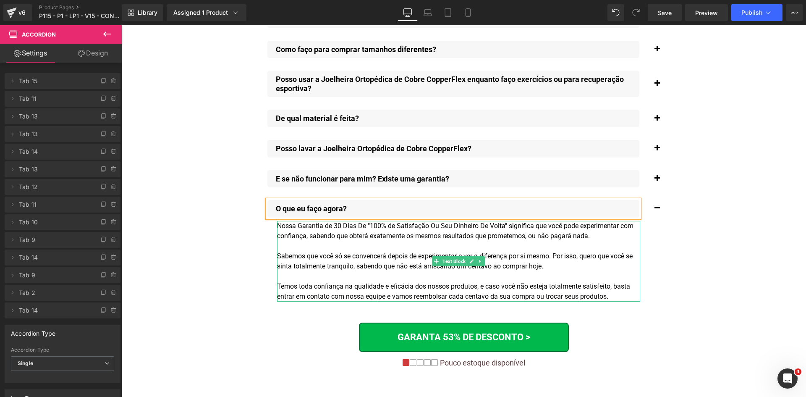
click at [541, 226] on div "Nossa Garantia de 30 Dias De "100% de Satisfação Ou Seu Dinheiro De Volta" sign…" at bounding box center [458, 261] width 363 height 81
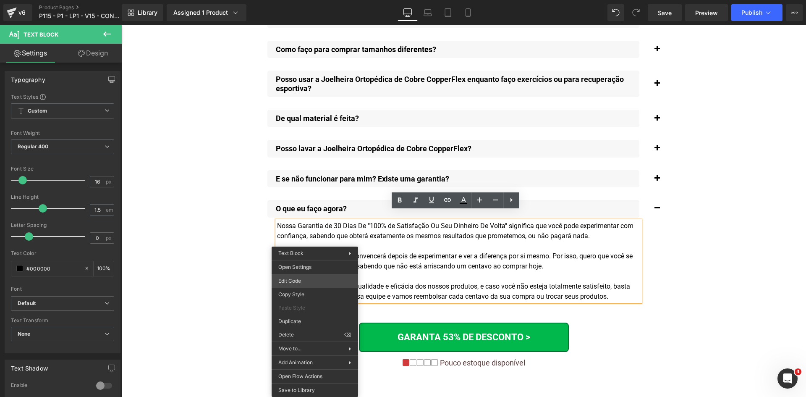
click at [311, 0] on div "Accordion You are previewing how the will restyle your page. You can not edit E…" at bounding box center [403, 0] width 806 height 0
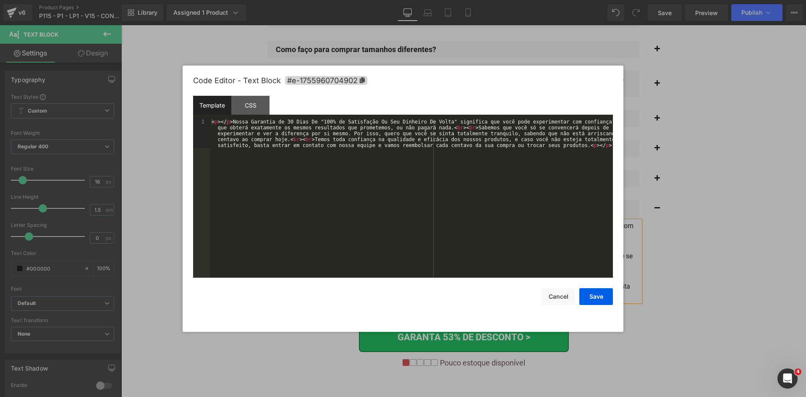
click at [339, 209] on div "< p > </ p > Nossa Garantia de 30 Dias De "100% de Satisfação Ou Seu Dinheiro D…" at bounding box center [411, 227] width 403 height 217
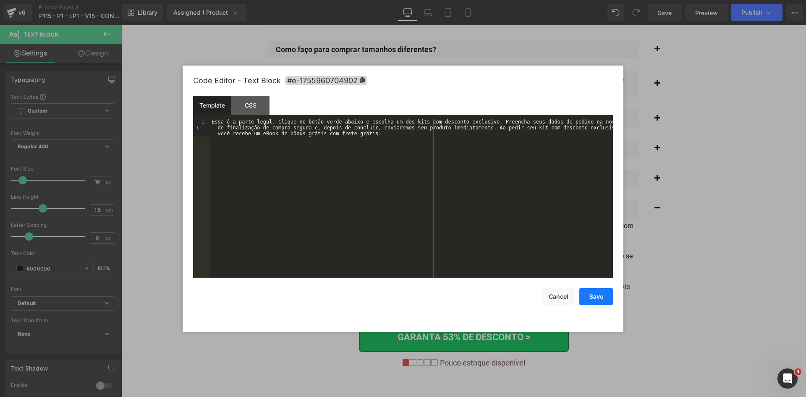
click at [592, 297] on button "Save" at bounding box center [596, 296] width 34 height 17
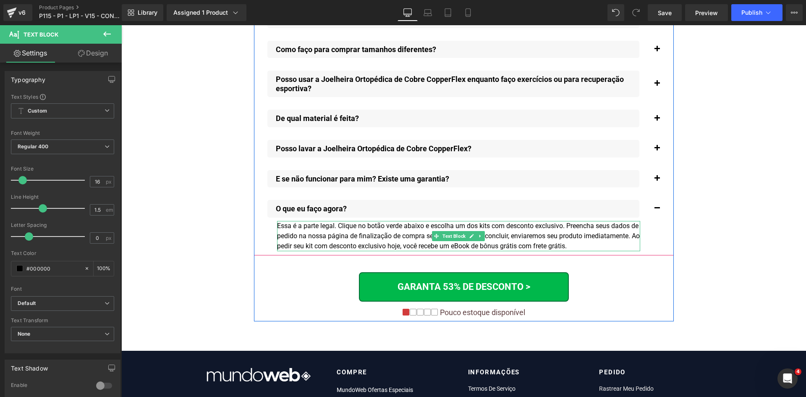
click at [535, 236] on div "Essa é a parte legal. Clique no botão verde abaixo e escolha um dos kits com de…" at bounding box center [458, 236] width 363 height 30
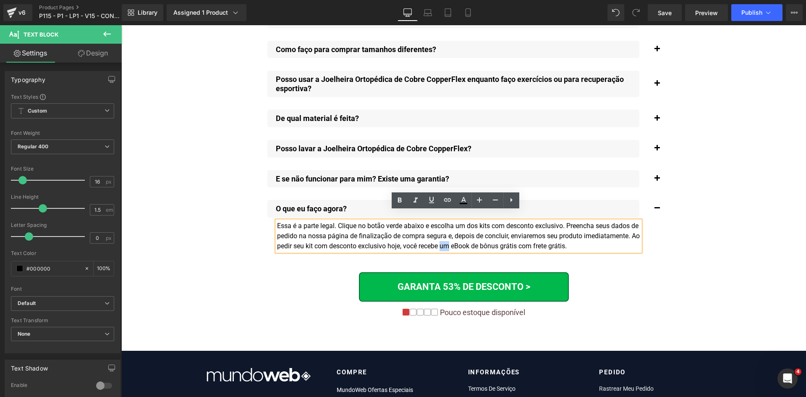
drag, startPoint x: 497, startPoint y: 235, endPoint x: 506, endPoint y: 235, distance: 9.2
click at [506, 235] on div "Essa é a parte legal. Clique no botão verde abaixo e escolha um dos kits com de…" at bounding box center [458, 236] width 363 height 30
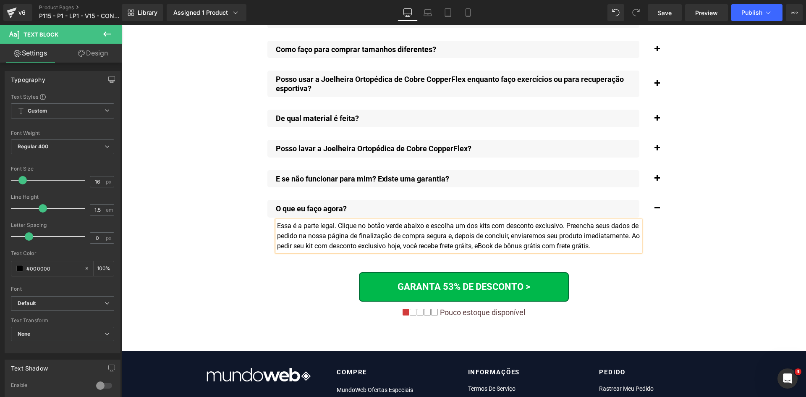
click at [569, 239] on div "Essa é a parte legal. Clique no botão verde abaixo e escolha um dos kits com de…" at bounding box center [458, 236] width 363 height 30
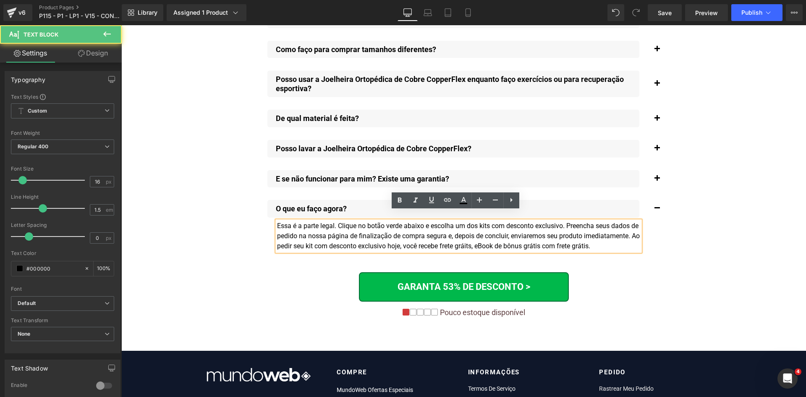
click at [558, 237] on div "Essa é a parte legal. Clique no botão verde abaixo e escolha um dos kits com de…" at bounding box center [458, 236] width 363 height 30
drag, startPoint x: 553, startPoint y: 237, endPoint x: 579, endPoint y: 238, distance: 25.2
click at [579, 238] on div "Essa é a parte legal. Clique no botão verde abaixo e escolha um dos kits com de…" at bounding box center [458, 236] width 363 height 30
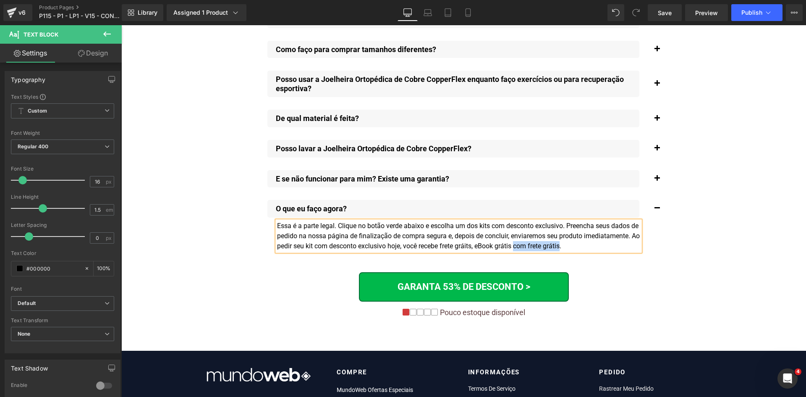
drag, startPoint x: 571, startPoint y: 235, endPoint x: 618, endPoint y: 237, distance: 47.9
click at [618, 237] on div "Essa é a parte legal. Clique no botão verde abaixo e escolha um dos kits com de…" at bounding box center [458, 236] width 363 height 30
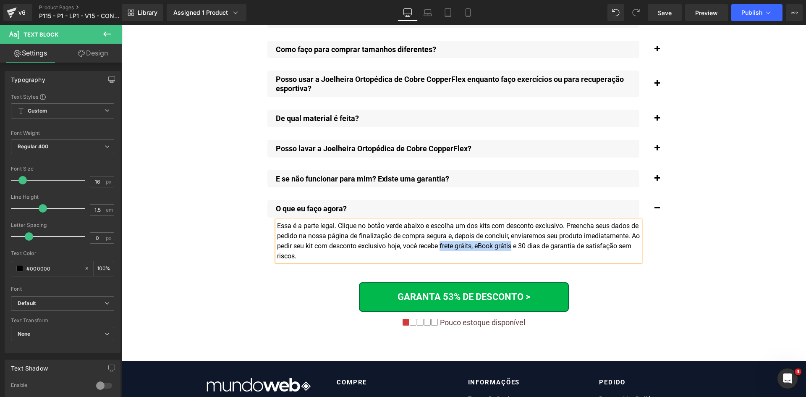
drag, startPoint x: 569, startPoint y: 236, endPoint x: 498, endPoint y: 238, distance: 71.8
click at [498, 238] on div "Essa é a parte legal. Clique no botão verde abaixo e escolha um dos kits com de…" at bounding box center [458, 241] width 363 height 40
click at [341, 237] on div "Essa é a parte legal. Clique no botão verde abaixo e escolha um dos kits com de…" at bounding box center [458, 241] width 363 height 40
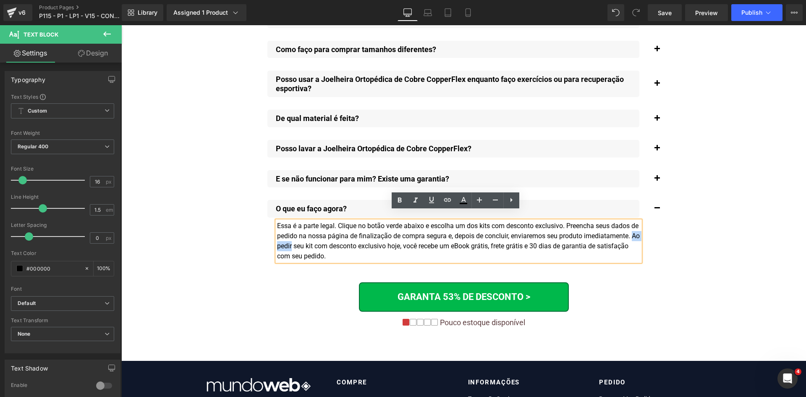
drag, startPoint x: 347, startPoint y: 235, endPoint x: 322, endPoint y: 232, distance: 24.5
click at [322, 232] on div "Essa é a parte legal. Clique no botão verde abaixo e escolha um dos kits com de…" at bounding box center [458, 241] width 363 height 40
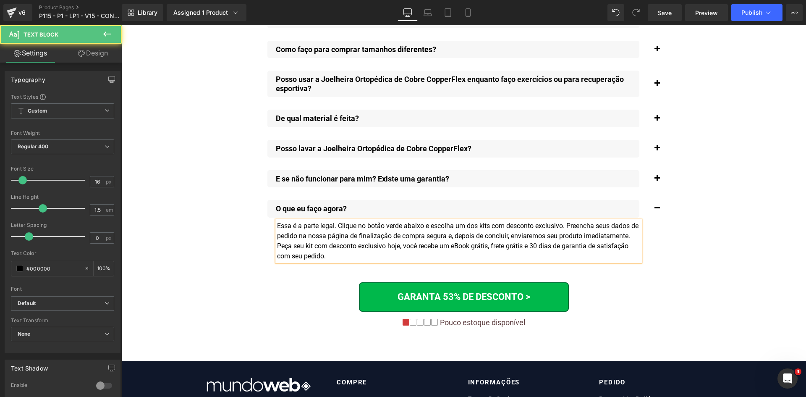
click at [452, 235] on div "Essa é a parte legal. Clique no botão verde abaixo e escolha um dos kits com de…" at bounding box center [458, 241] width 363 height 40
click at [657, 180] on span "button" at bounding box center [657, 180] width 0 height 0
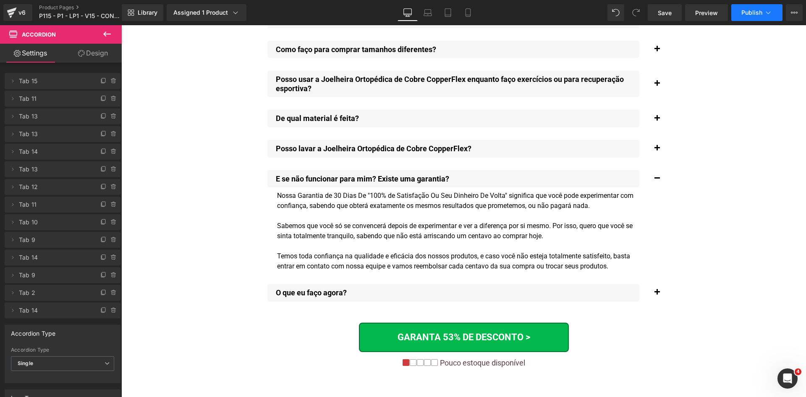
click at [756, 17] on button "Publish" at bounding box center [756, 12] width 51 height 17
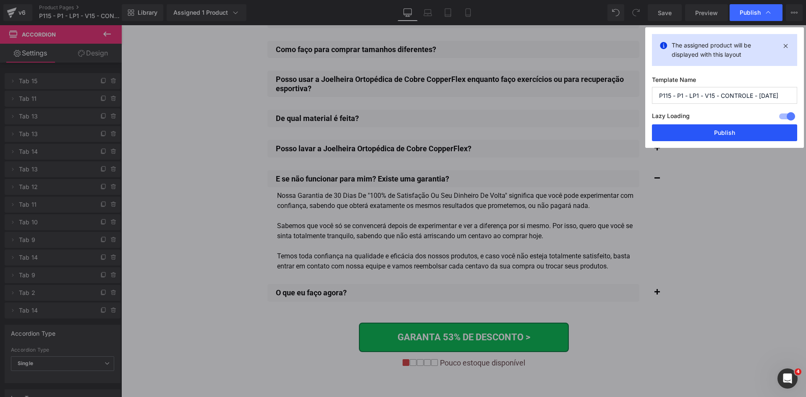
click at [744, 131] on button "Publish" at bounding box center [724, 132] width 145 height 17
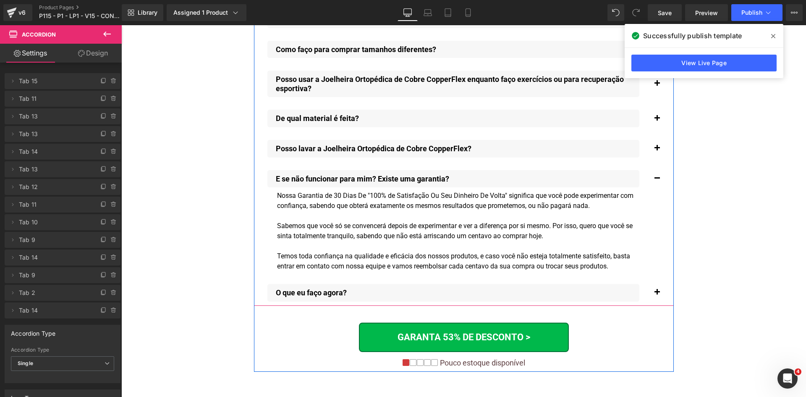
click at [653, 170] on button "button" at bounding box center [656, 179] width 17 height 26
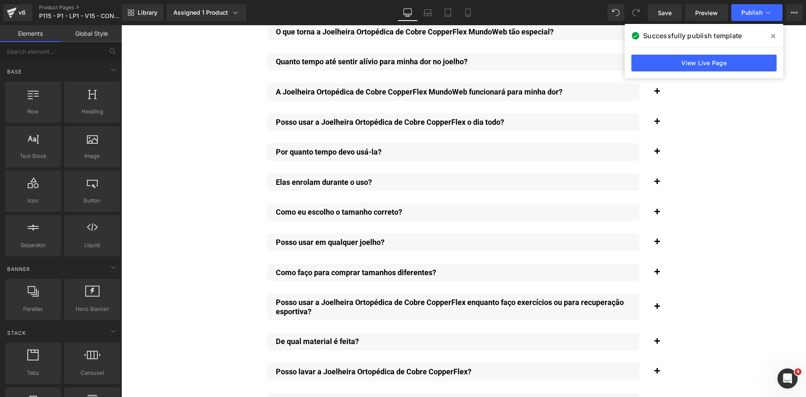
scroll to position [6169, 0]
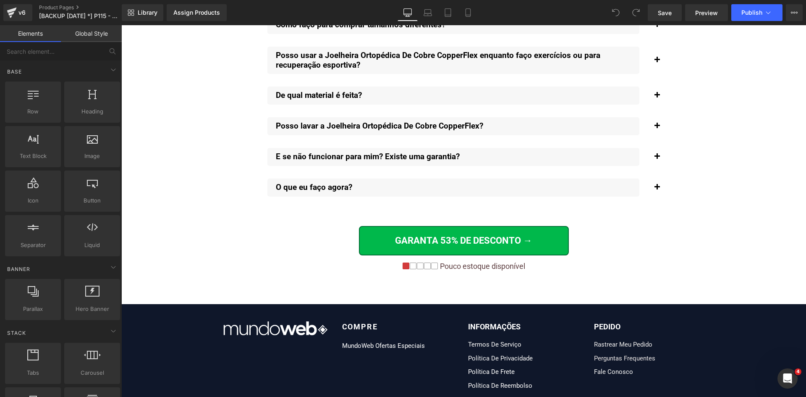
scroll to position [6420, 0]
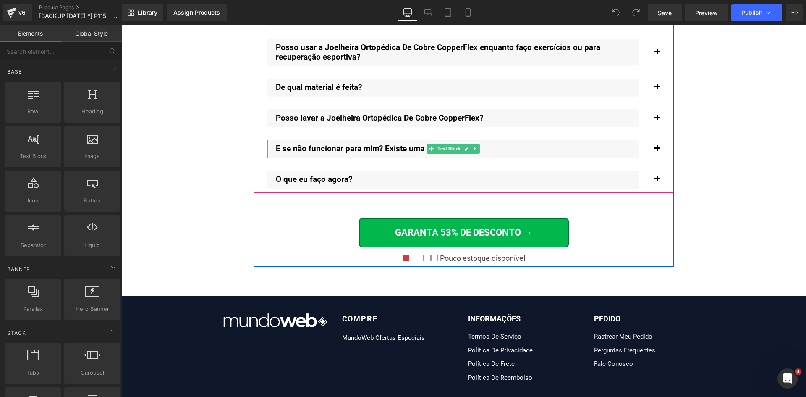
click at [368, 144] on p "E se não funcionar para mim? Existe uma garantia?" at bounding box center [457, 149] width 363 height 10
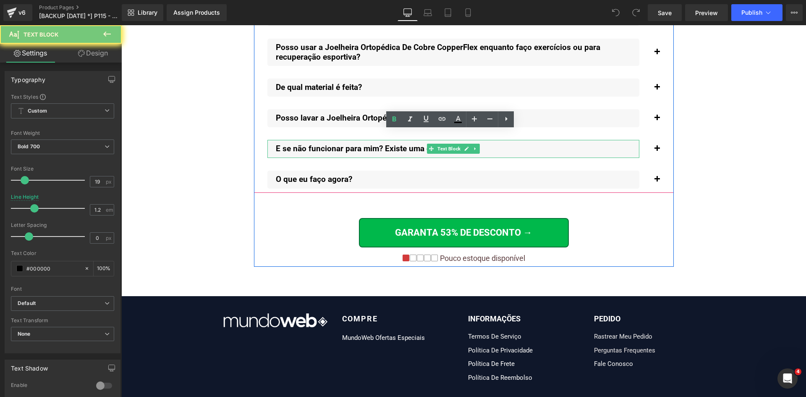
click at [368, 144] on p "E se não funcionar para mim? Existe uma garantia?" at bounding box center [457, 149] width 363 height 10
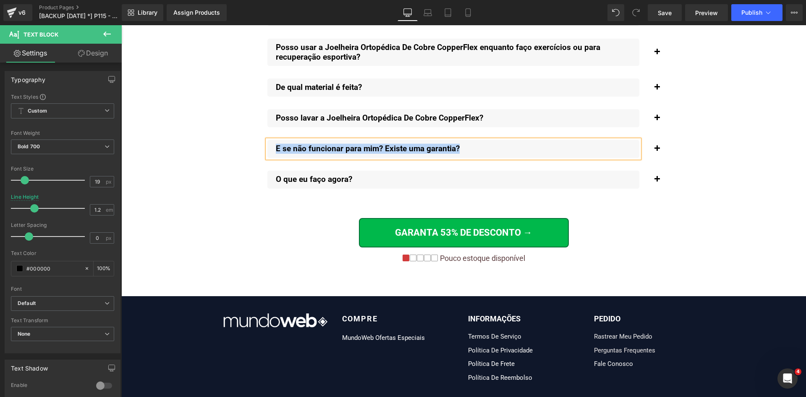
click at [657, 181] on span "button" at bounding box center [657, 181] width 0 height 0
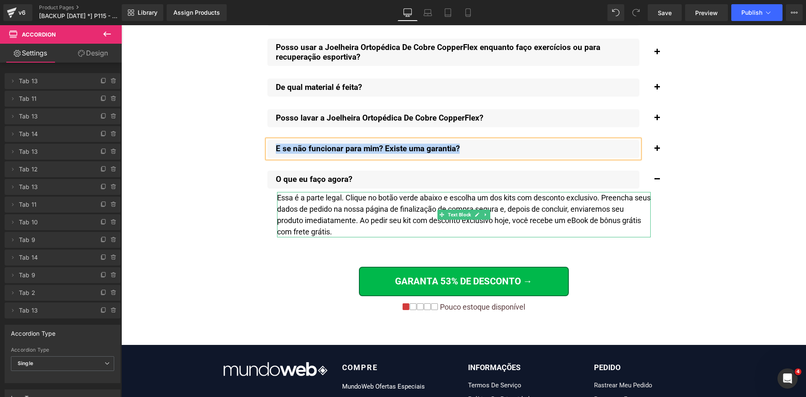
click at [338, 200] on div "Essa é a parte legal. Clique no botão verde abaixo e escolha um dos kits com de…" at bounding box center [463, 214] width 373 height 45
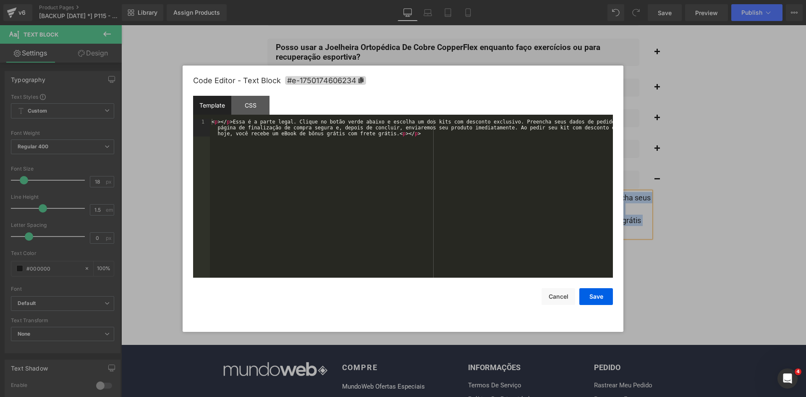
drag, startPoint x: 395, startPoint y: 238, endPoint x: 394, endPoint y: 214, distance: 24.0
click at [395, 0] on div "You are previewing how the will restyle your page. You can not edit Elements in…" at bounding box center [403, 0] width 806 height 0
click at [387, 187] on div "< p > </ p > Essa é a parte legal. Clique no botão verde abaixo e escolha um do…" at bounding box center [411, 216] width 403 height 194
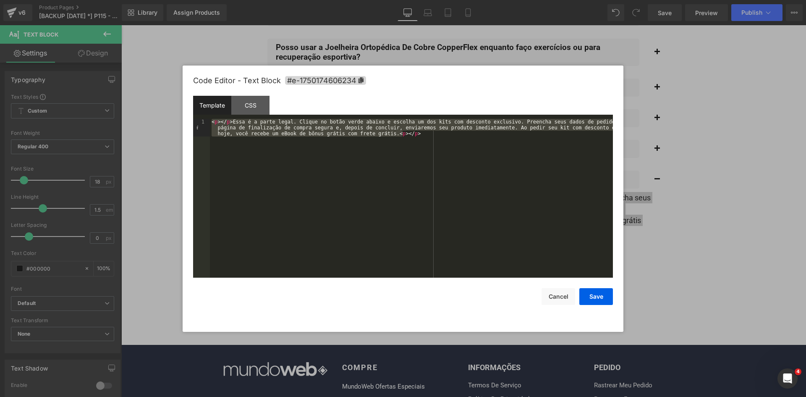
click at [355, 161] on div "< p > </ p > Essa é a parte legal. Clique no botão verde abaixo e escolha um do…" at bounding box center [411, 198] width 403 height 159
drag, startPoint x: 231, startPoint y: 122, endPoint x: 382, endPoint y: 134, distance: 151.9
click at [382, 134] on div "< p > </ p > Essa é a parte legal. Clique no botão verde abaixo e escolha um do…" at bounding box center [411, 216] width 403 height 194
click at [712, 225] on div at bounding box center [403, 198] width 806 height 397
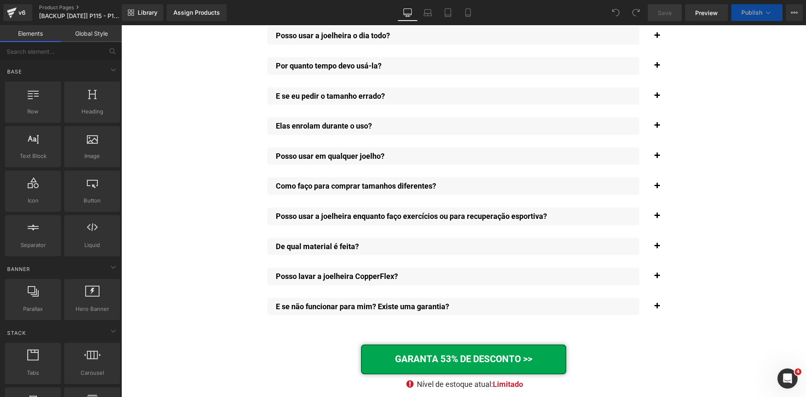
scroll to position [5958, 0]
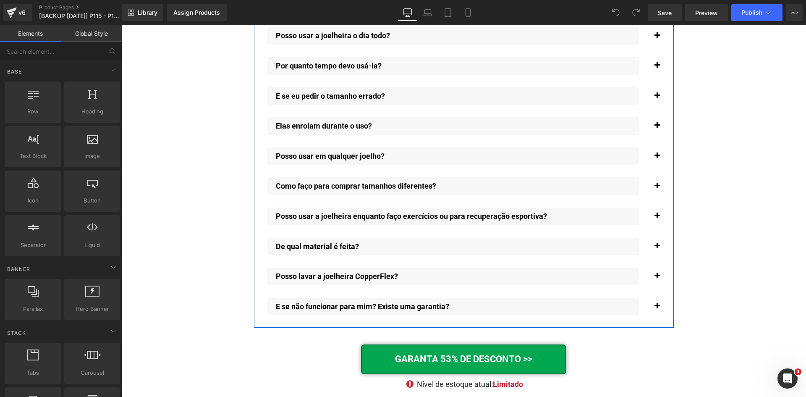
click at [657, 308] on span "button" at bounding box center [657, 308] width 0 height 0
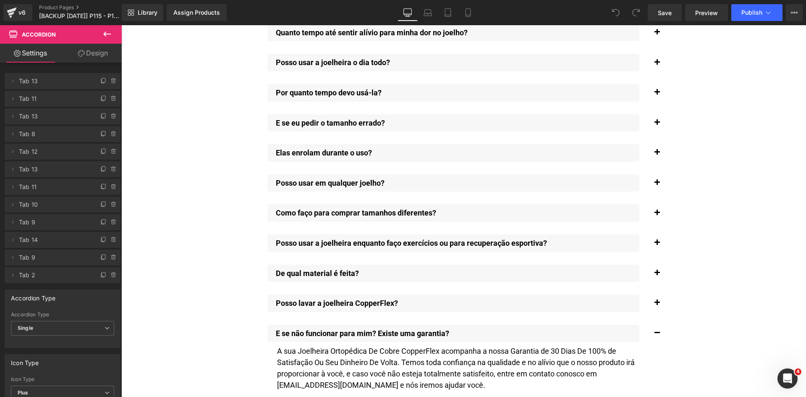
scroll to position [5916, 0]
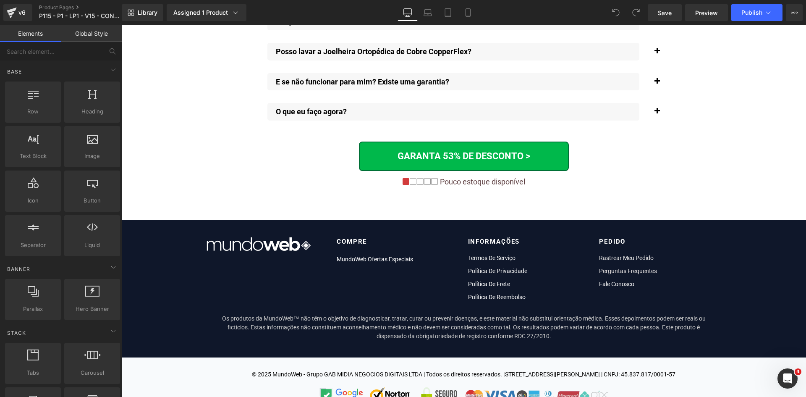
scroll to position [6325, 0]
